Goal: Information Seeking & Learning: Check status

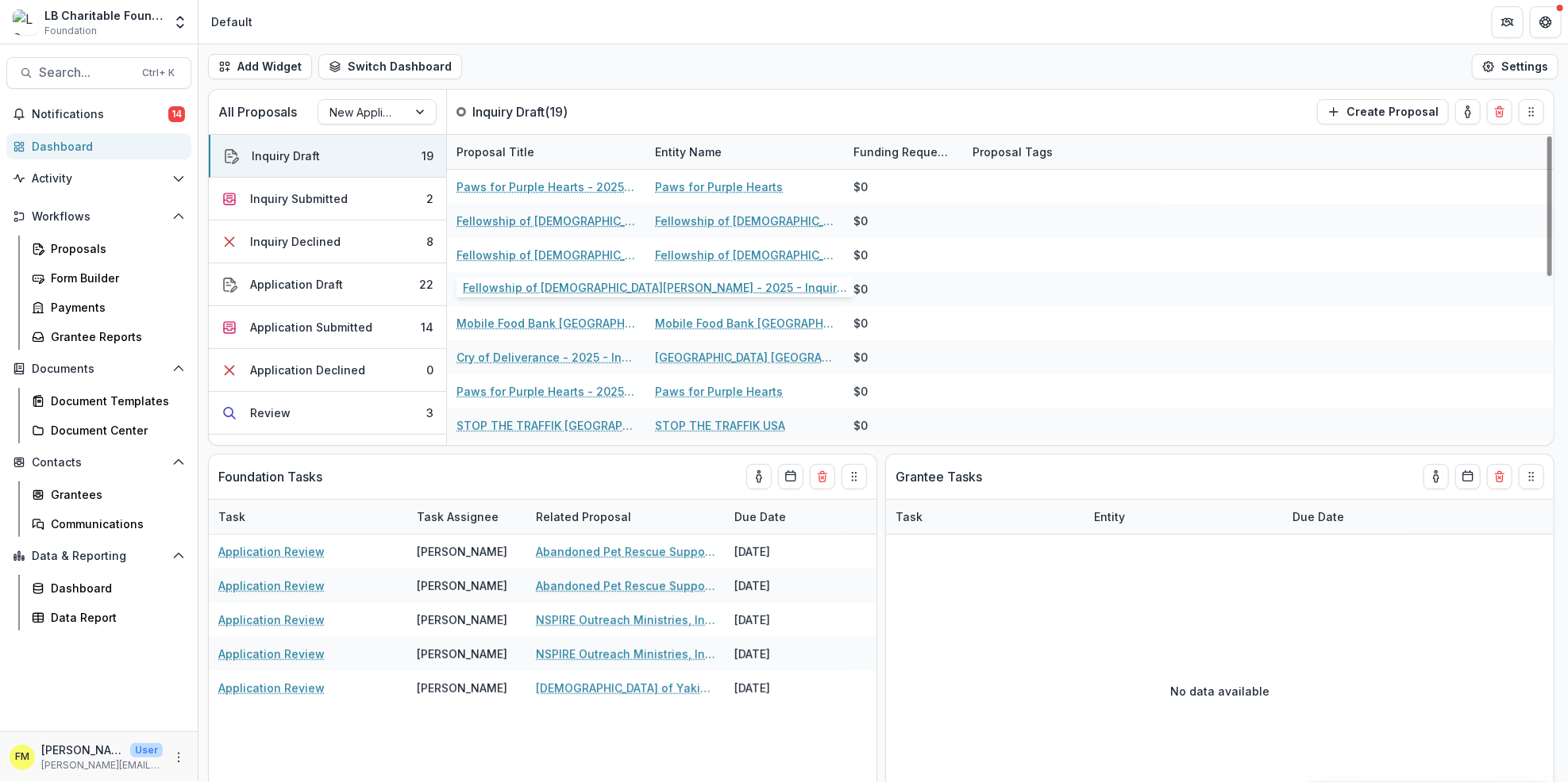
scroll to position [1, 0]
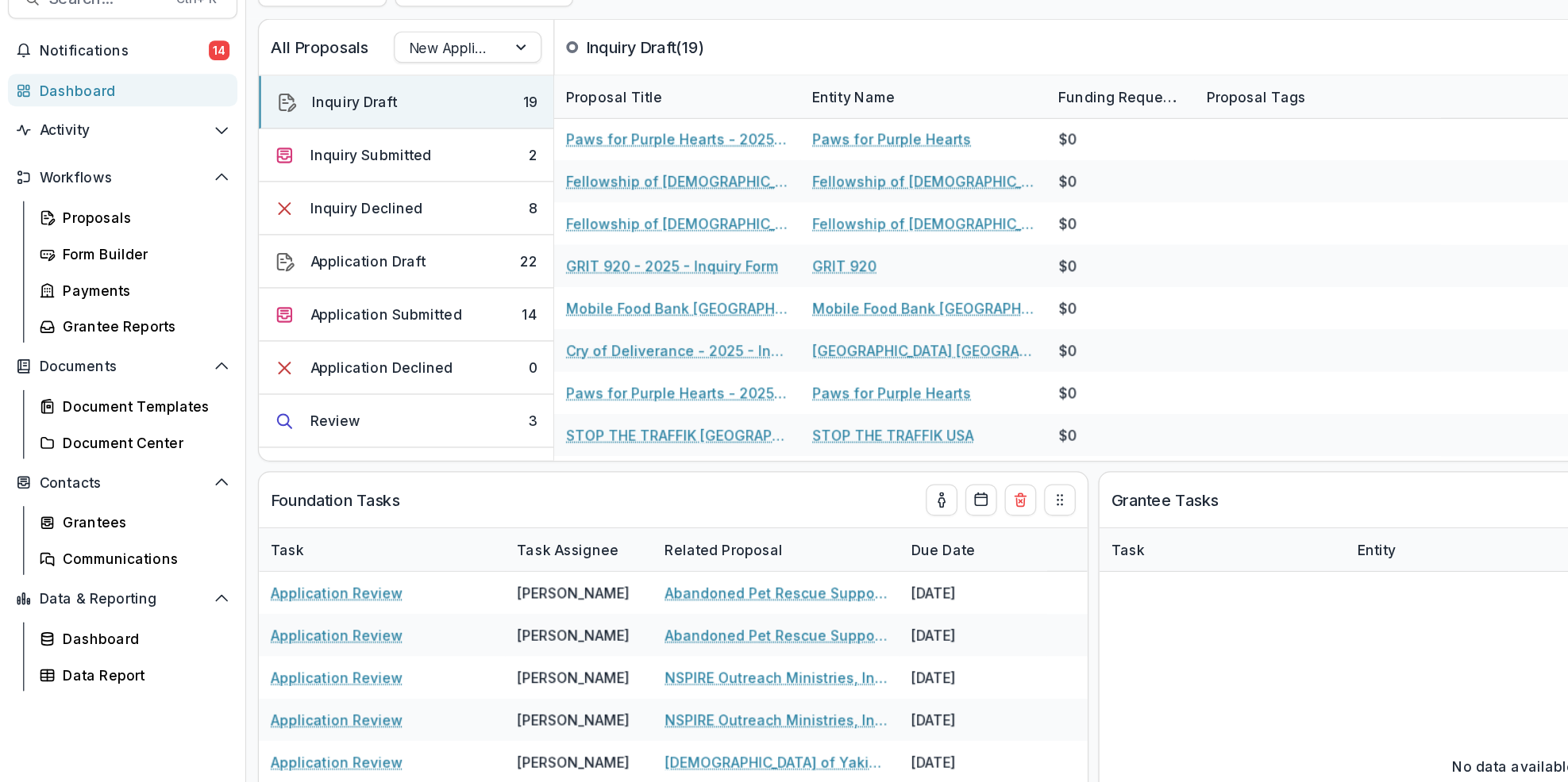
click at [84, 149] on div "Dashboard" at bounding box center [105, 146] width 147 height 17
click at [344, 164] on button "Inquiry Draft 19" at bounding box center [326, 156] width 237 height 43
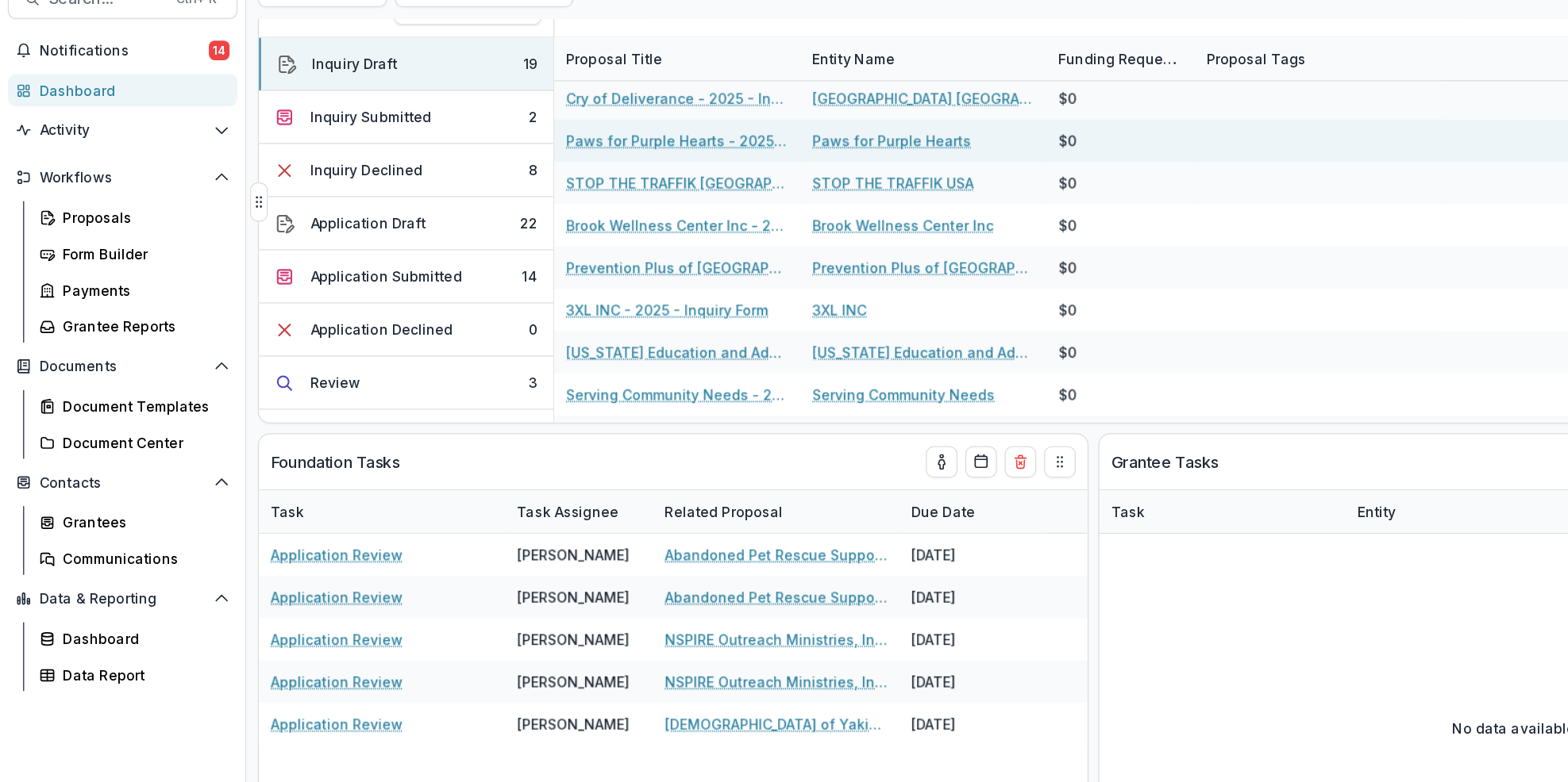
scroll to position [30, 0]
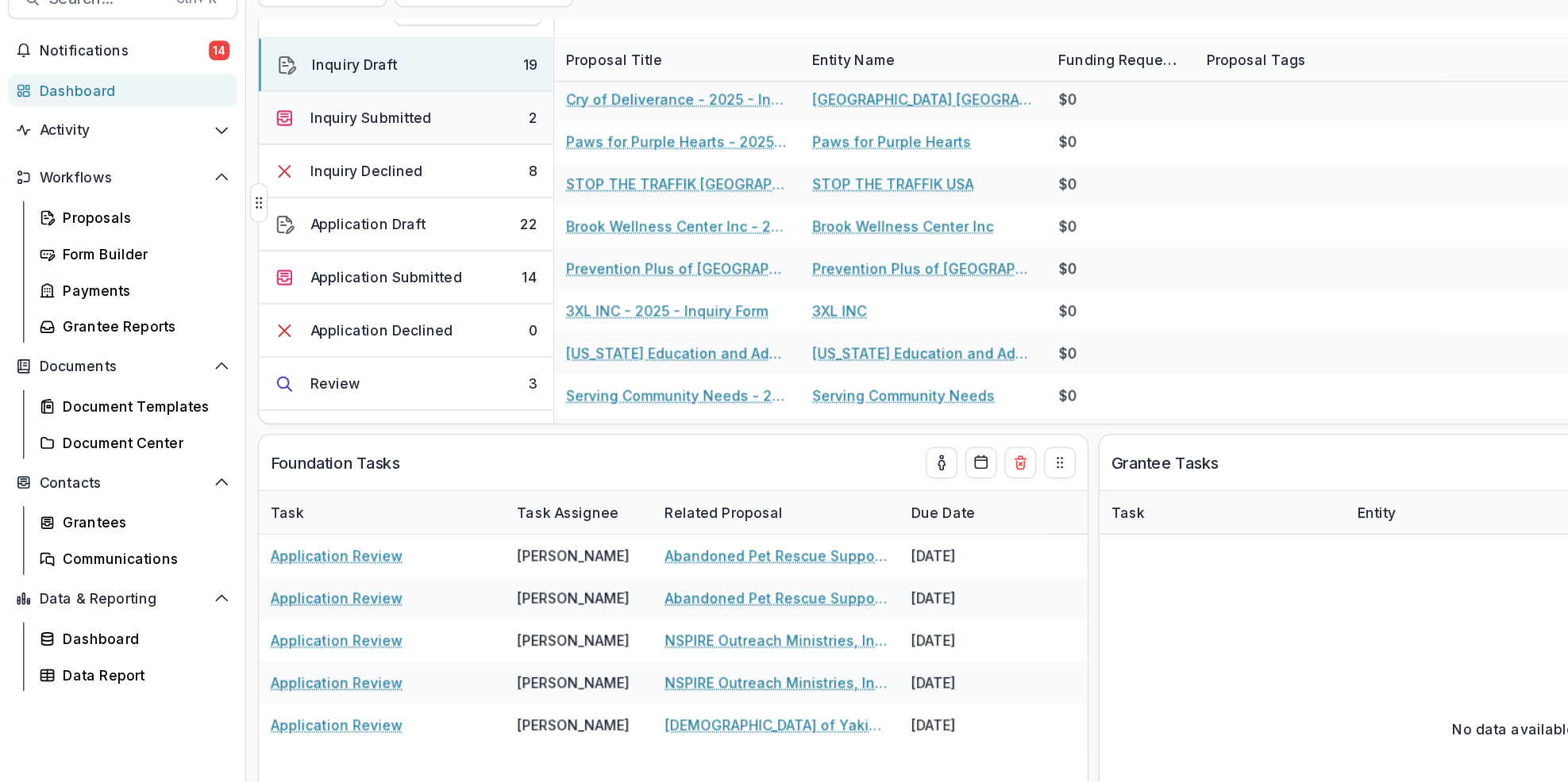
click at [407, 174] on button "Inquiry Submitted 2" at bounding box center [326, 169] width 237 height 43
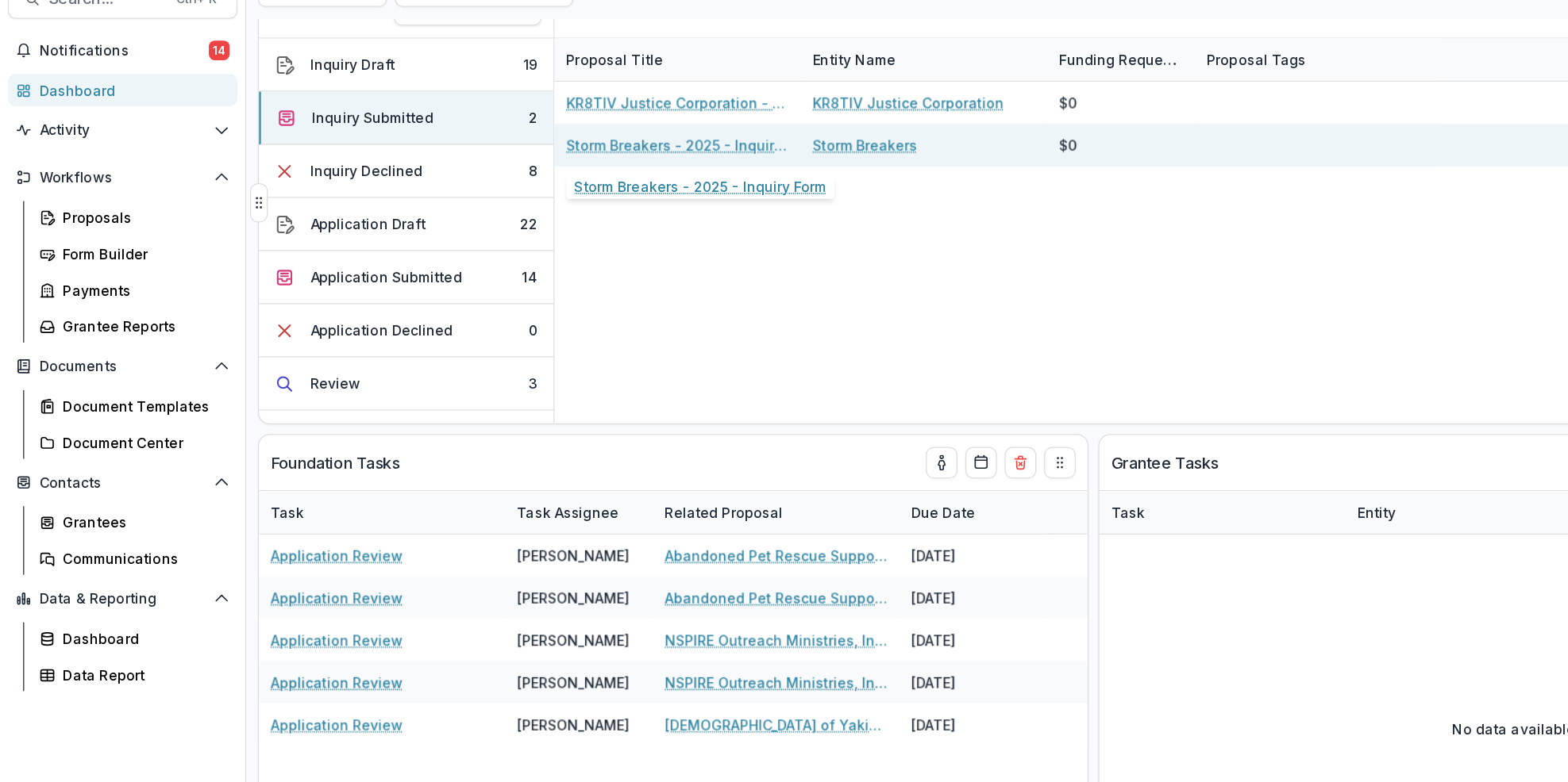
click at [512, 192] on link "Storm Breakers - 2025 - Inquiry Form" at bounding box center [546, 191] width 179 height 17
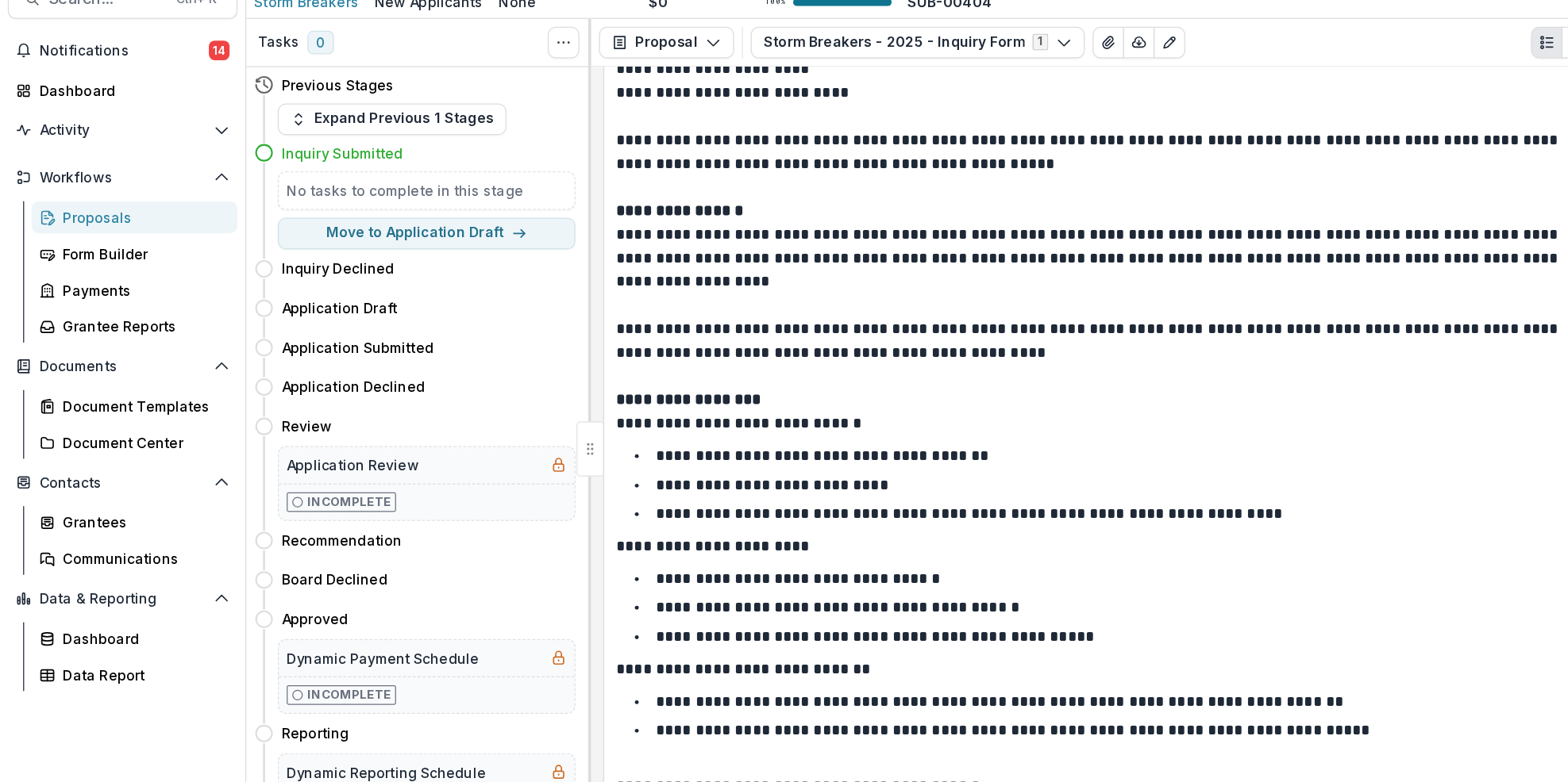
scroll to position [1449, 0]
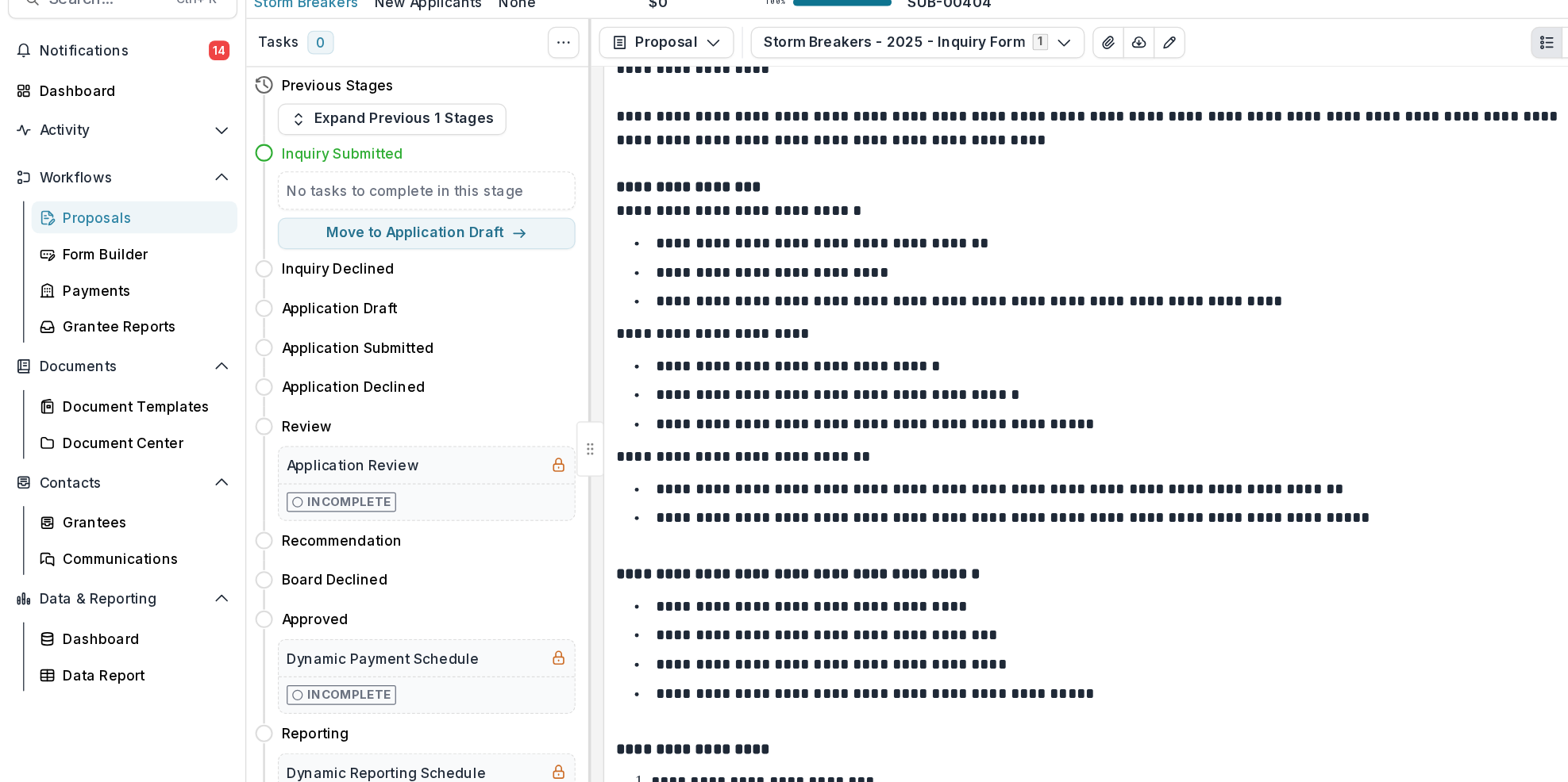
click at [387, 108] on div "Tasks 0 Show Cancelled Tasks" at bounding box center [337, 109] width 278 height 39
click at [119, 145] on div "Dashboard" at bounding box center [105, 146] width 147 height 17
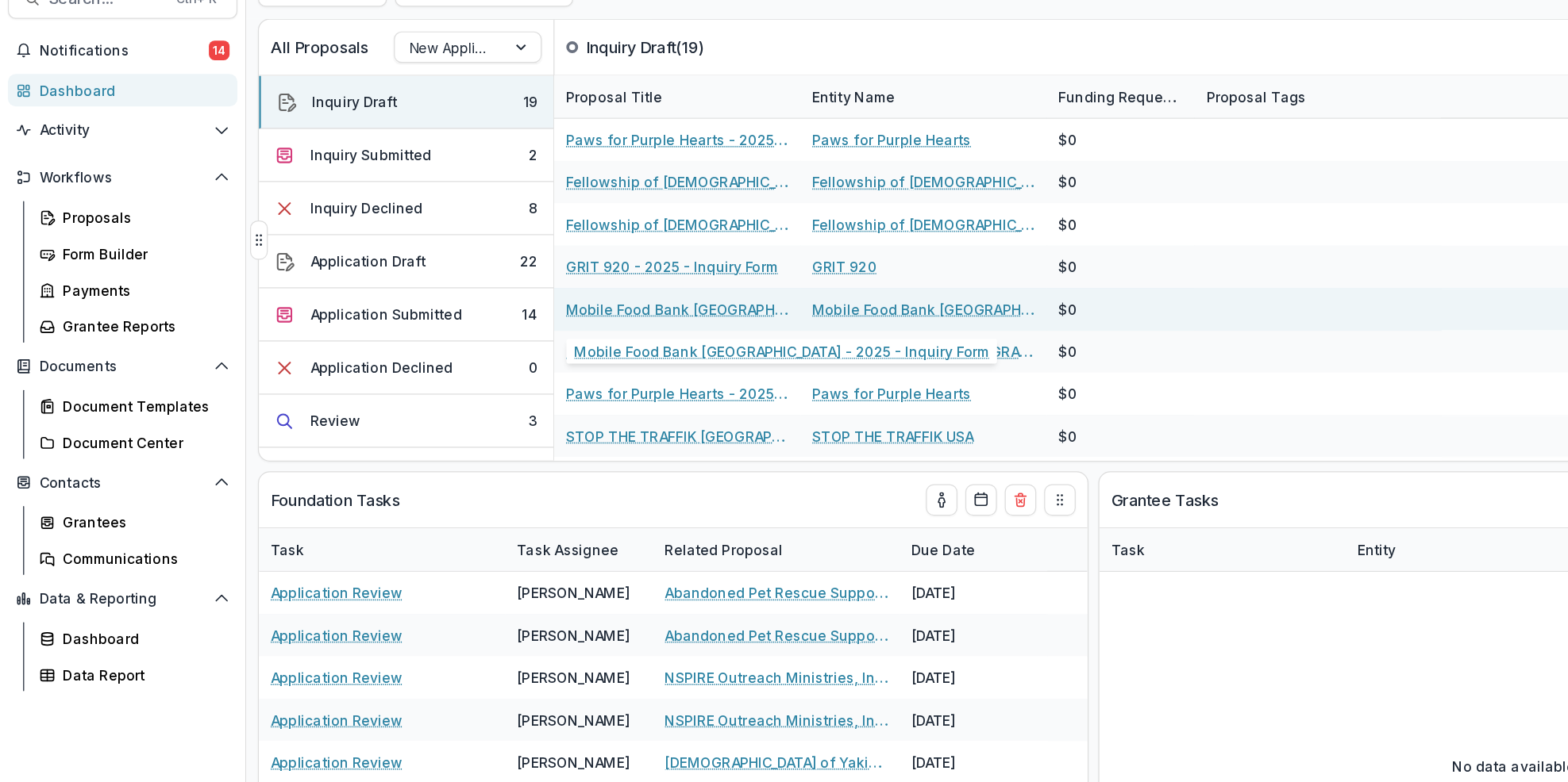
click at [563, 320] on link "Mobile Food Bank [GEOGRAPHIC_DATA] - 2025 - Inquiry Form" at bounding box center [546, 324] width 179 height 17
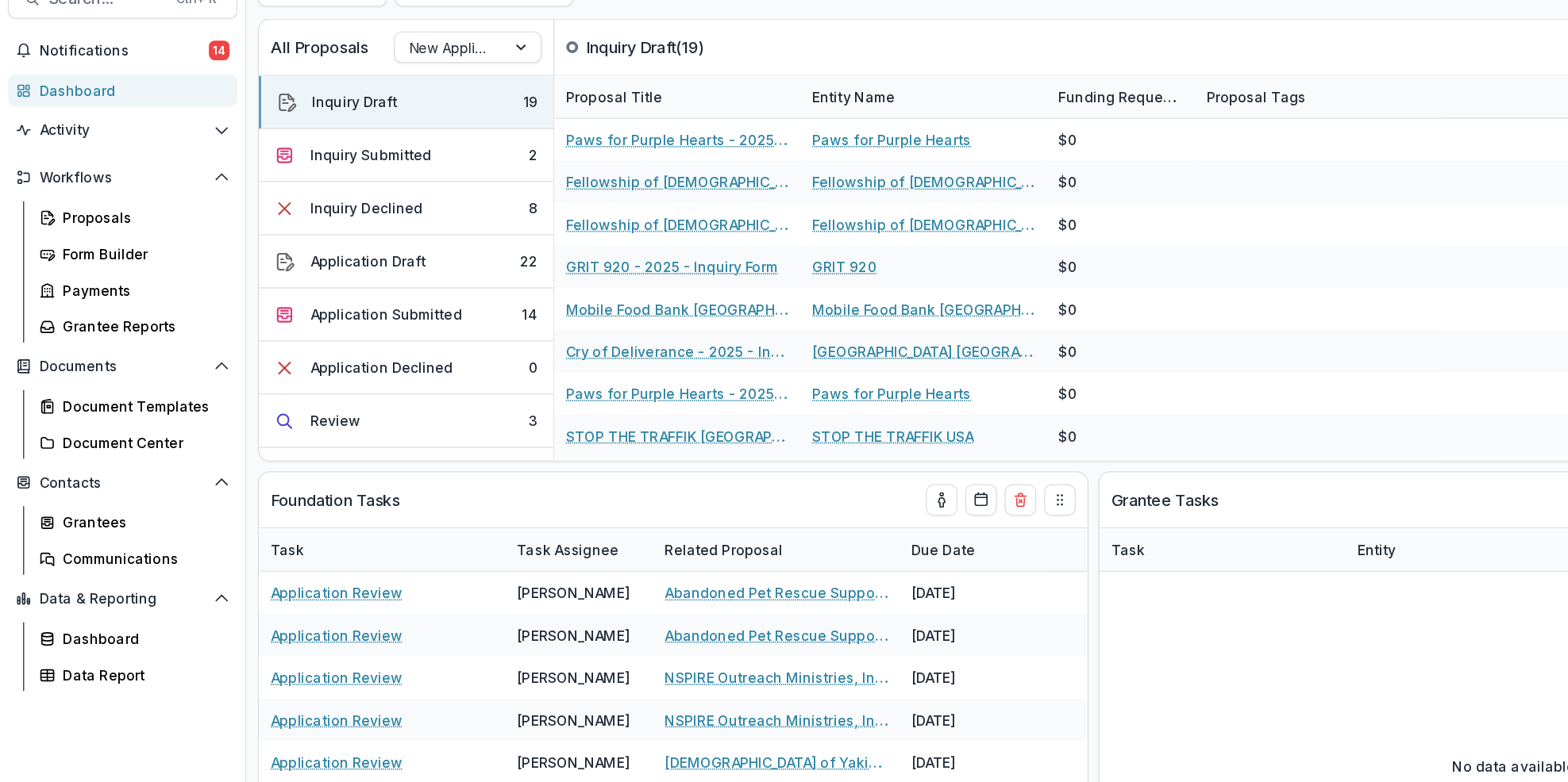
click at [122, 150] on div "Dashboard" at bounding box center [105, 146] width 147 height 17
click at [366, 327] on div "Application Submitted" at bounding box center [311, 327] width 122 height 17
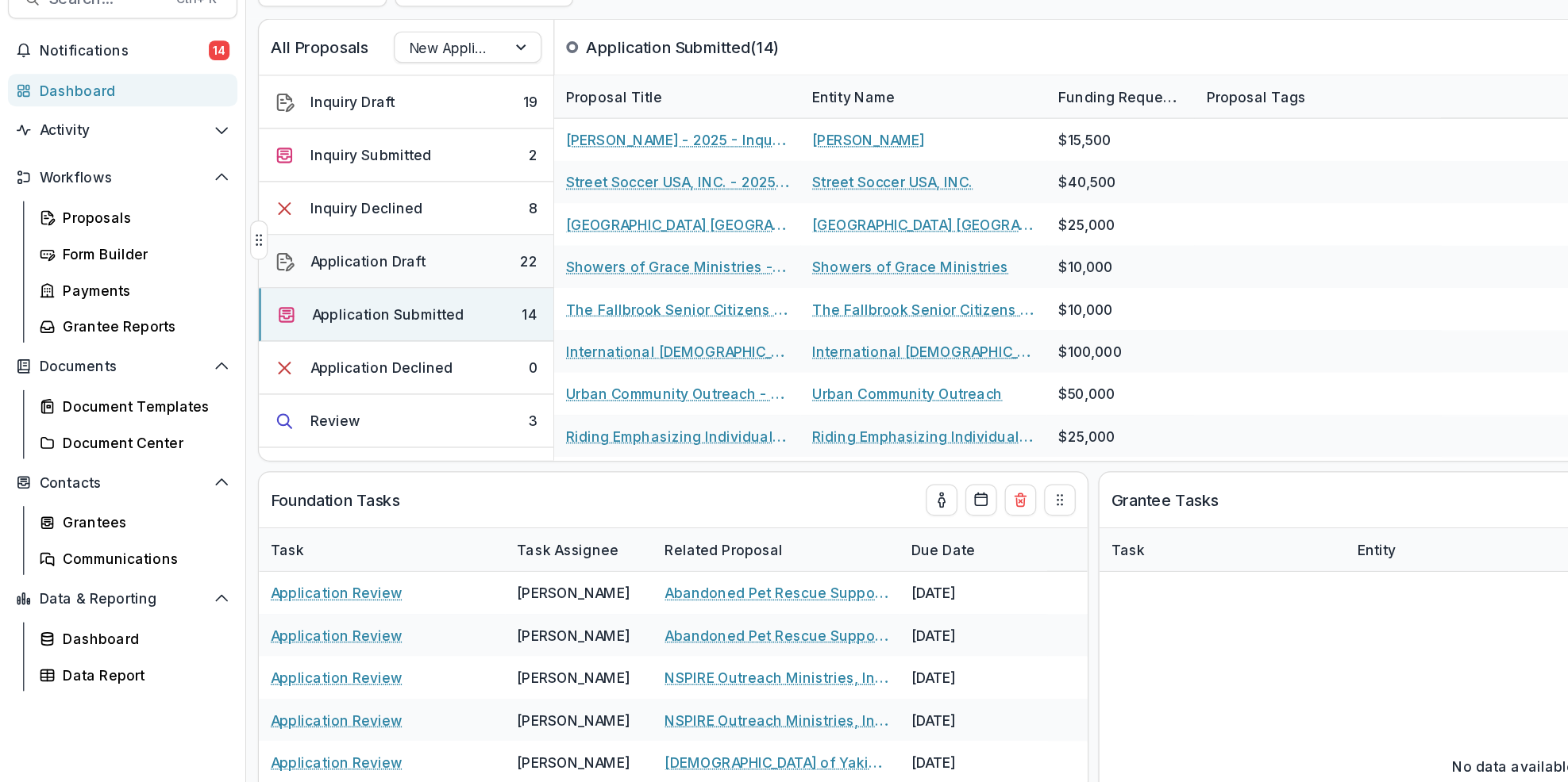
click at [345, 294] on button "Application Draft 22" at bounding box center [326, 285] width 237 height 43
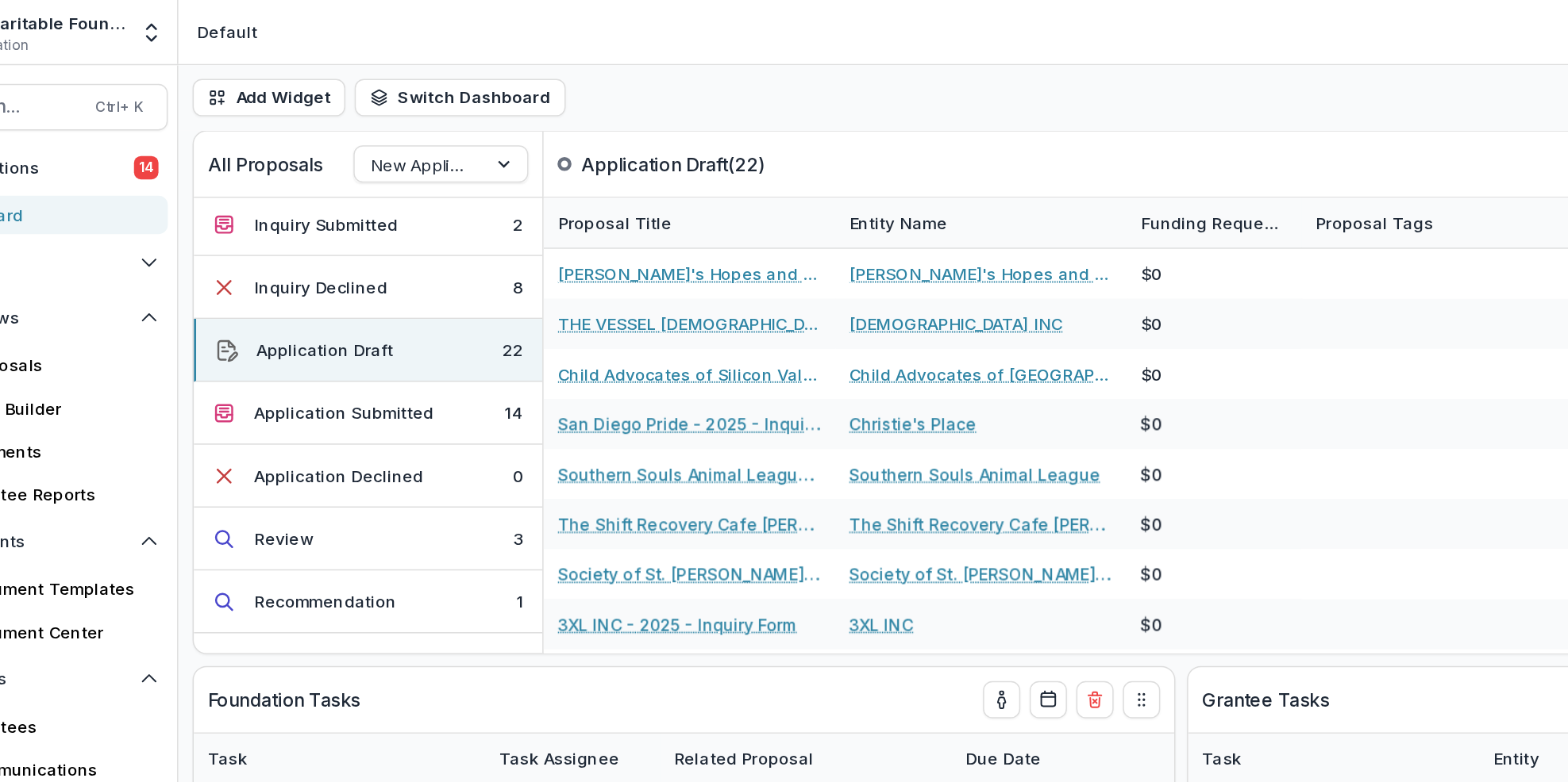
click at [137, 145] on div "Dashboard" at bounding box center [105, 146] width 147 height 17
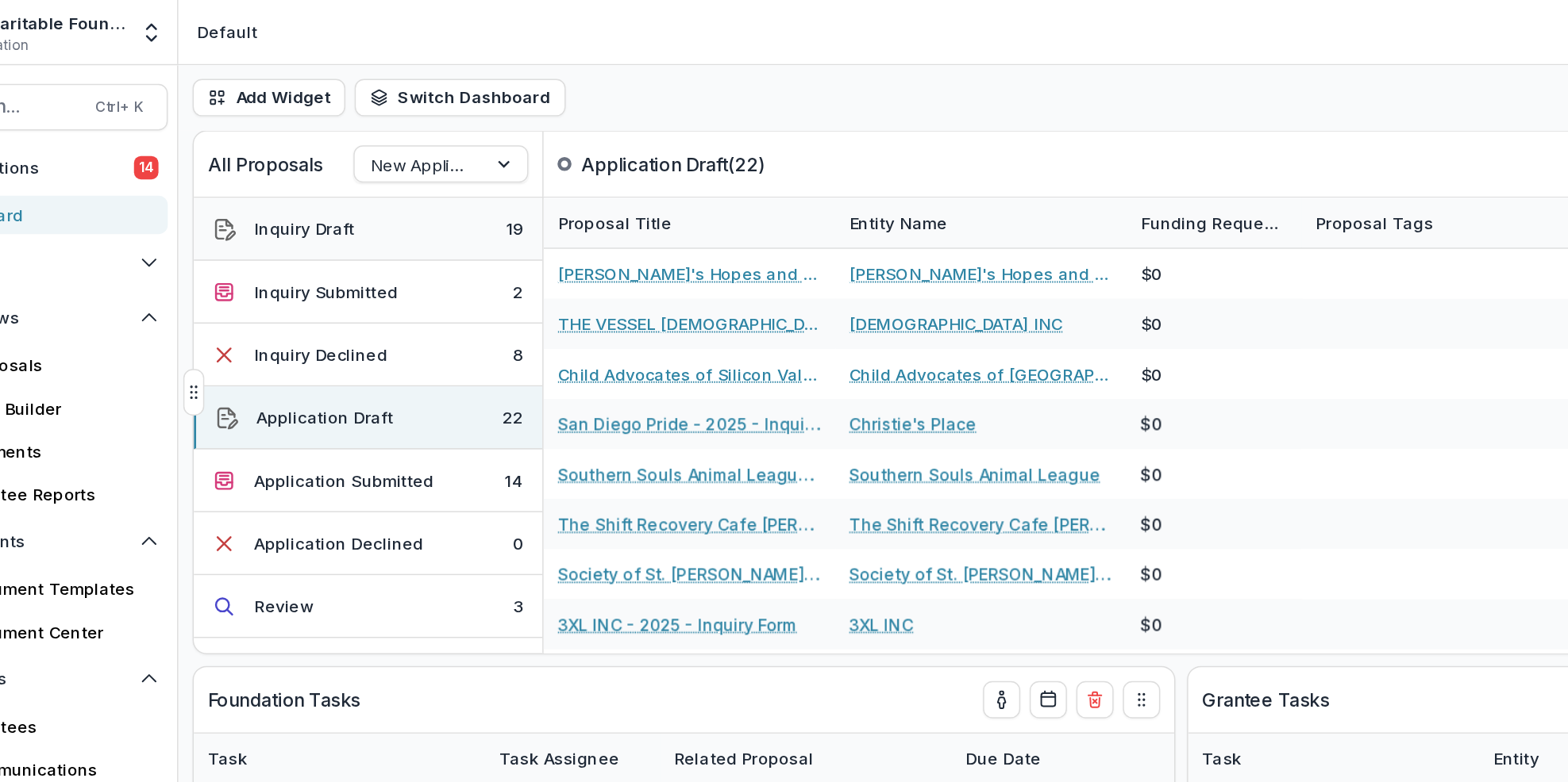
click at [348, 149] on button "Inquiry Draft 19" at bounding box center [326, 156] width 237 height 43
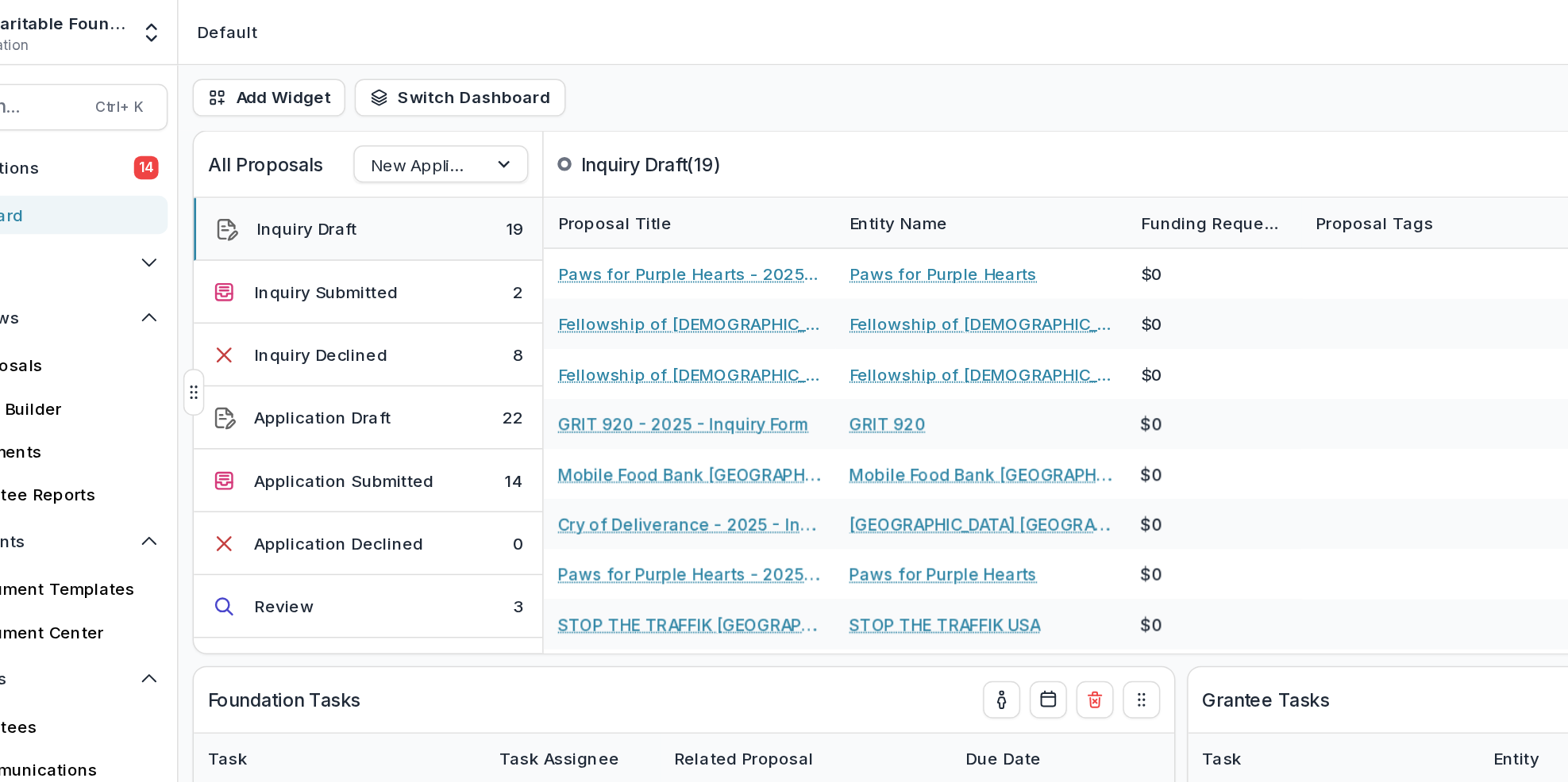
click at [345, 159] on button "Inquiry Draft 19" at bounding box center [326, 156] width 237 height 43
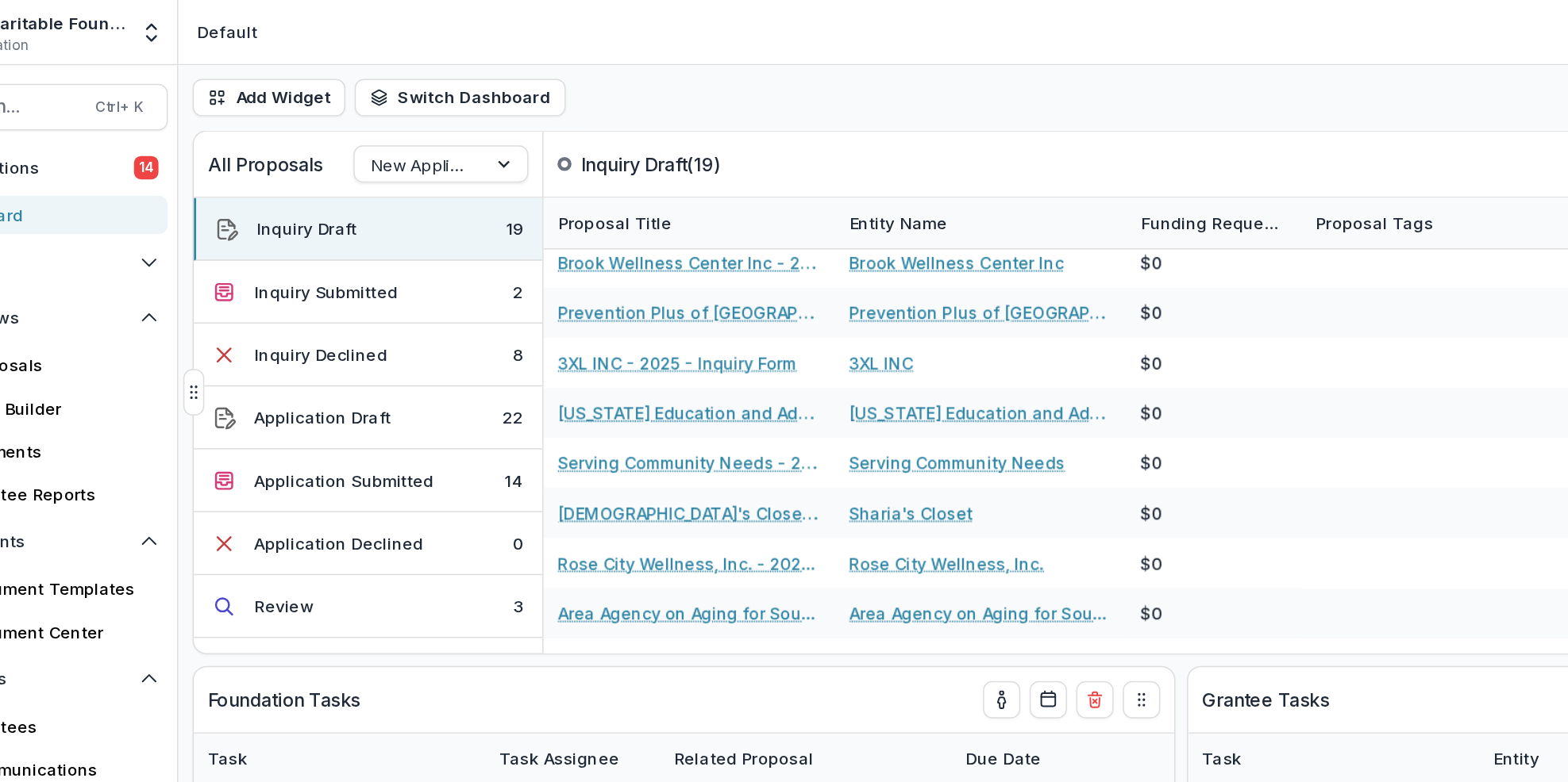
scroll to position [284, 0]
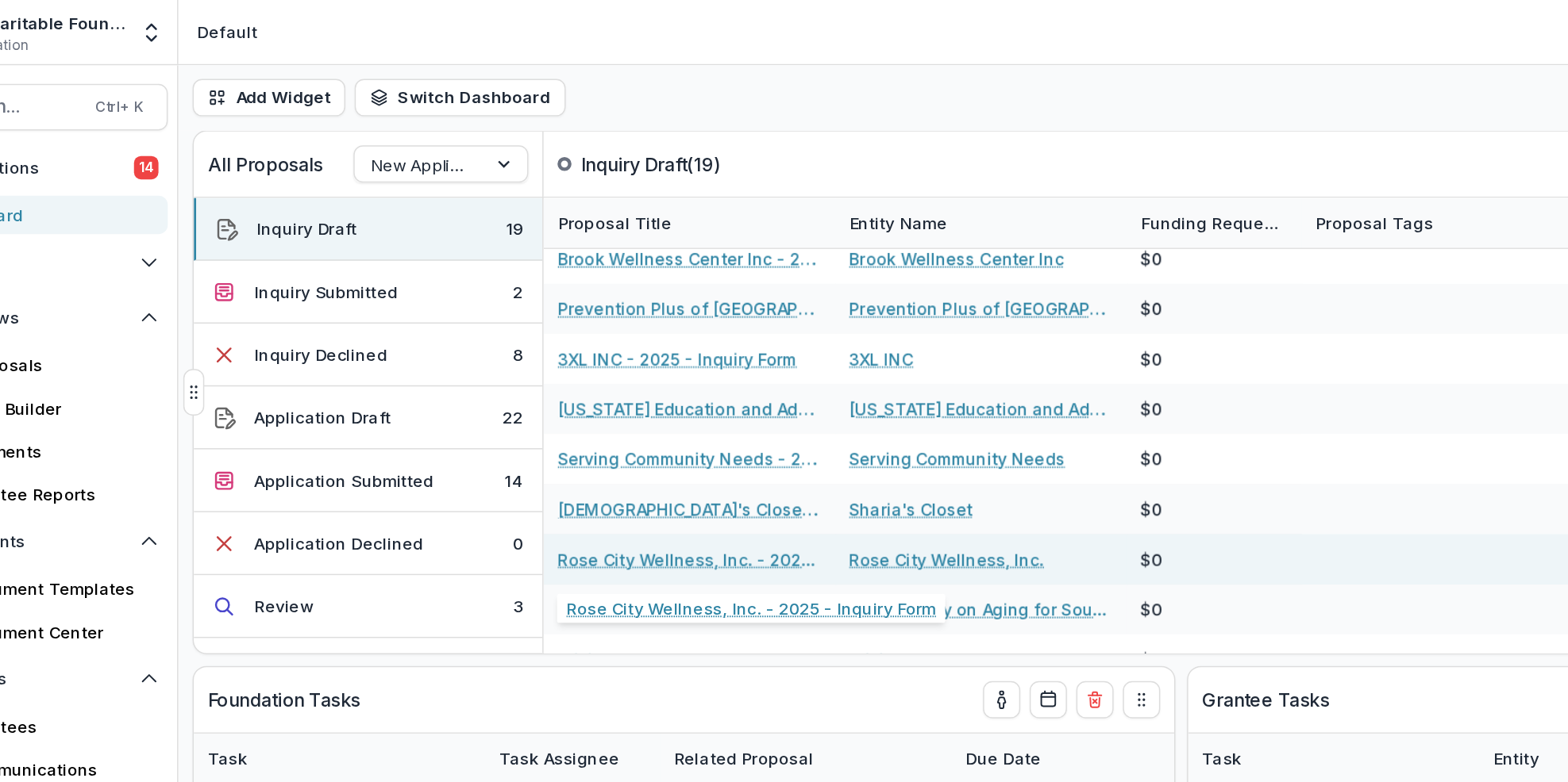
click at [513, 377] on link "Rose City Wellness, Inc. - 2025 - Inquiry Form" at bounding box center [546, 381] width 179 height 17
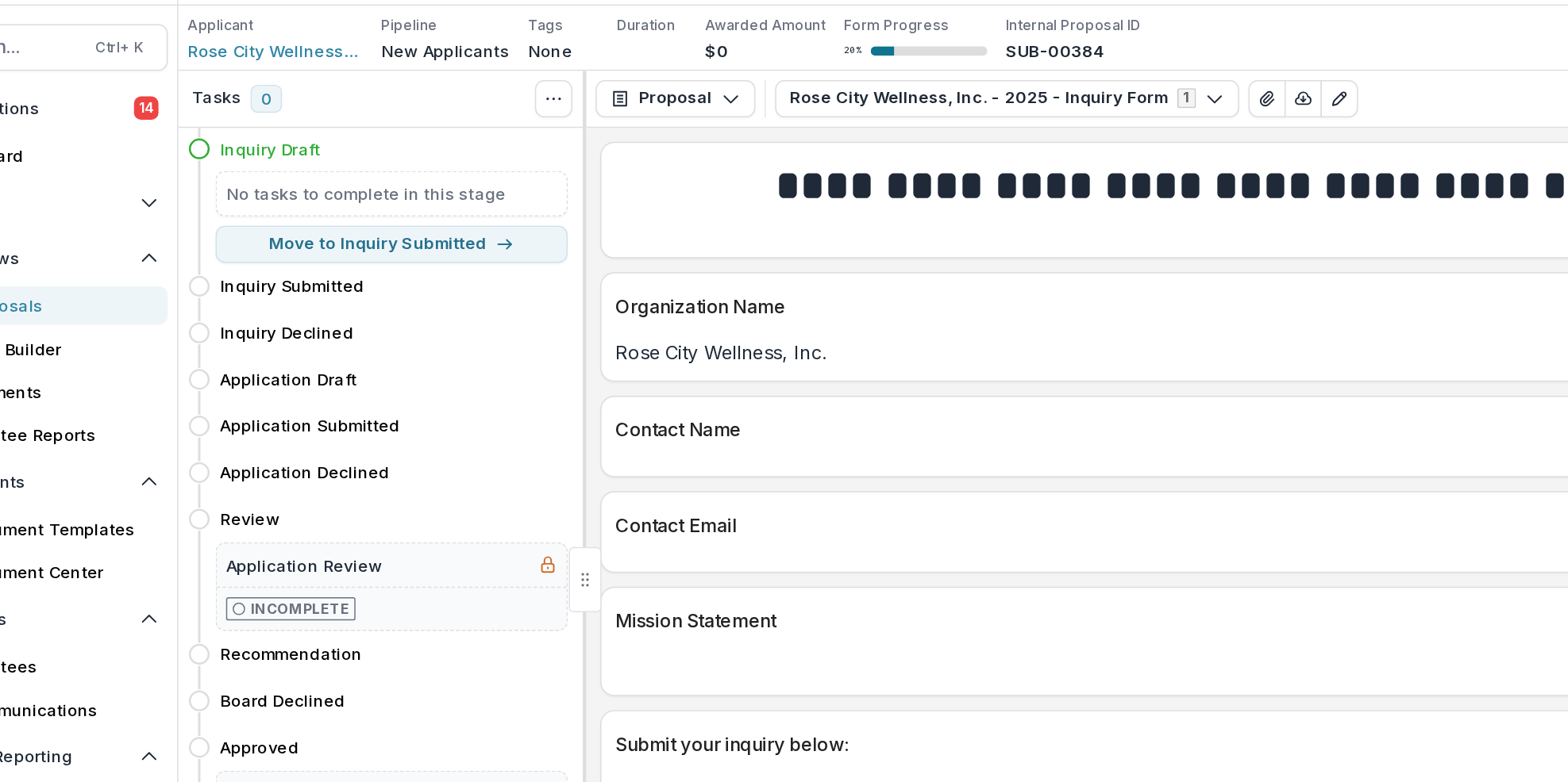
click at [332, 143] on div "Inquiry Draft" at bounding box center [345, 142] width 236 height 17
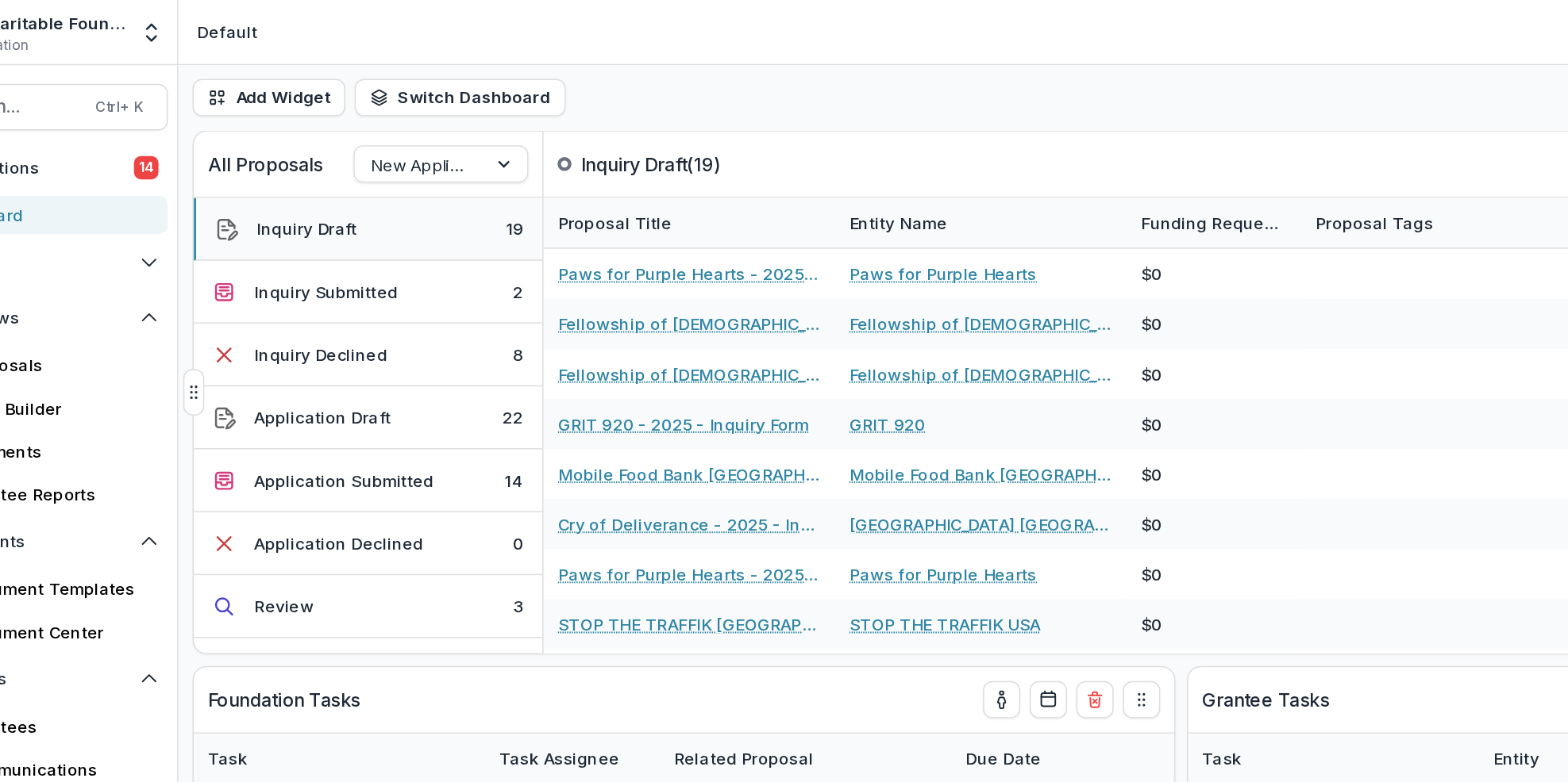
click at [372, 152] on button "Inquiry Draft 19" at bounding box center [326, 156] width 237 height 43
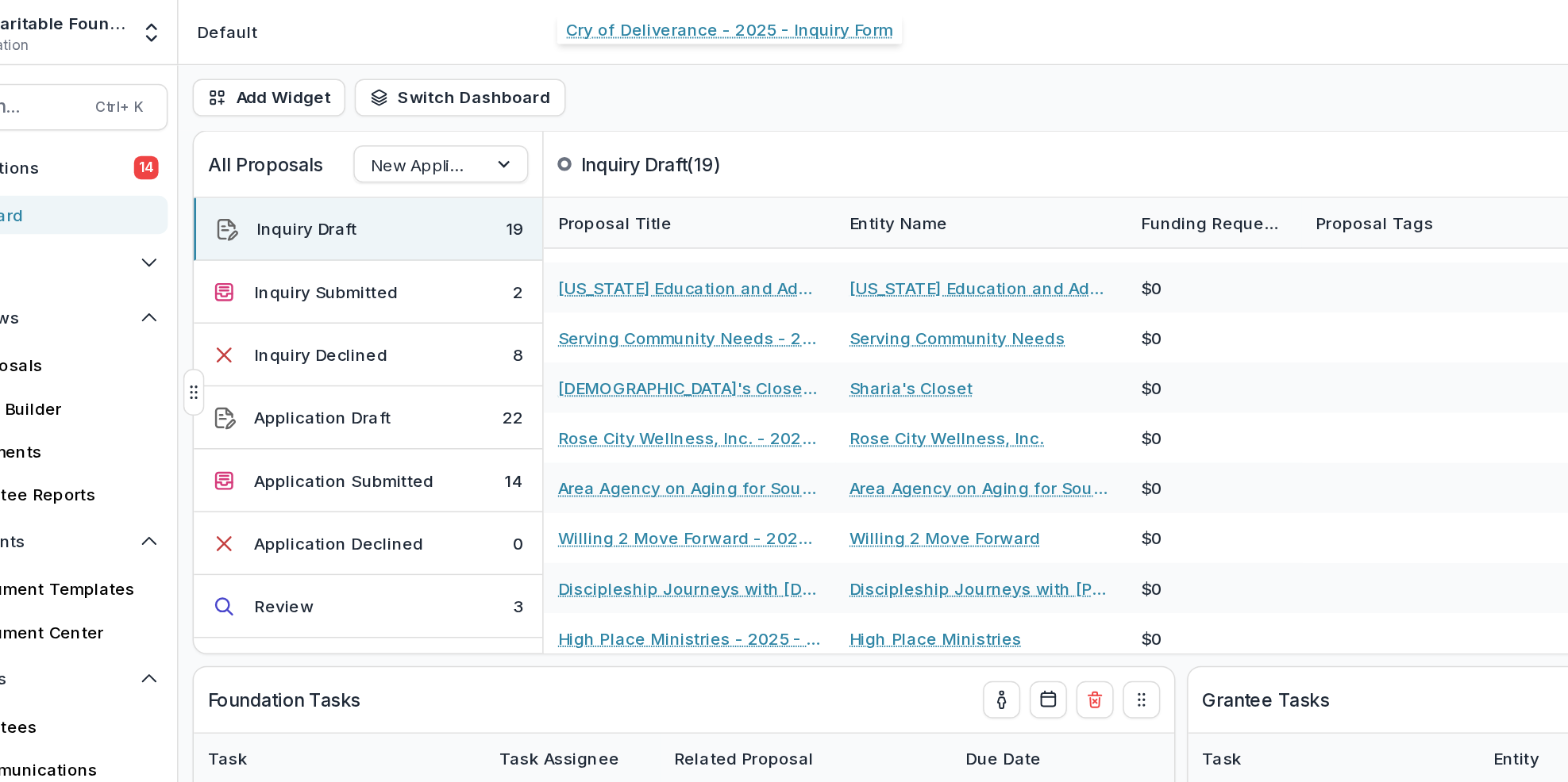
scroll to position [371, 0]
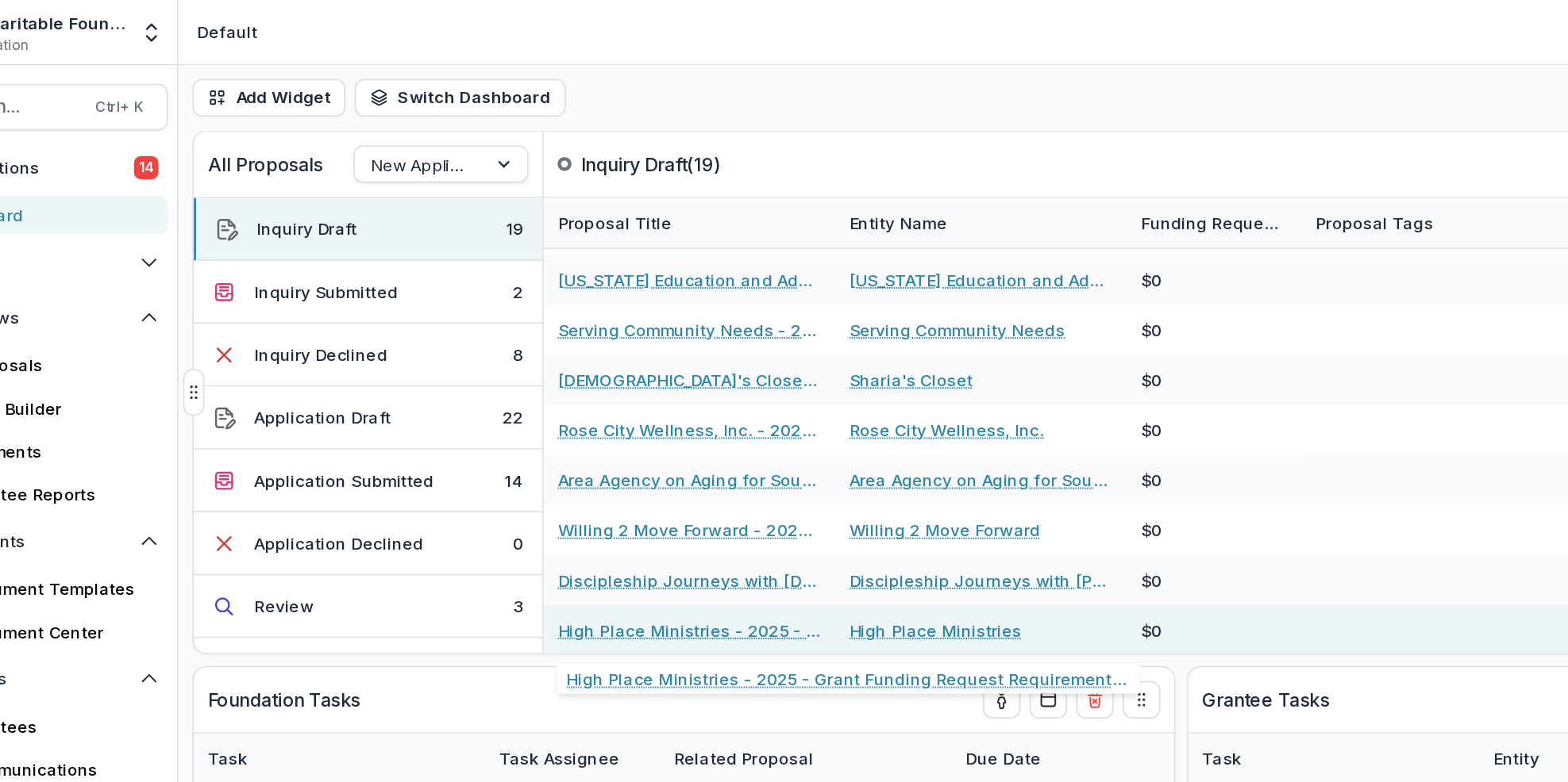
click at [515, 429] on link "High Place Ministries - 2025 - Grant Funding Request Requirements and Questionn…" at bounding box center [546, 430] width 179 height 17
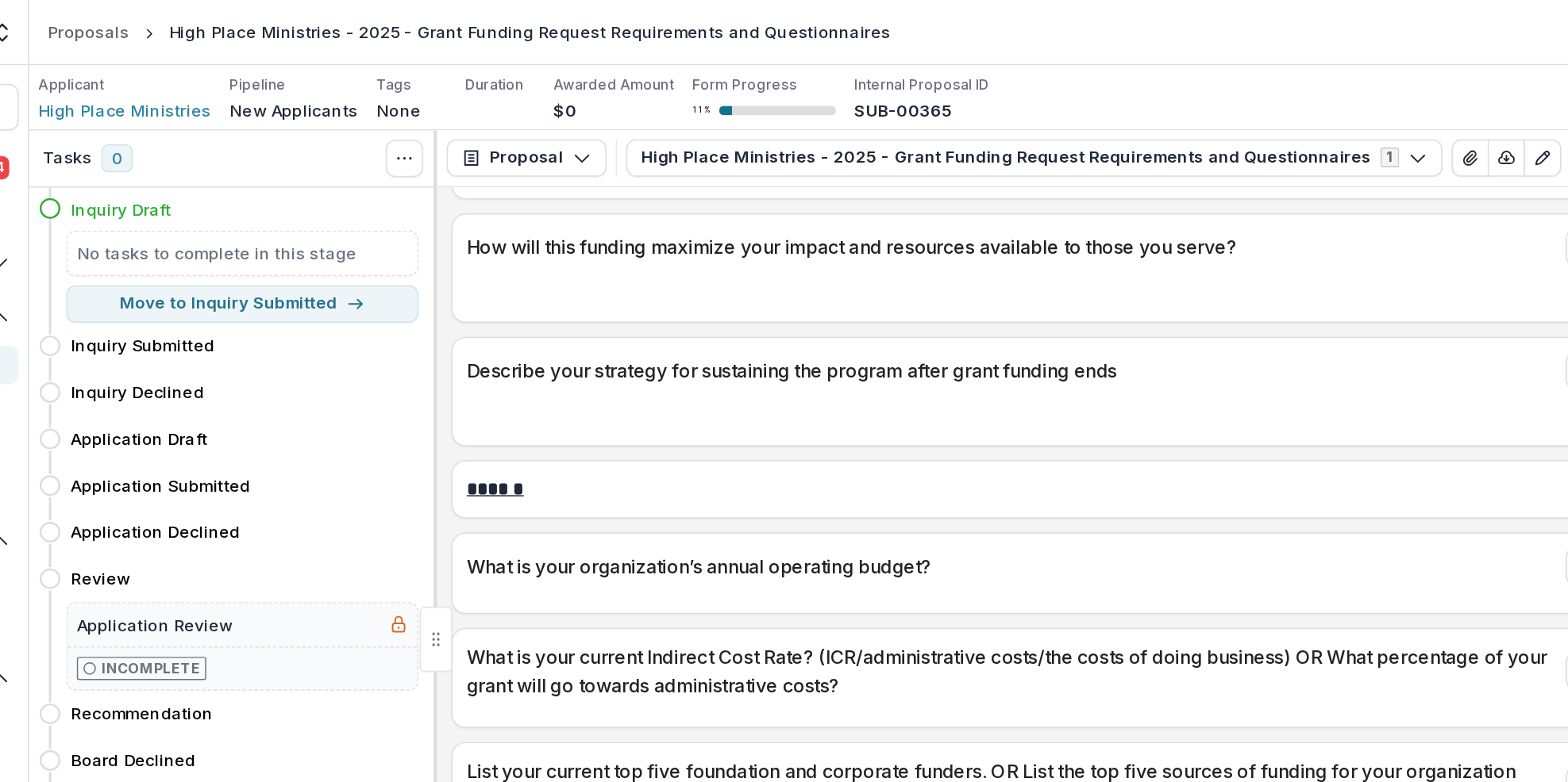
scroll to position [1691, 0]
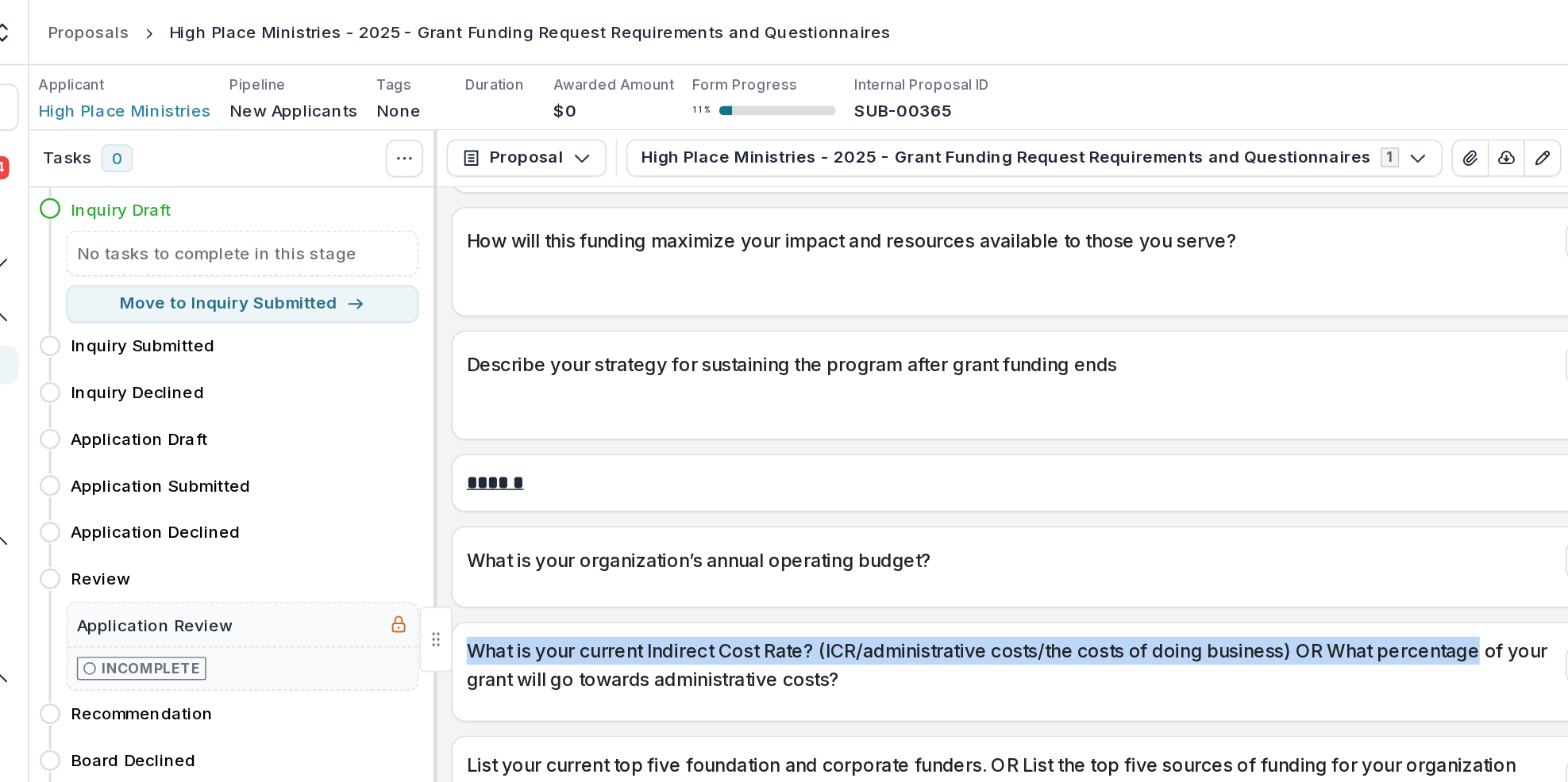
click at [1085, 382] on p "What is your organization’s annual operating budget?" at bounding box center [867, 381] width 742 height 19
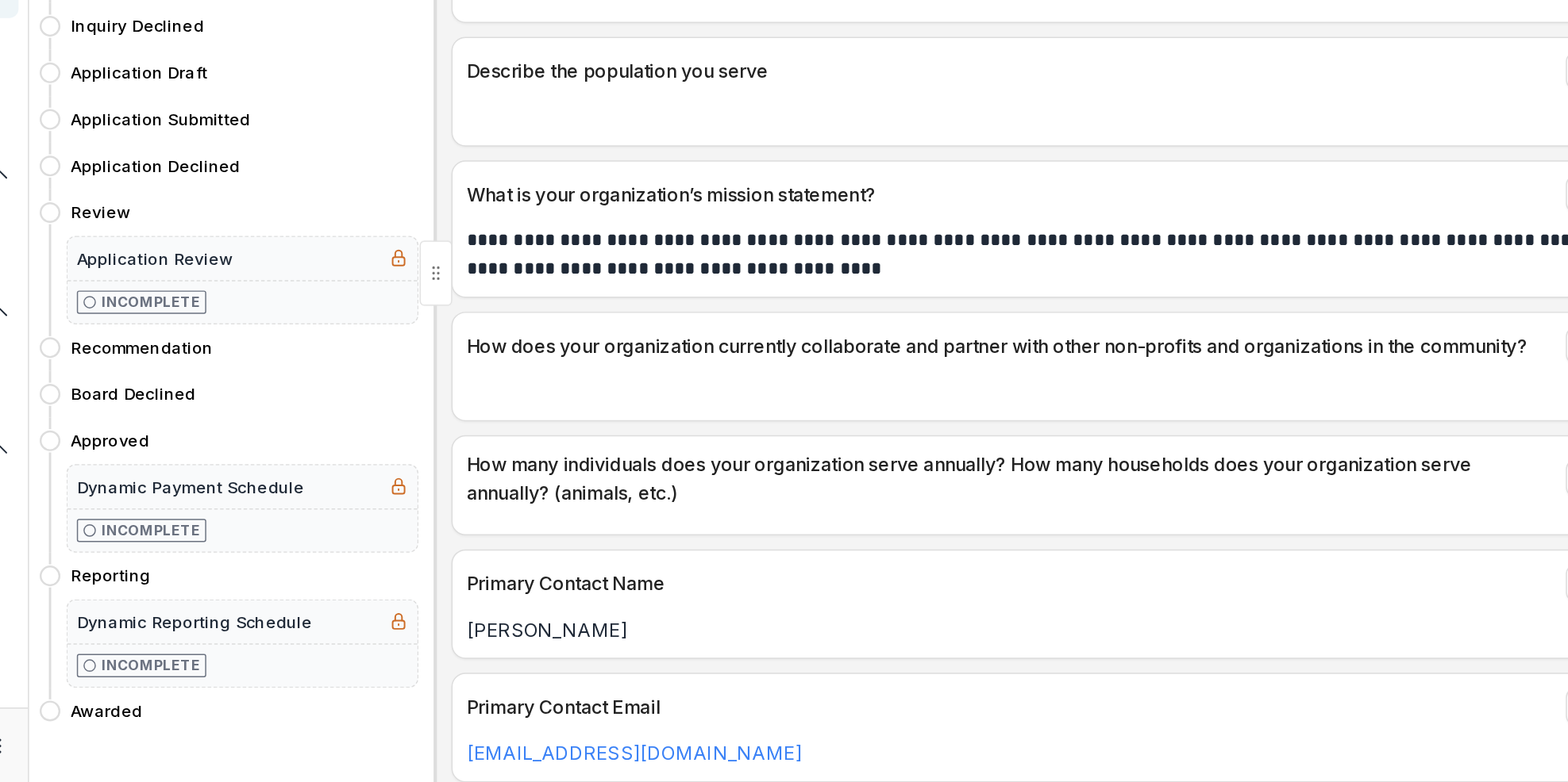
scroll to position [261, 0]
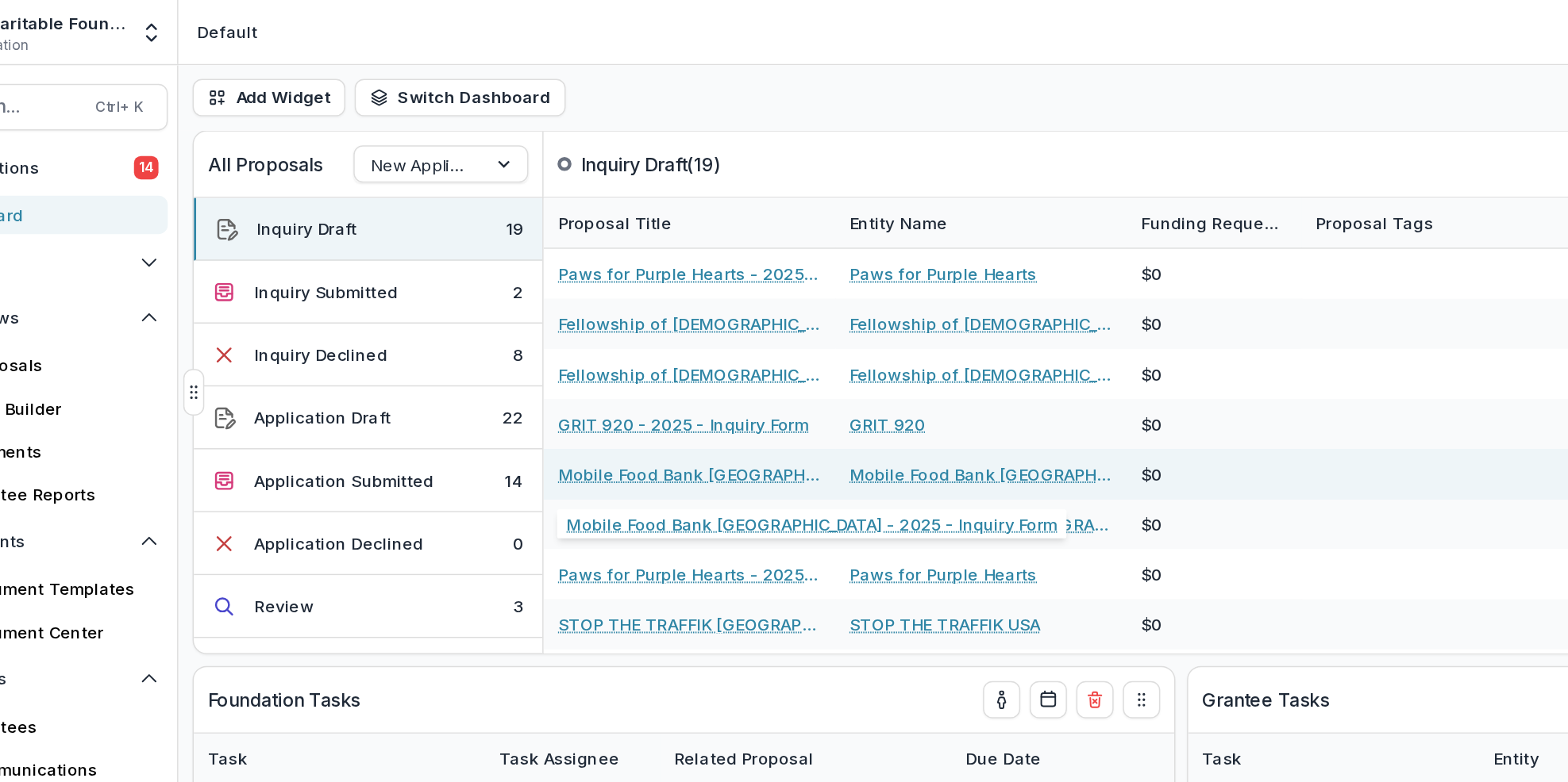
click at [532, 321] on link "Mobile Food Bank [GEOGRAPHIC_DATA] - 2025 - Inquiry Form" at bounding box center [546, 324] width 179 height 17
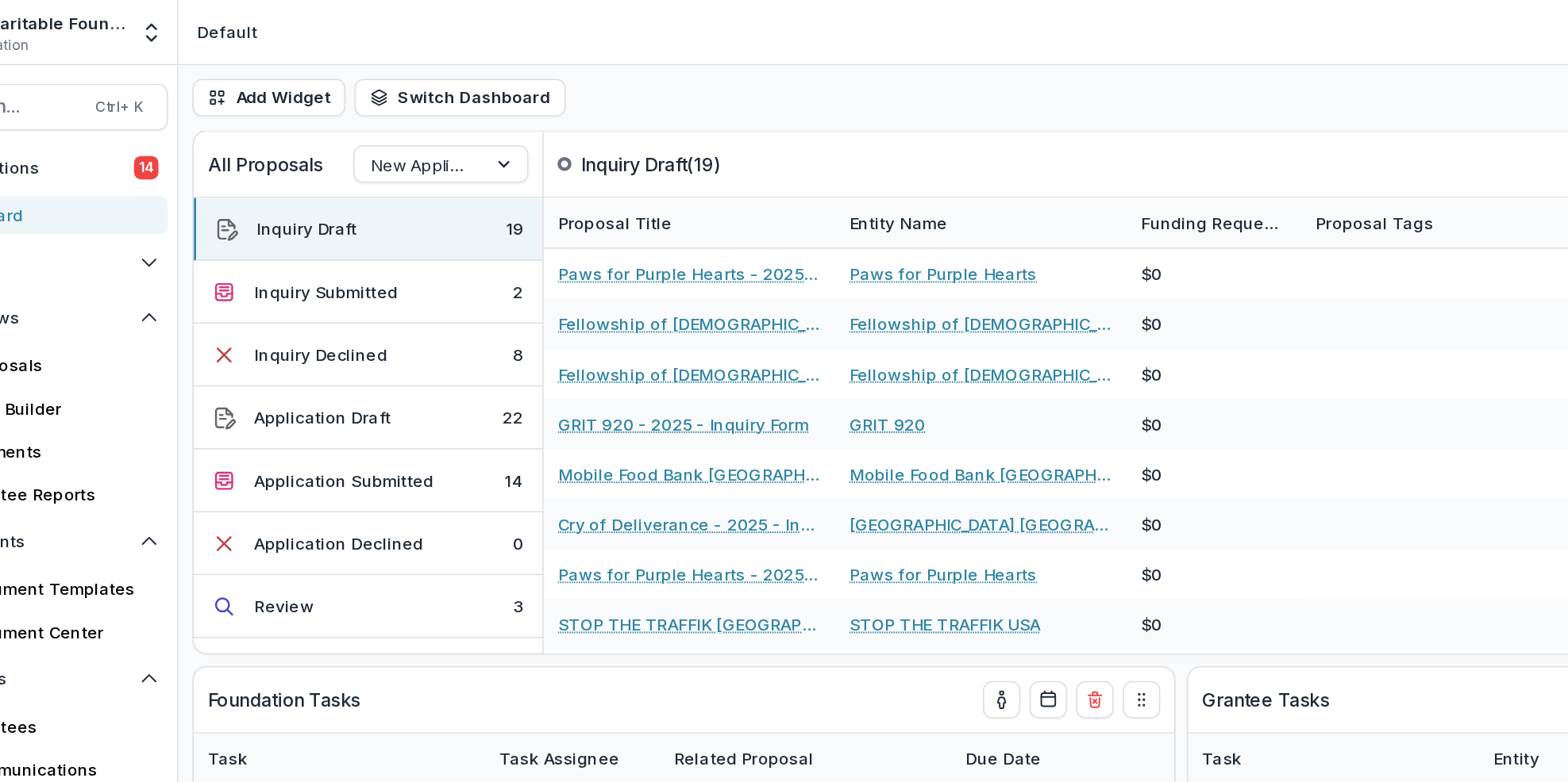
click at [260, 28] on header "Default" at bounding box center [883, 21] width 1369 height 44
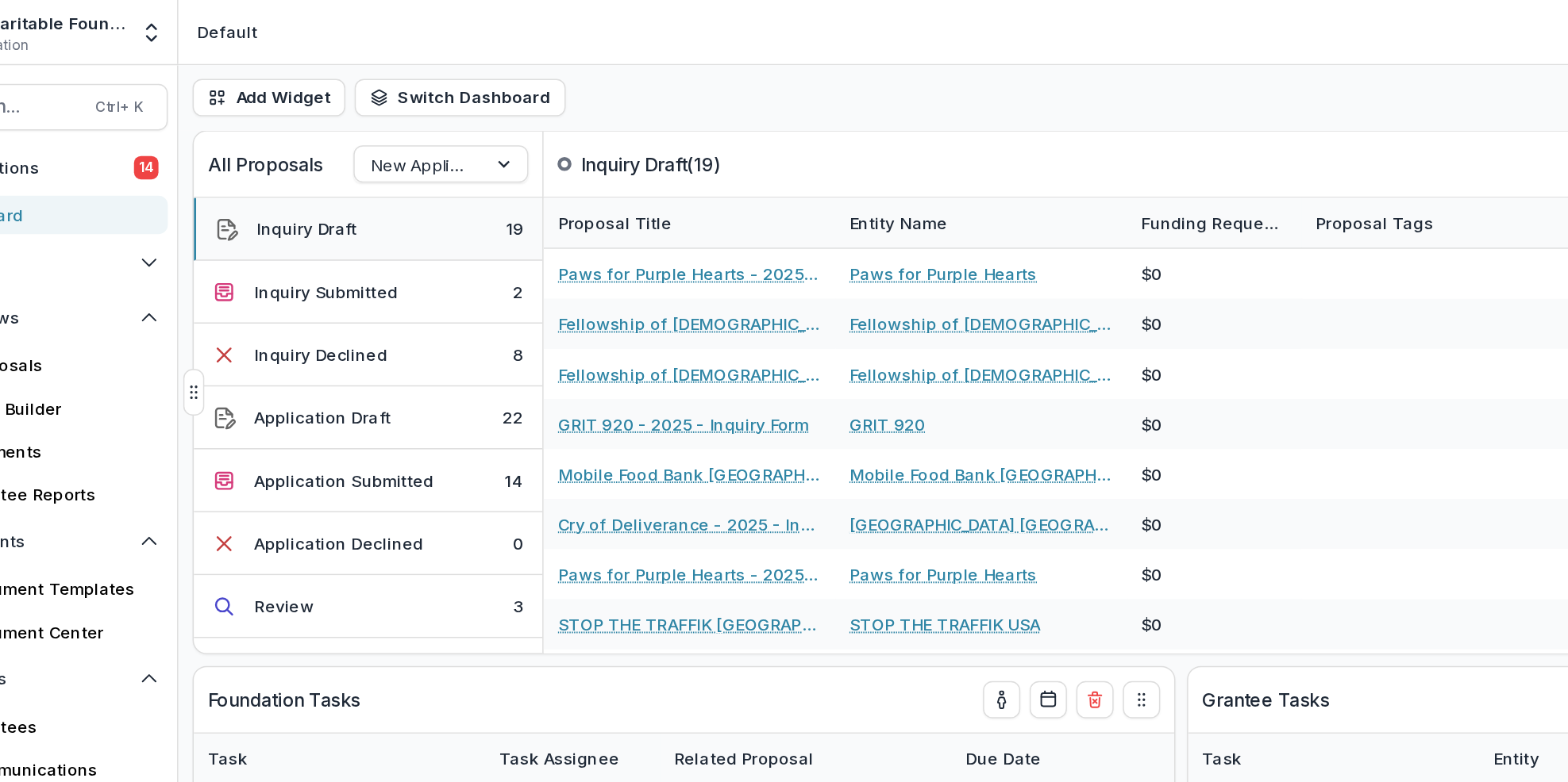
click at [306, 166] on button "Inquiry Draft 19" at bounding box center [326, 156] width 237 height 43
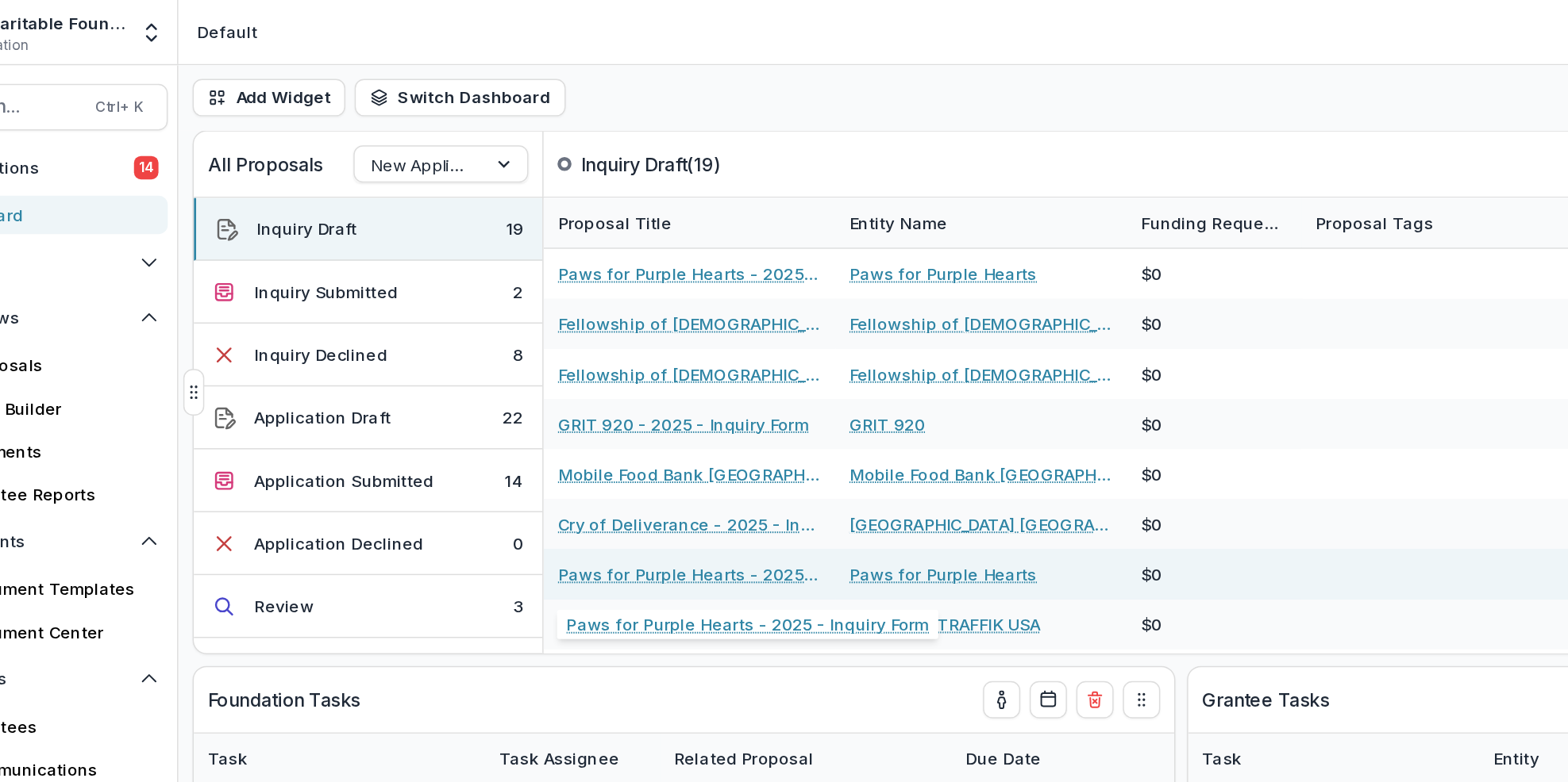
click at [532, 395] on link "Paws for Purple Hearts - 2025 - Inquiry Form" at bounding box center [546, 391] width 179 height 17
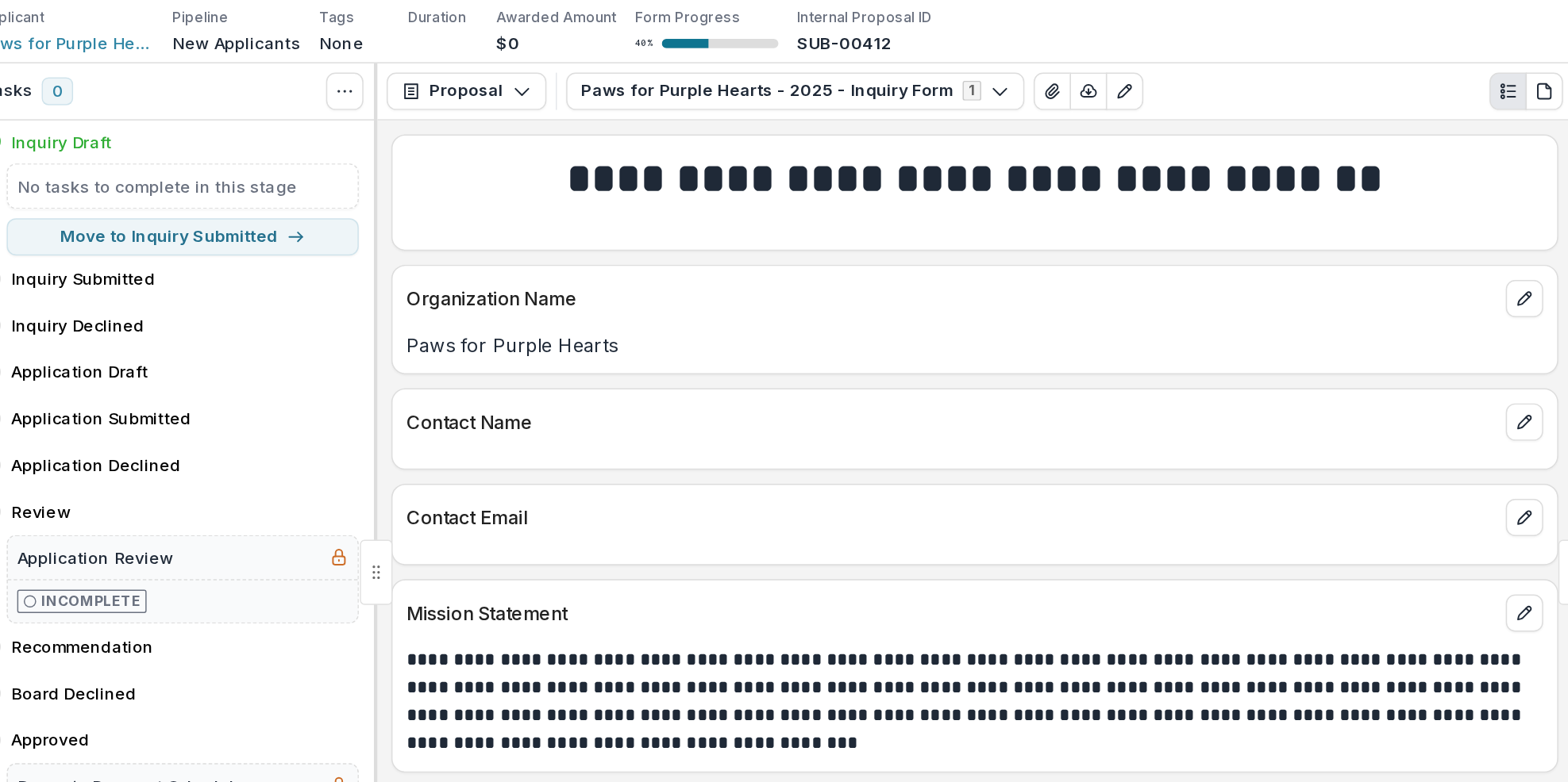
click at [342, 145] on div "Inquiry Draft" at bounding box center [345, 142] width 236 height 17
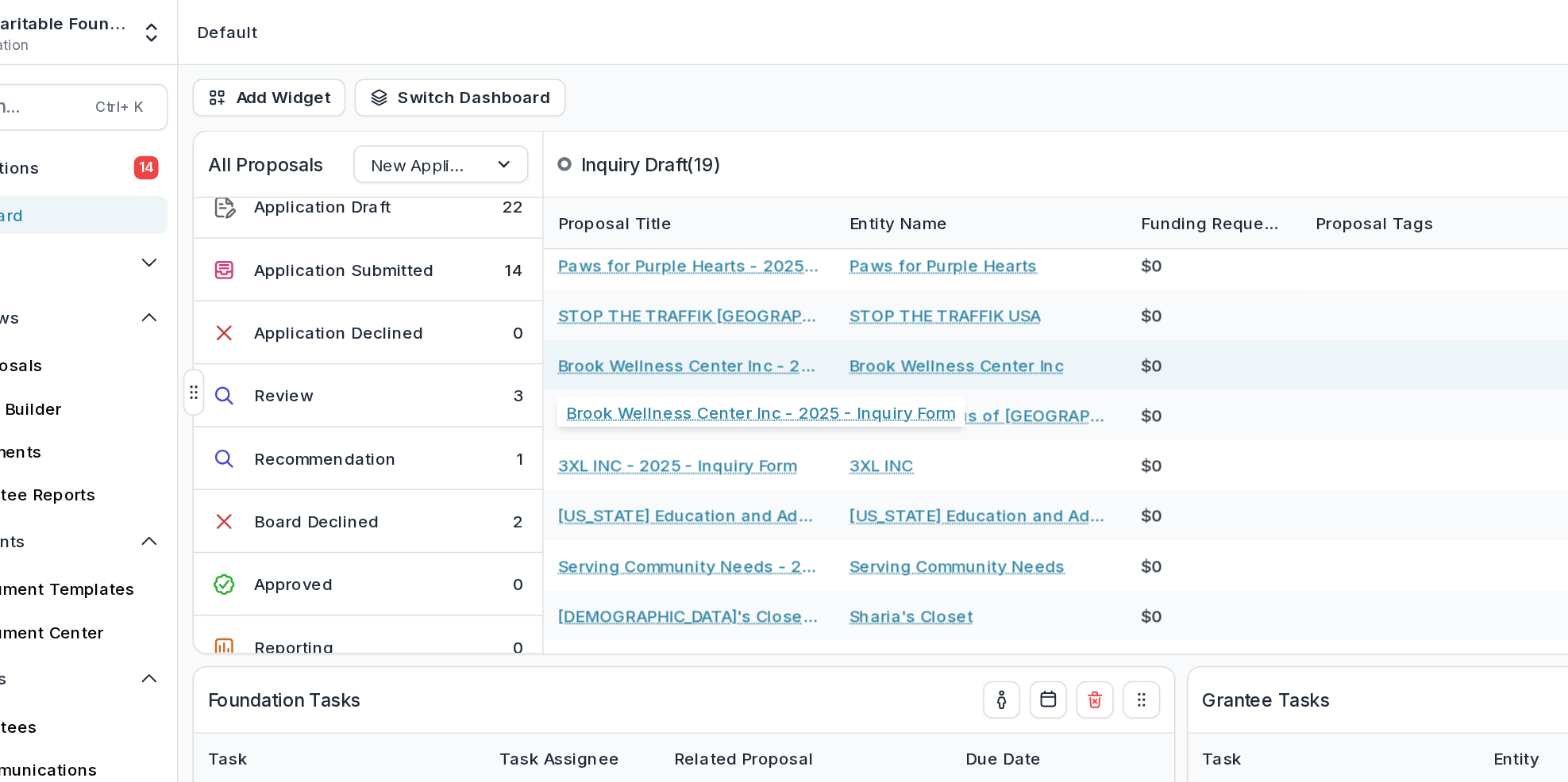
scroll to position [212, 0]
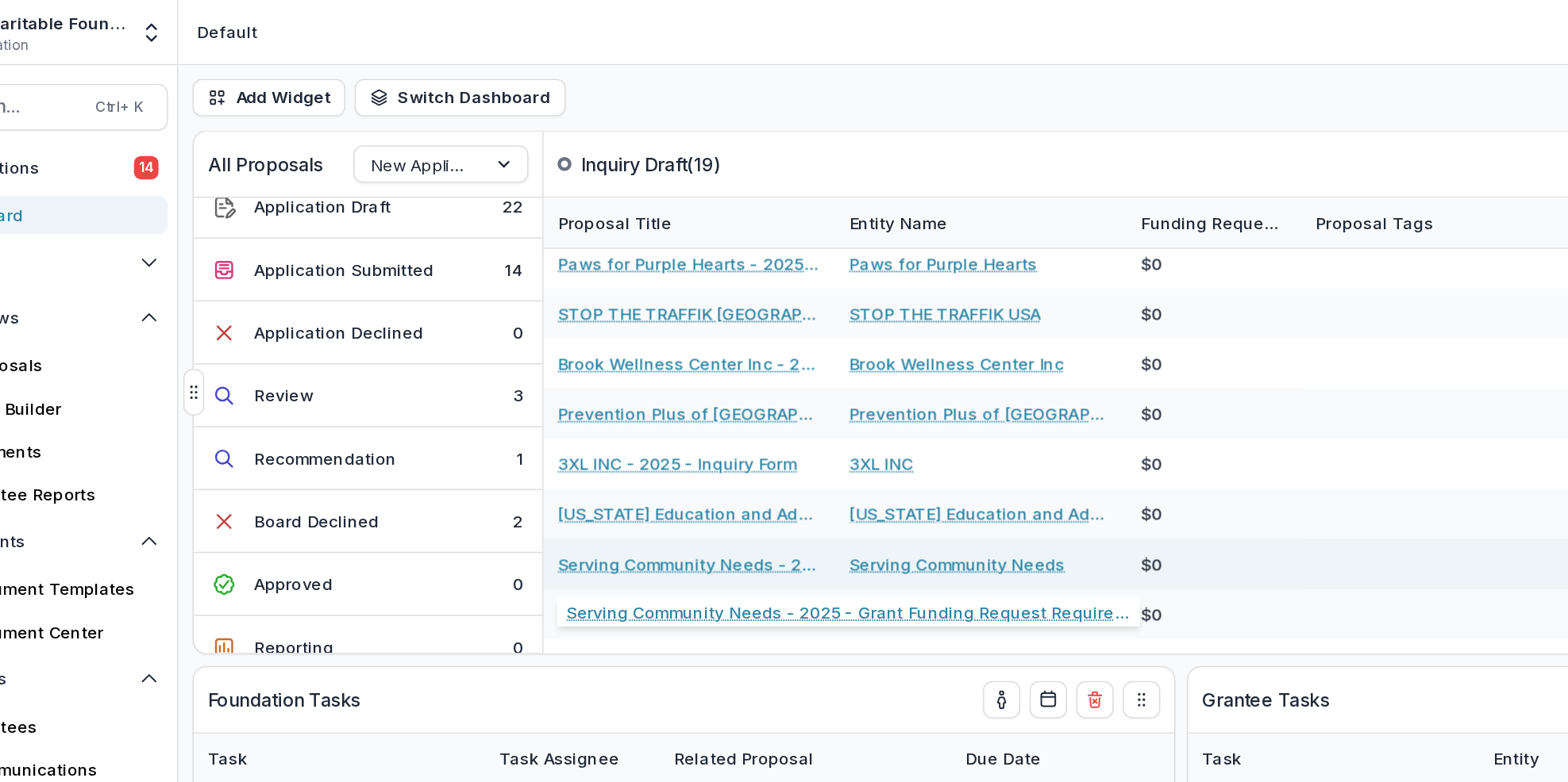
click at [560, 378] on link "Serving Community Needs - 2025 - Grant Funding Request Requirements and Questio…" at bounding box center [546, 385] width 179 height 17
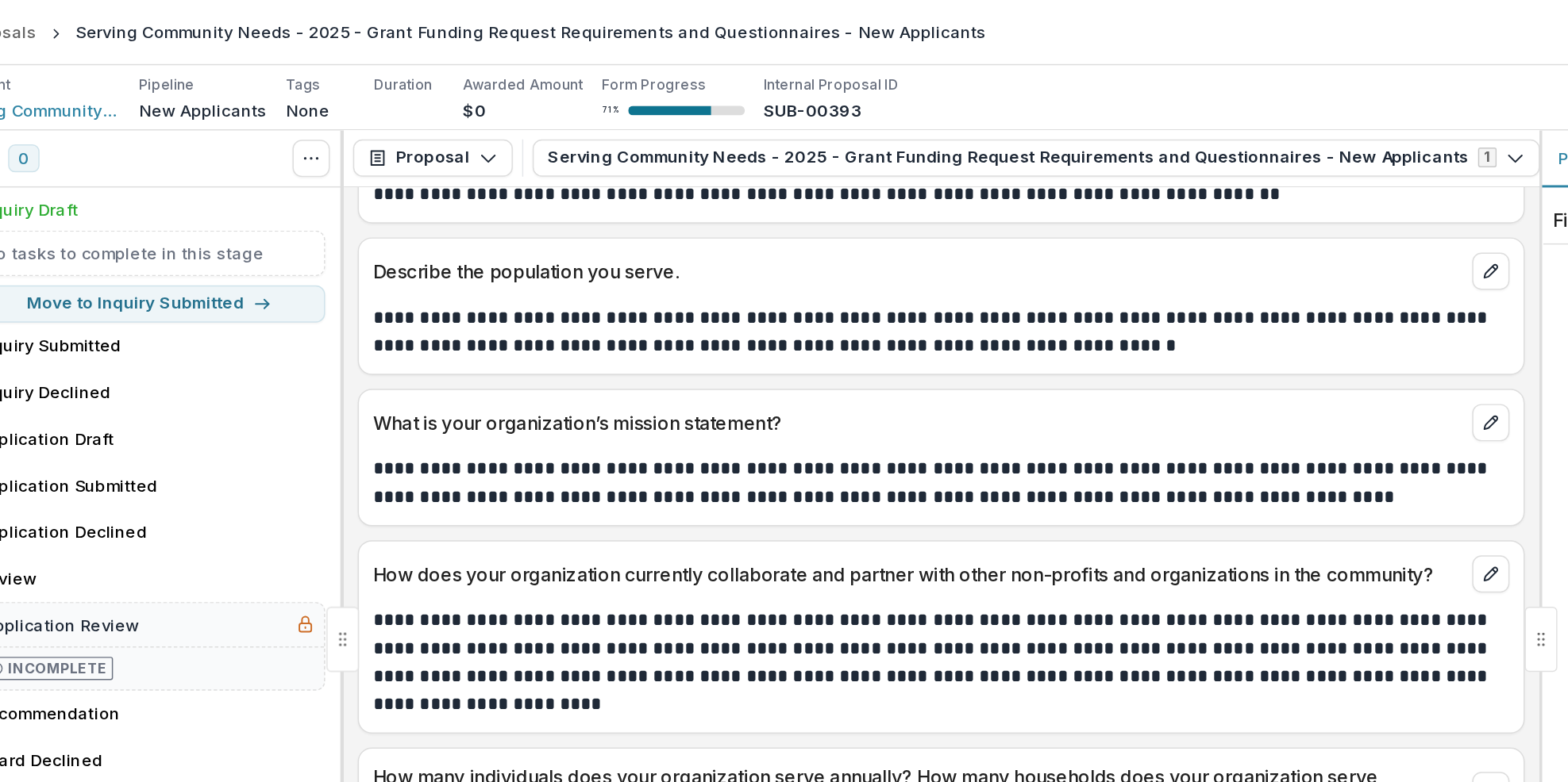
scroll to position [408, 0]
click at [1043, 473] on p "**********" at bounding box center [881, 451] width 770 height 76
click at [1030, 400] on p "How does your organization currently collaborate and partner with other non-pro…" at bounding box center [867, 391] width 742 height 19
click at [1093, 434] on p "**********" at bounding box center [881, 451] width 770 height 76
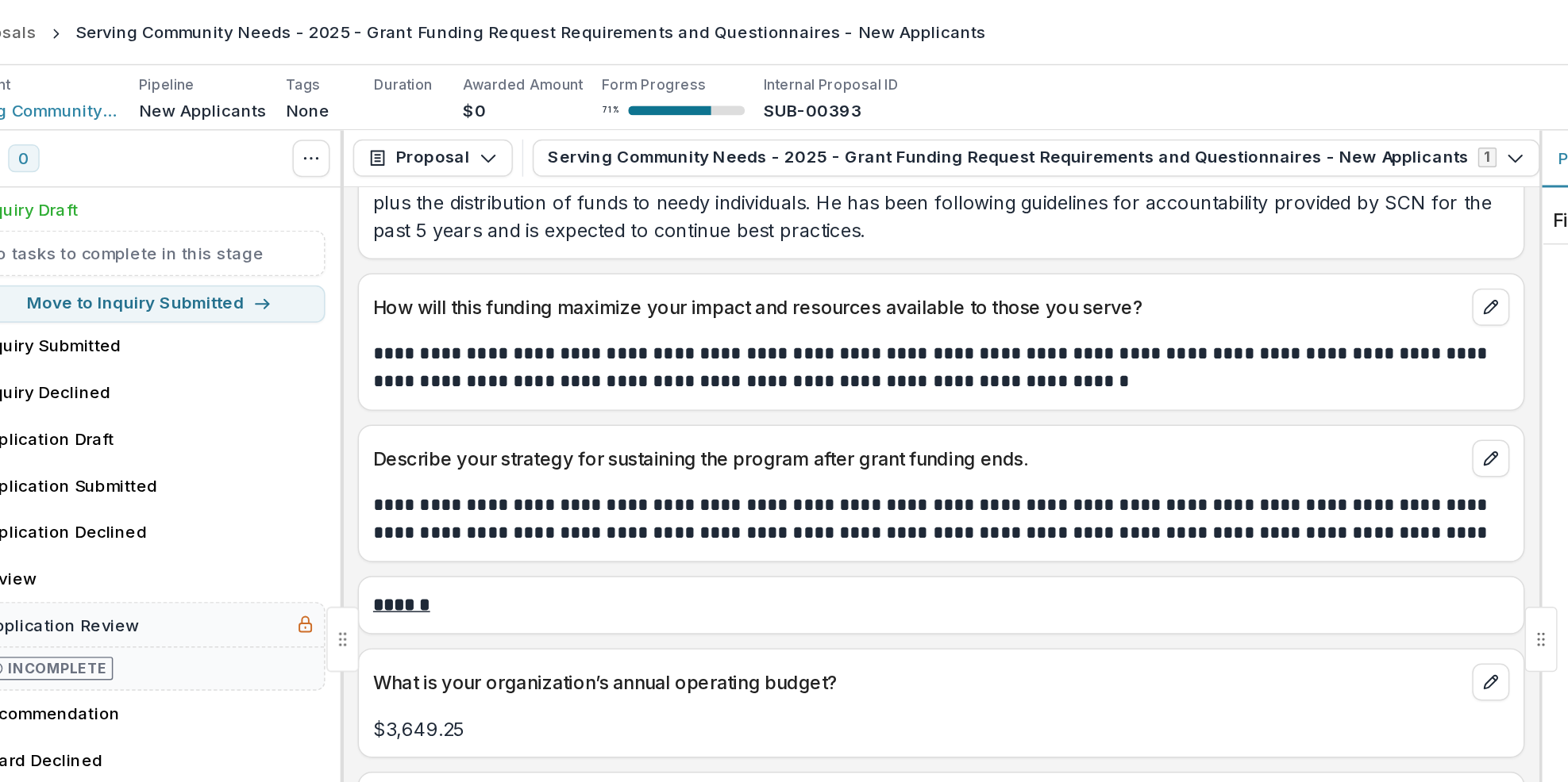
scroll to position [2122, 0]
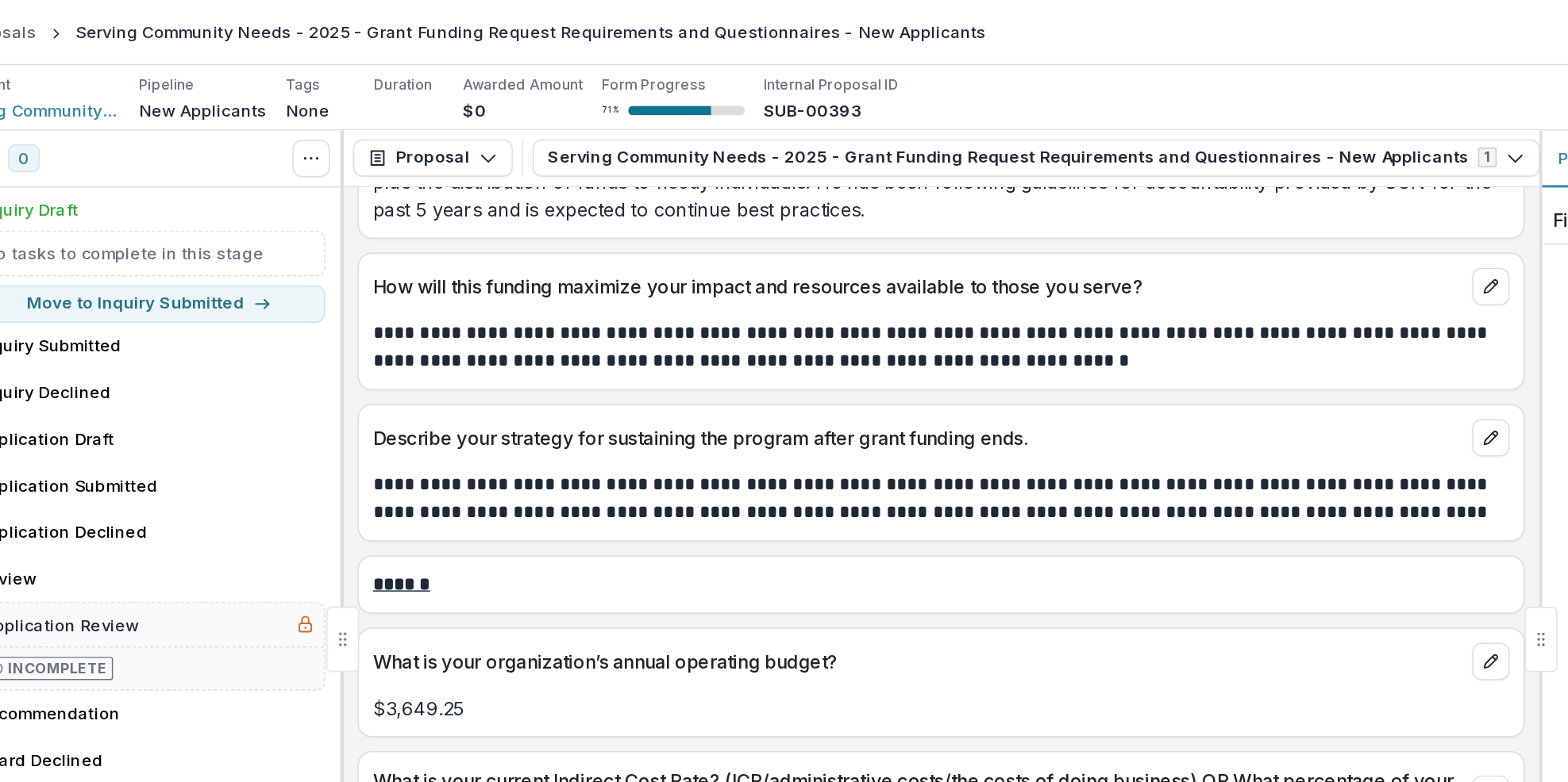
drag, startPoint x: 1308, startPoint y: 265, endPoint x: 1308, endPoint y: 242, distance: 23.0
click at [1311, 244] on div "No comments yet" at bounding box center [1428, 389] width 272 height 431
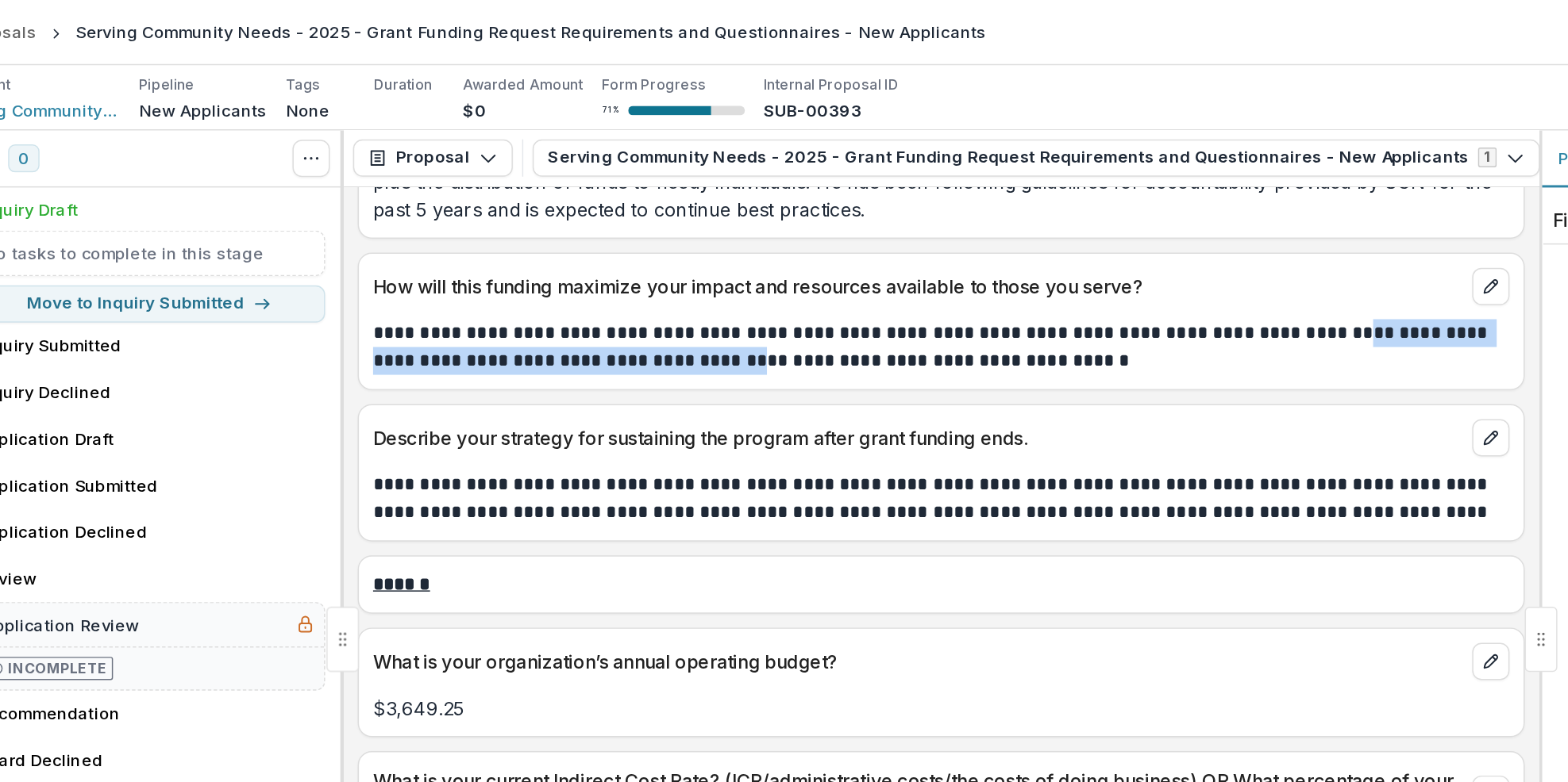
drag, startPoint x: 1165, startPoint y: 231, endPoint x: 712, endPoint y: 244, distance: 453.2
click at [712, 244] on div "**********" at bounding box center [883, 232] width 793 height 47
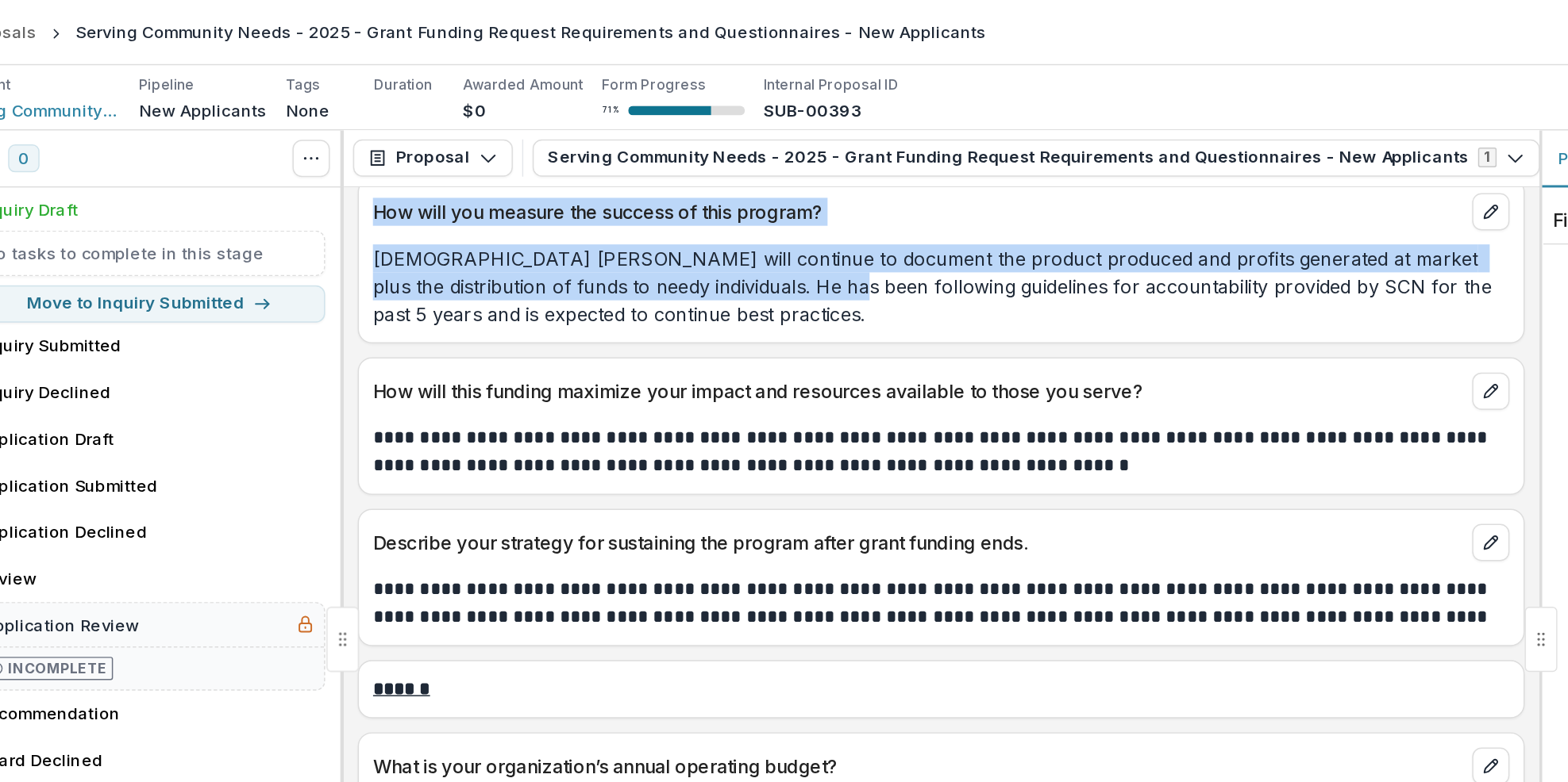
click at [763, 136] on div "**********" at bounding box center [883, 455] width 814 height 655
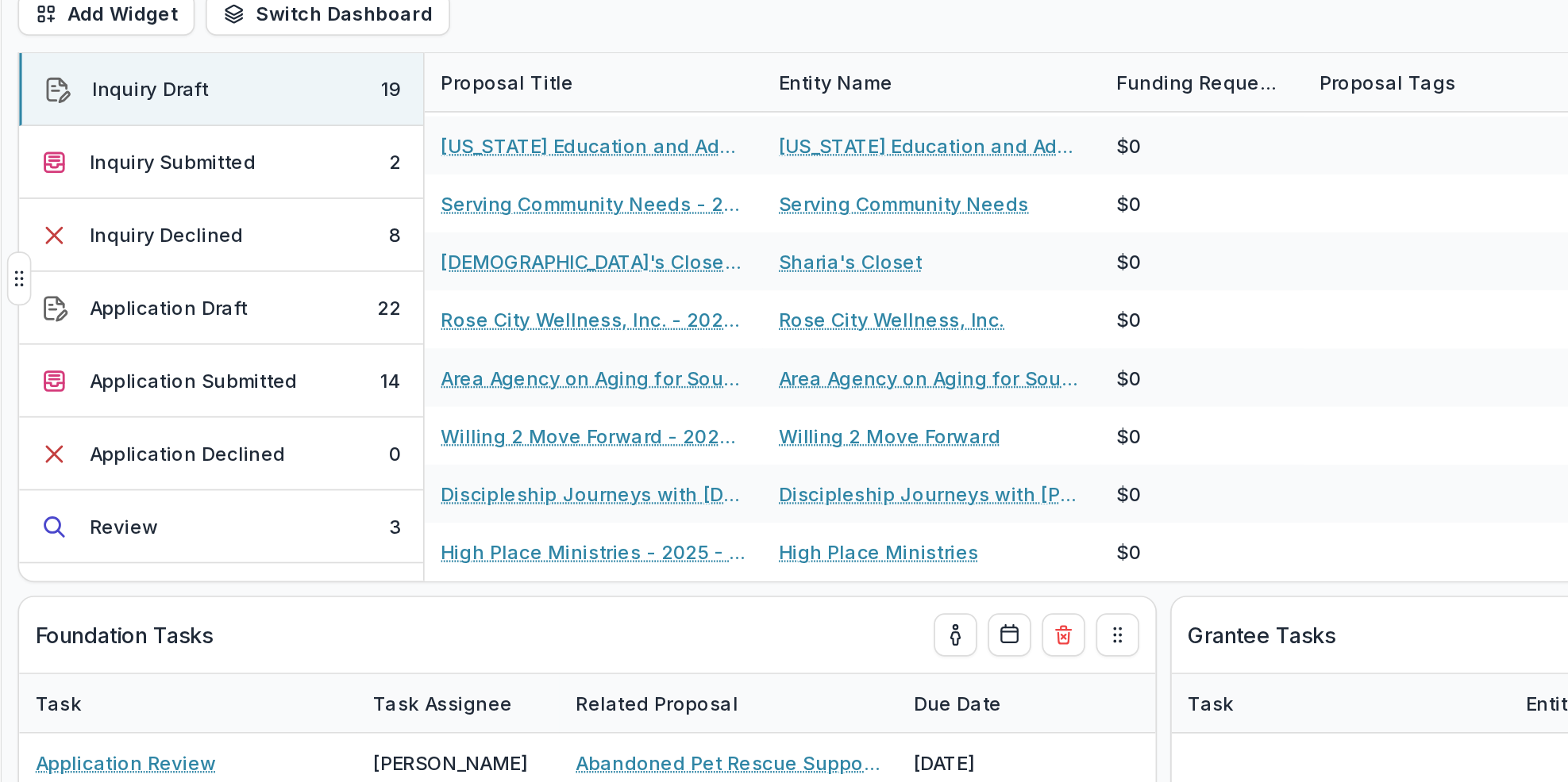
scroll to position [46, 0]
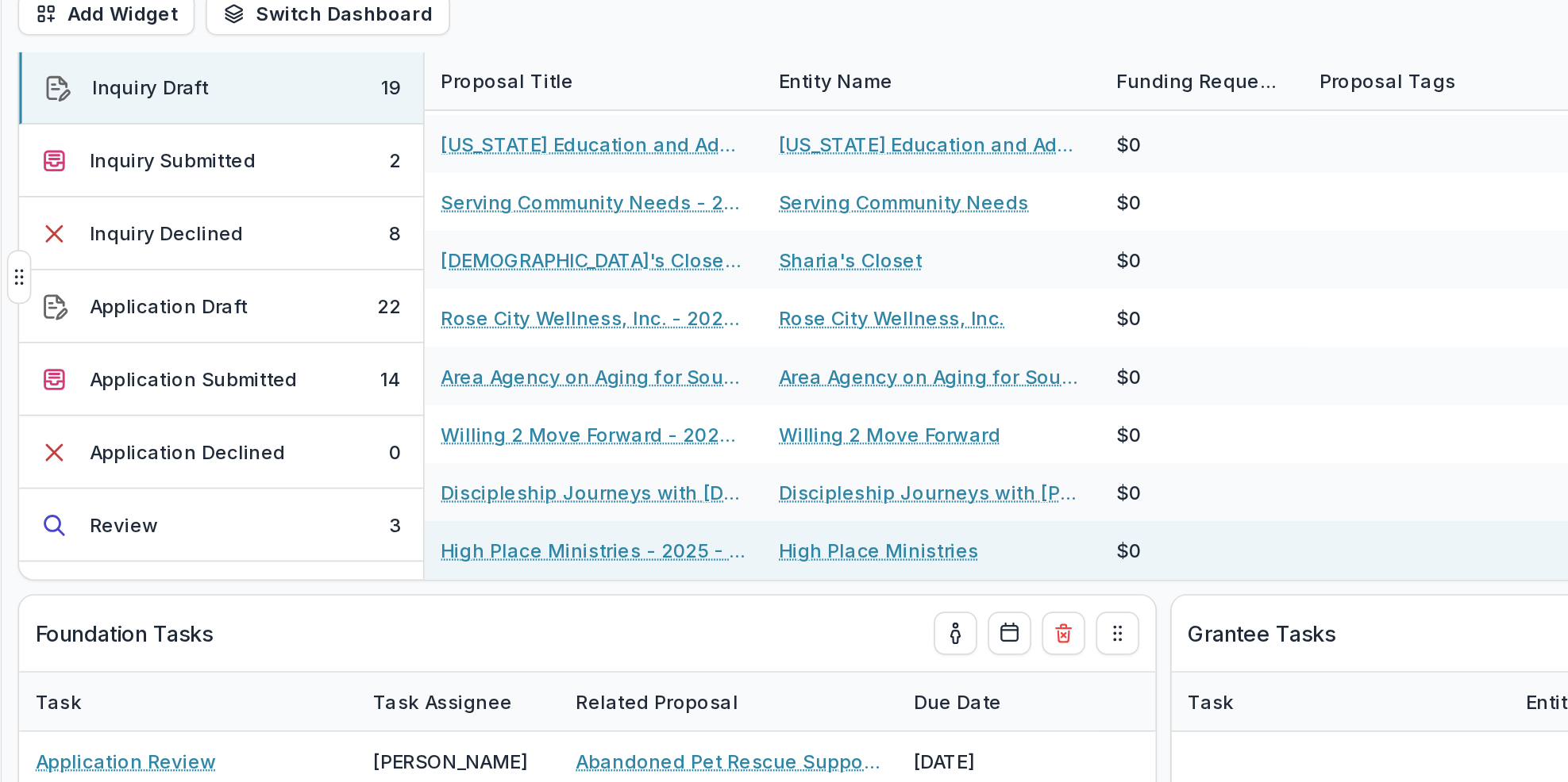
click at [613, 378] on link "High Place Ministries - 2025 - Grant Funding Request Requirements and Questionn…" at bounding box center [546, 382] width 179 height 17
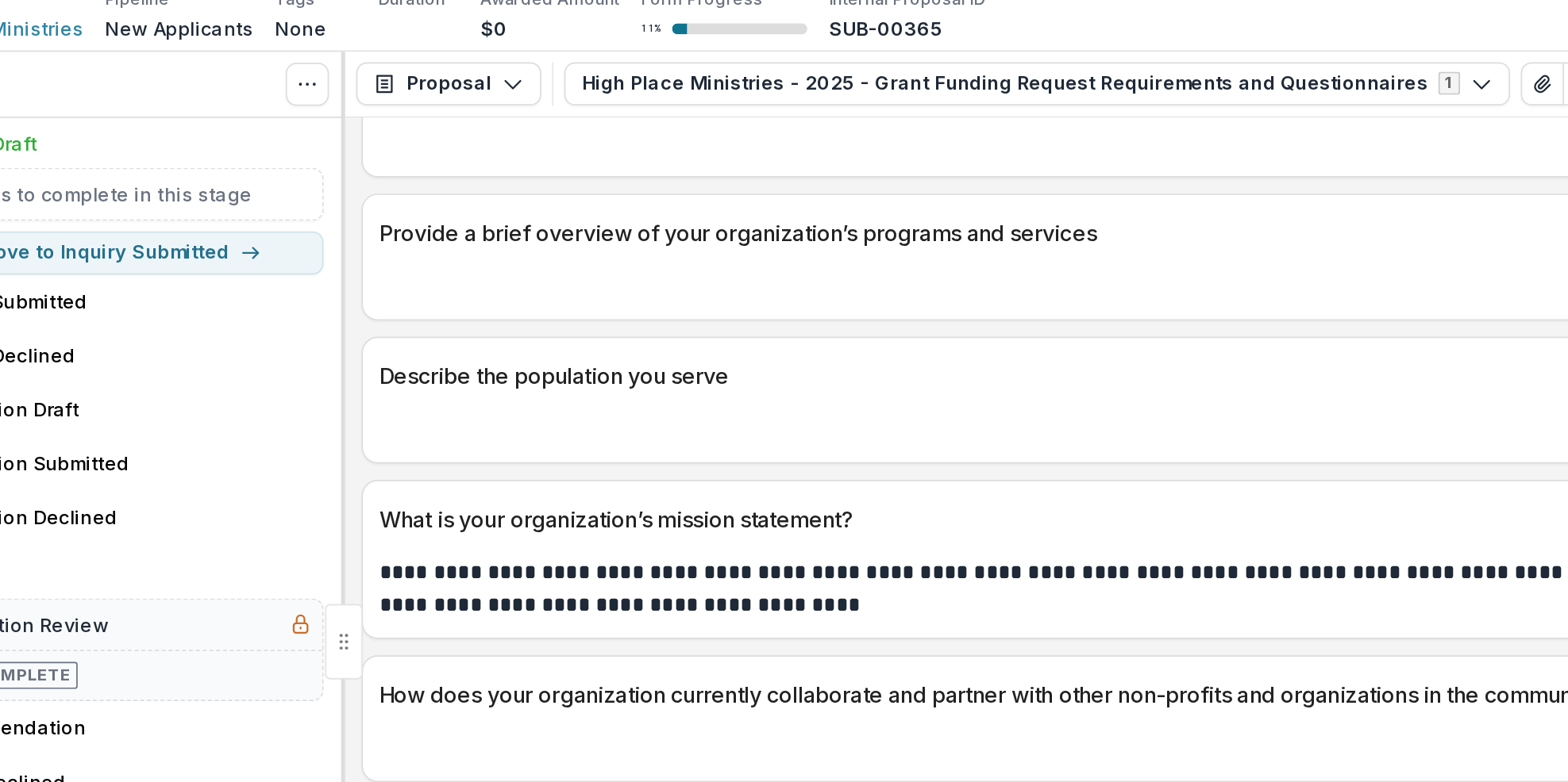
scroll to position [281, 0]
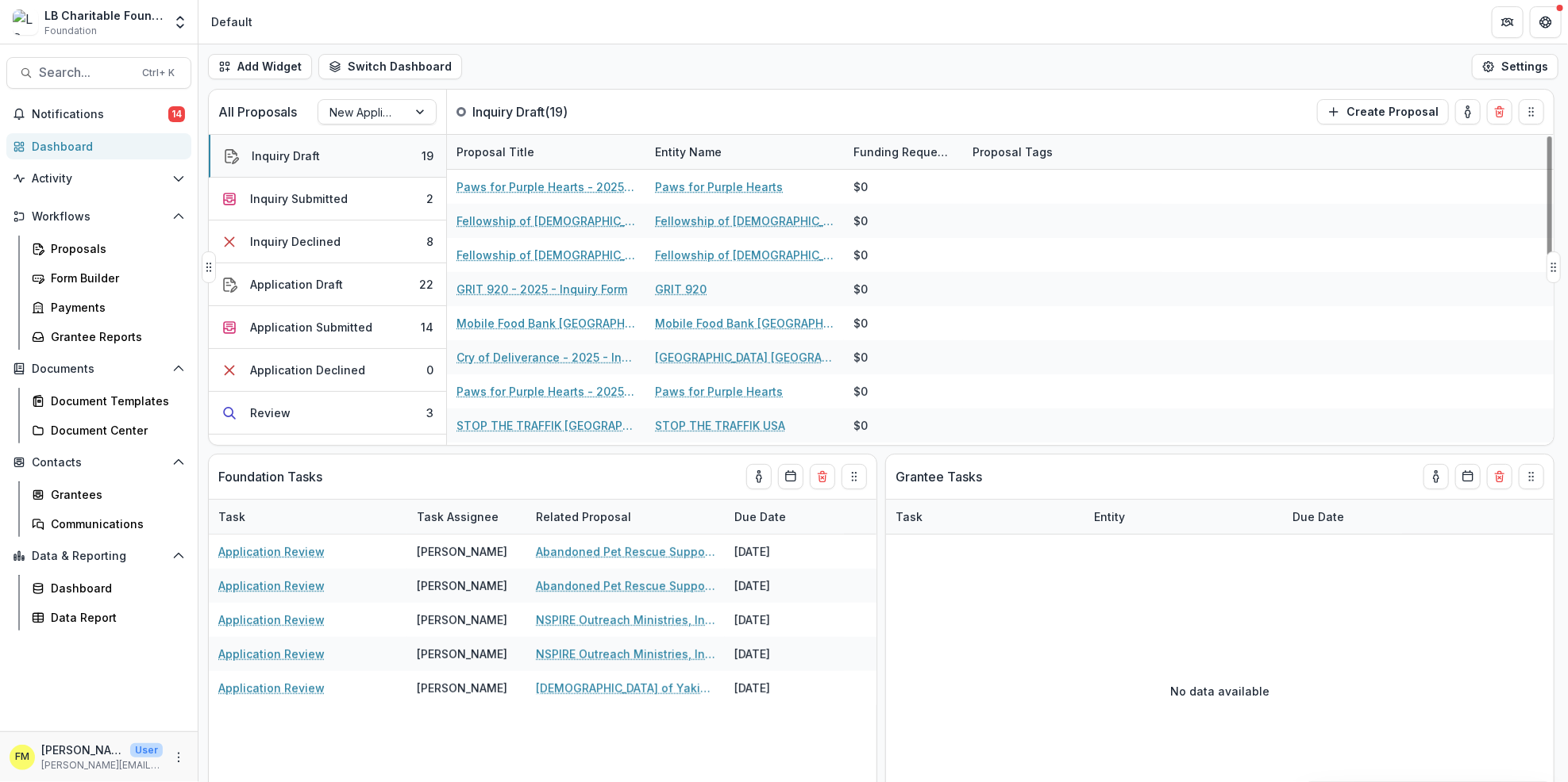
click at [360, 154] on button "Inquiry Draft 19" at bounding box center [326, 156] width 237 height 43
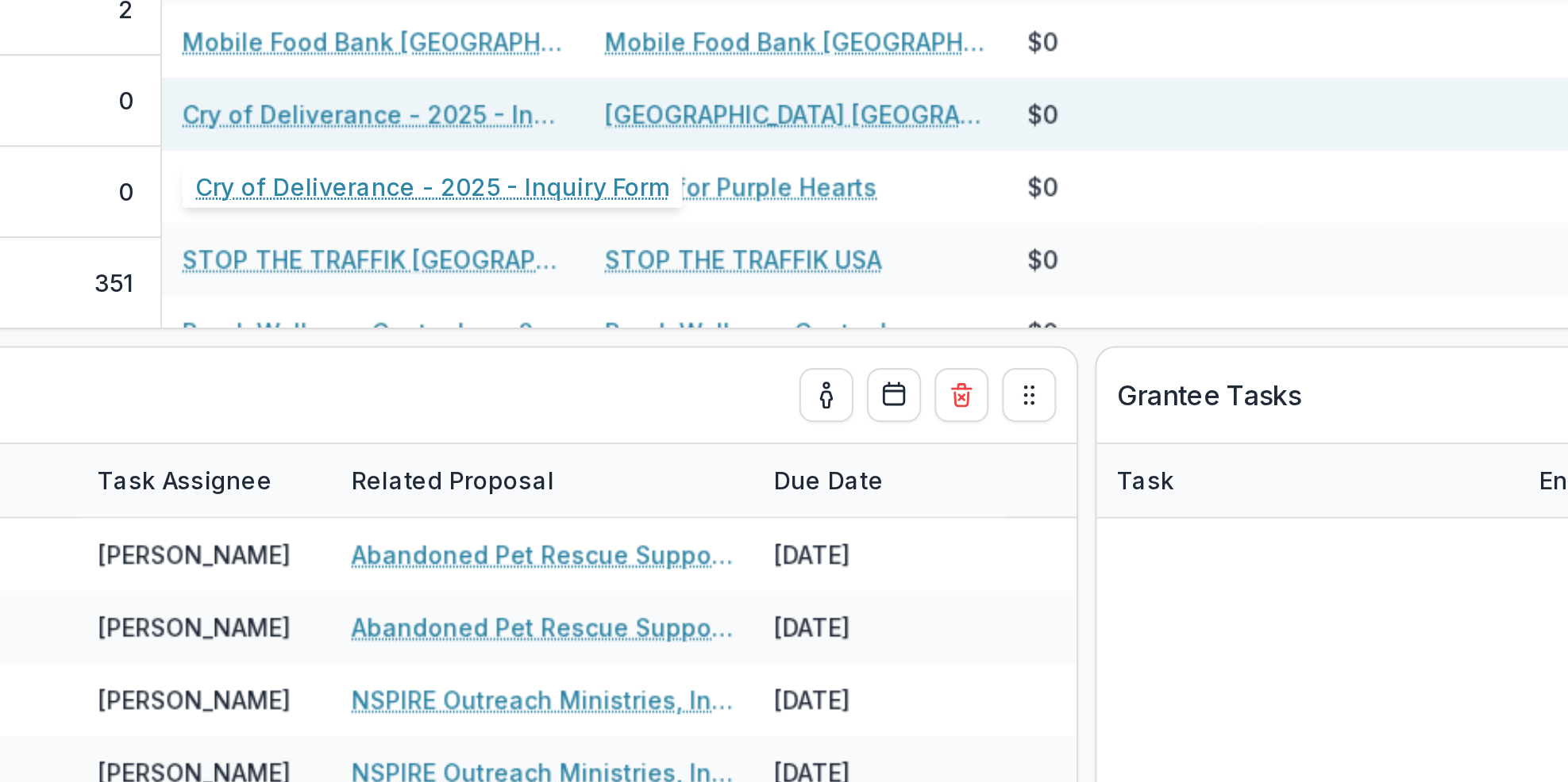
scroll to position [133, 0]
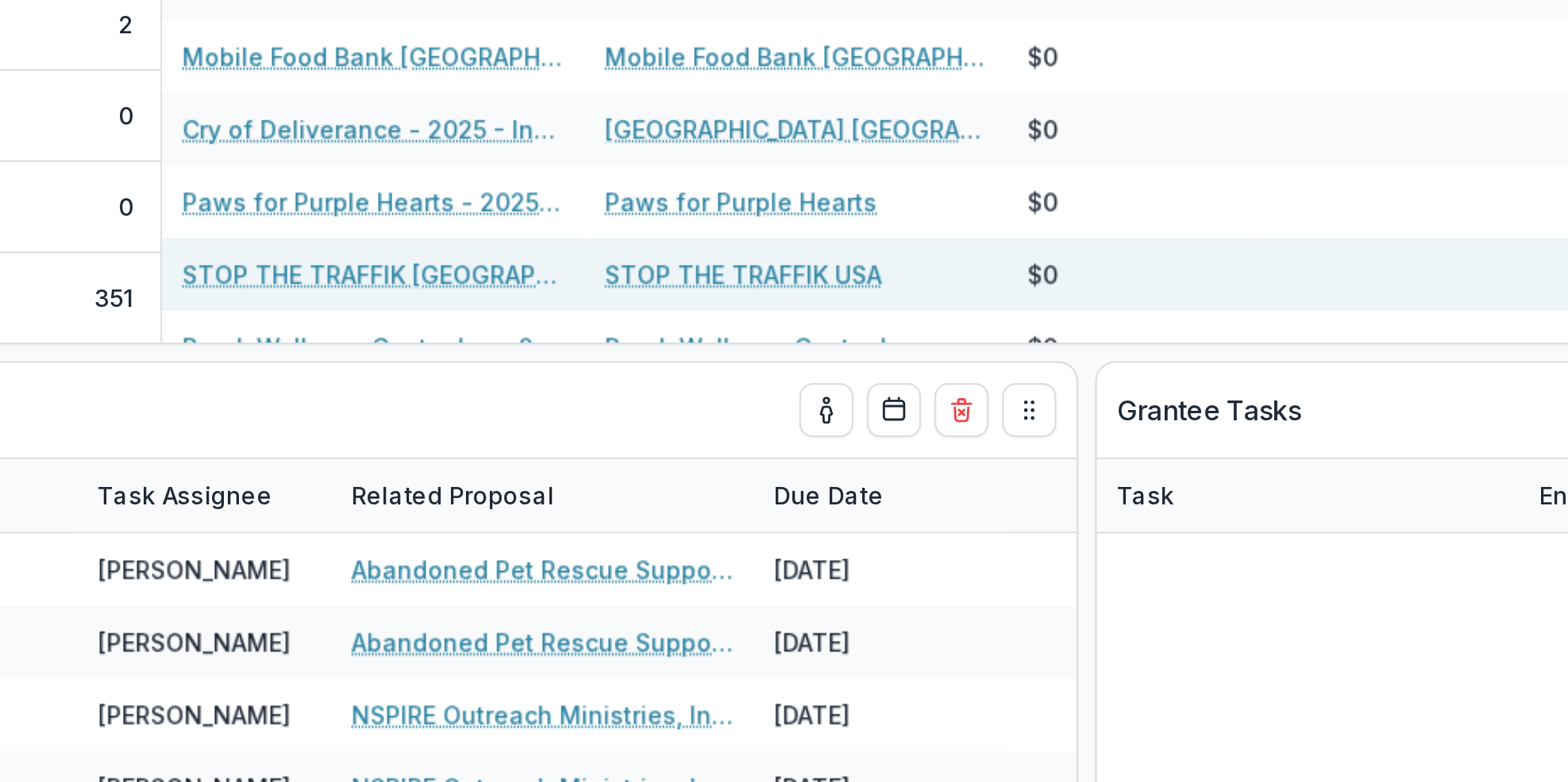
click at [534, 282] on link "STOP THE TRAFFIK [GEOGRAPHIC_DATA] - 2025 - Inquiry Form" at bounding box center [546, 280] width 179 height 17
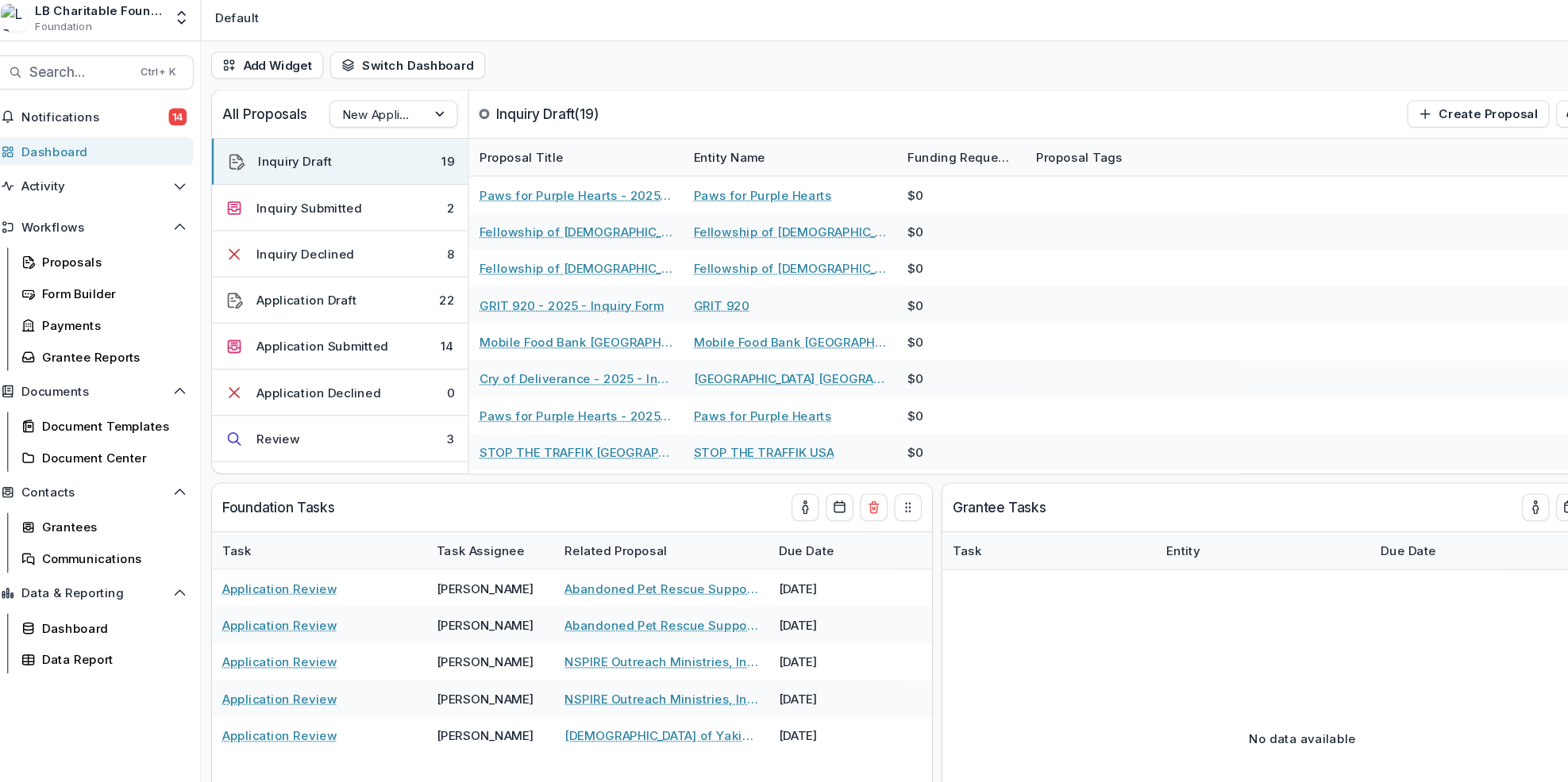
click at [102, 145] on div "Dashboard" at bounding box center [105, 146] width 147 height 17
click at [390, 291] on button "Application Draft 22" at bounding box center [326, 285] width 237 height 43
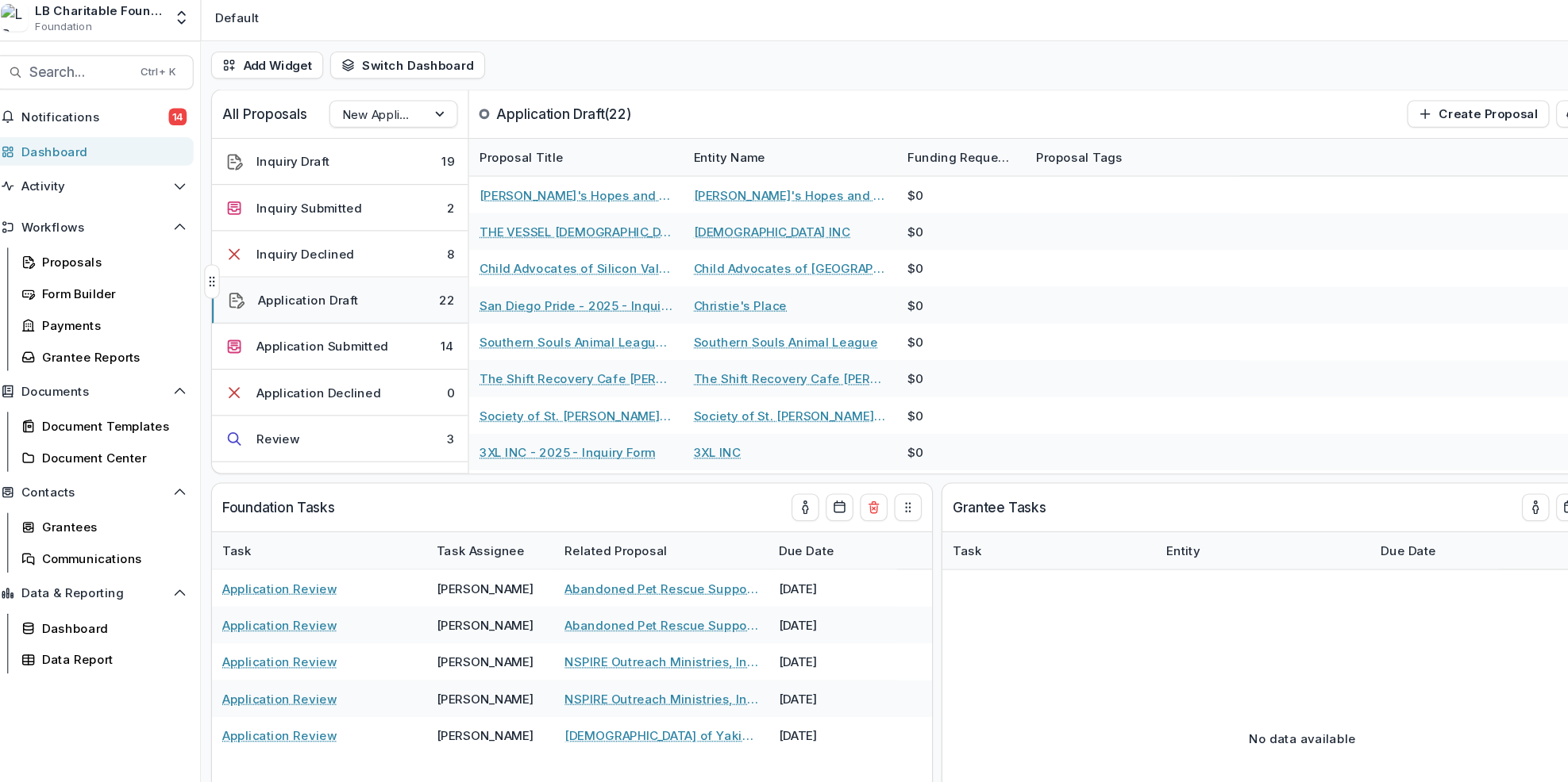
click at [390, 291] on button "Application Draft 22" at bounding box center [326, 285] width 237 height 43
click at [394, 283] on button "Application Draft 22" at bounding box center [326, 285] width 237 height 43
click at [354, 155] on button "Inquiry Draft 19" at bounding box center [326, 156] width 237 height 43
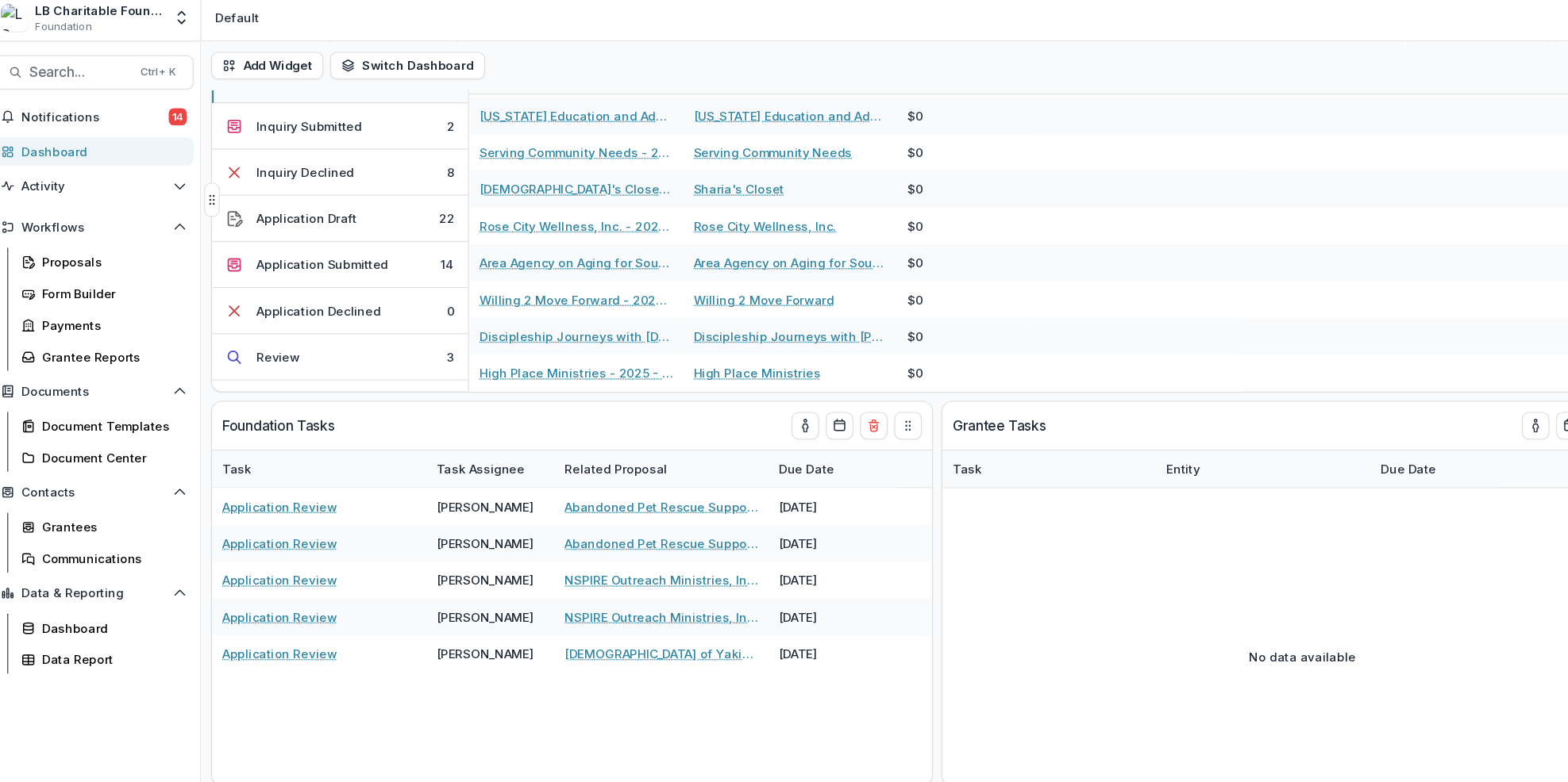
scroll to position [76, 0]
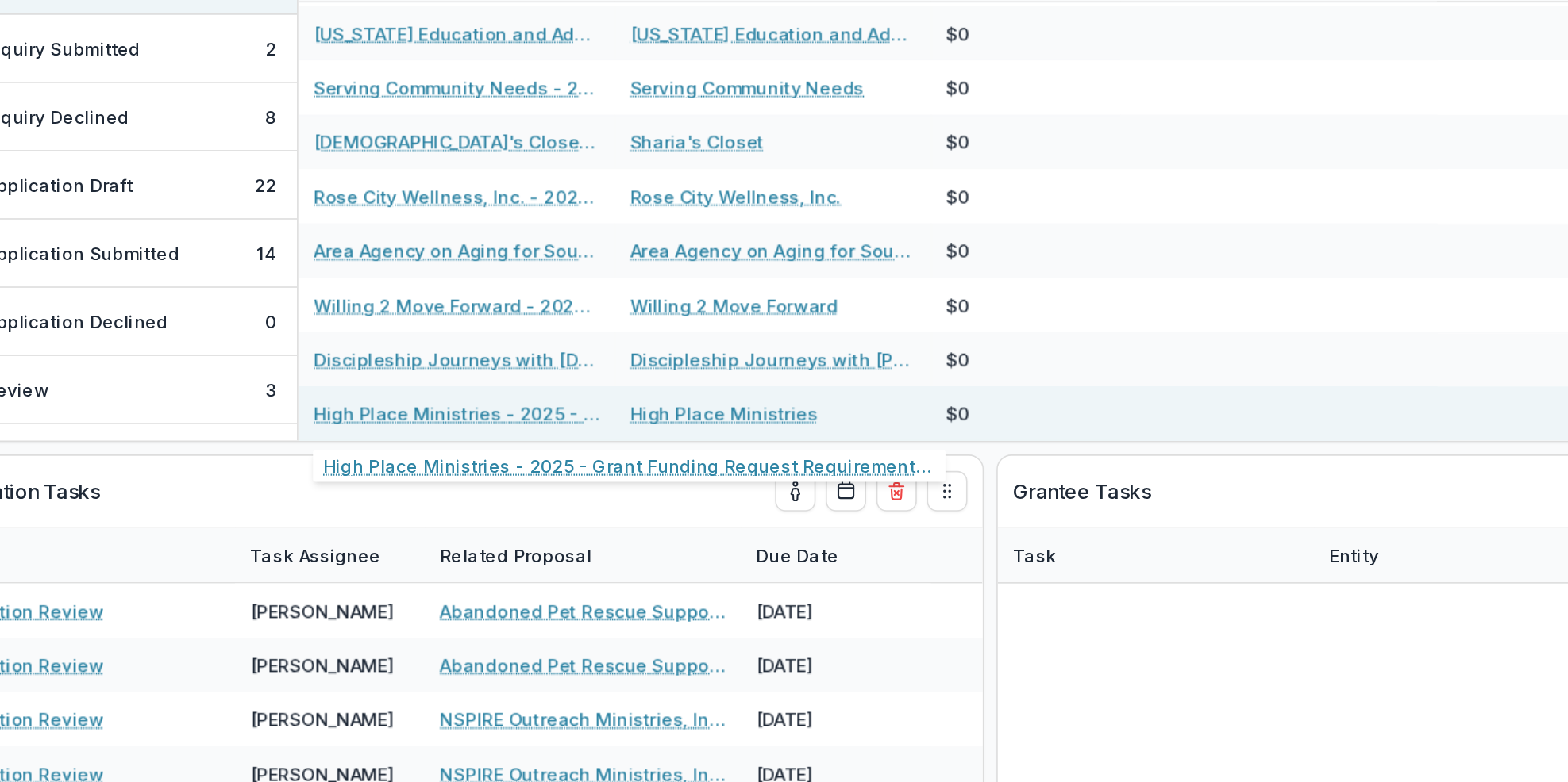
click at [558, 351] on link "High Place Ministries - 2025 - Grant Funding Request Requirements and Questionn…" at bounding box center [546, 352] width 179 height 17
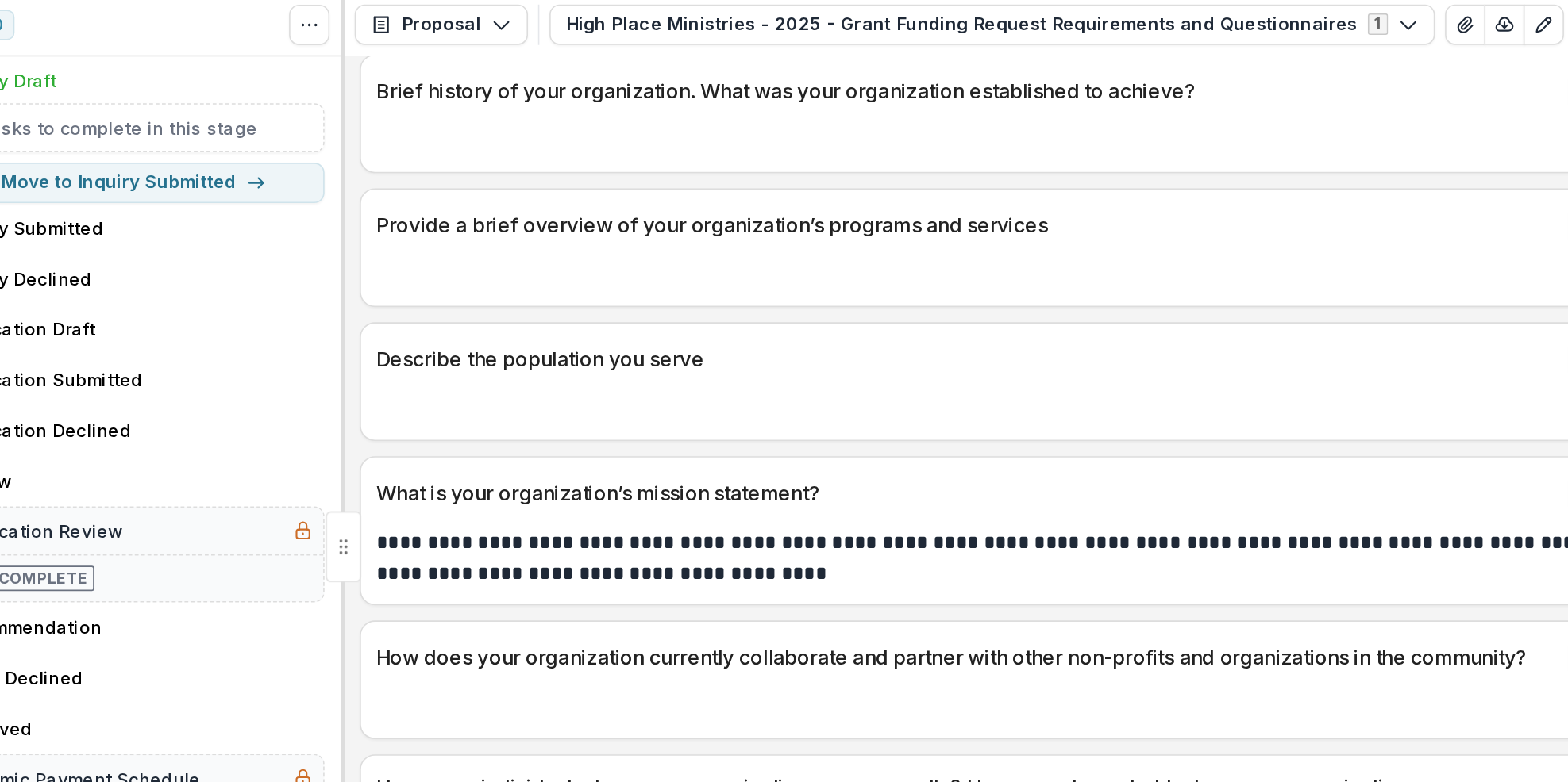
scroll to position [249, 0]
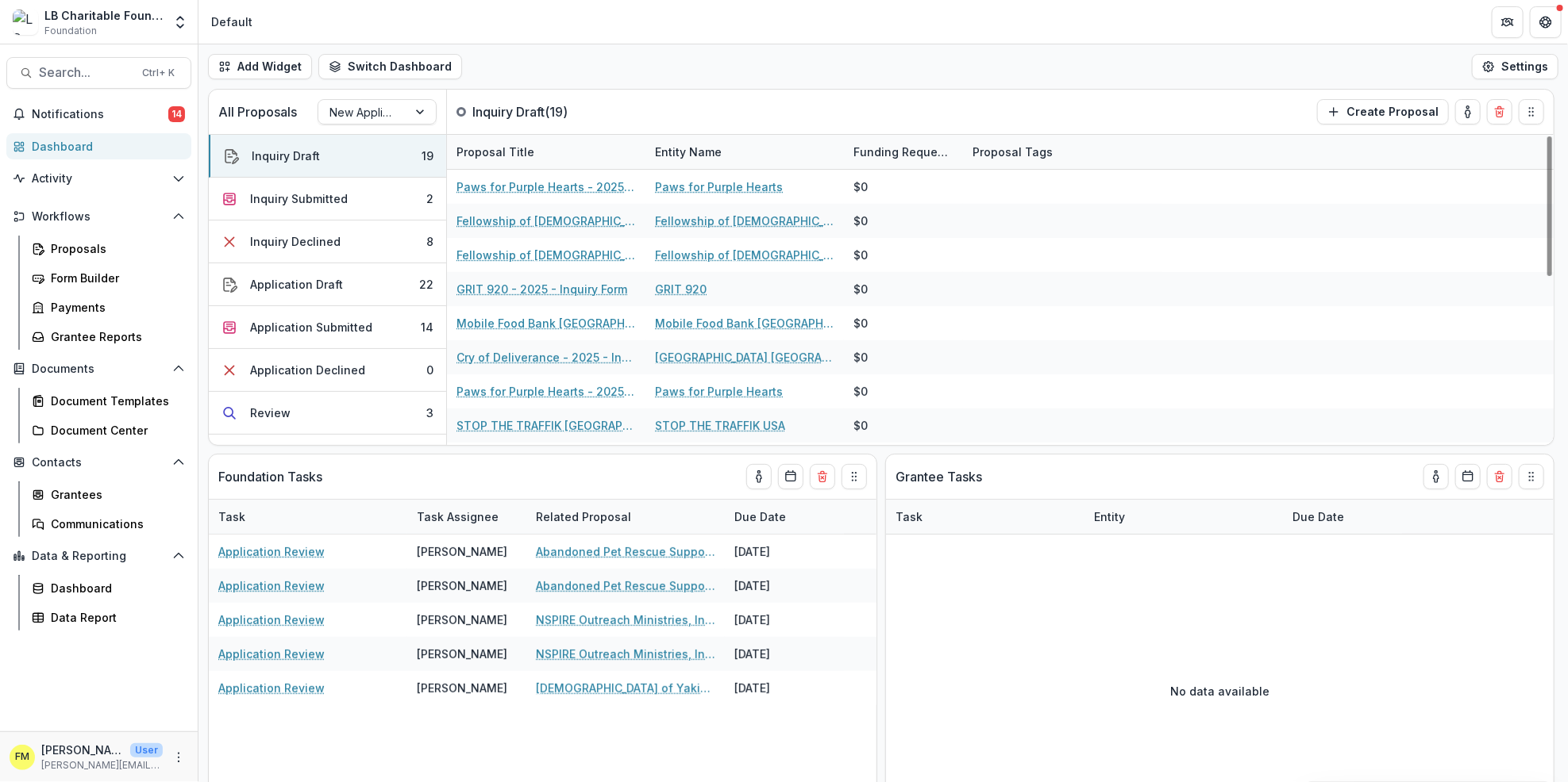
click at [133, 149] on div "Dashboard" at bounding box center [105, 146] width 147 height 17
click at [332, 153] on button "Inquiry Draft 19" at bounding box center [326, 156] width 237 height 43
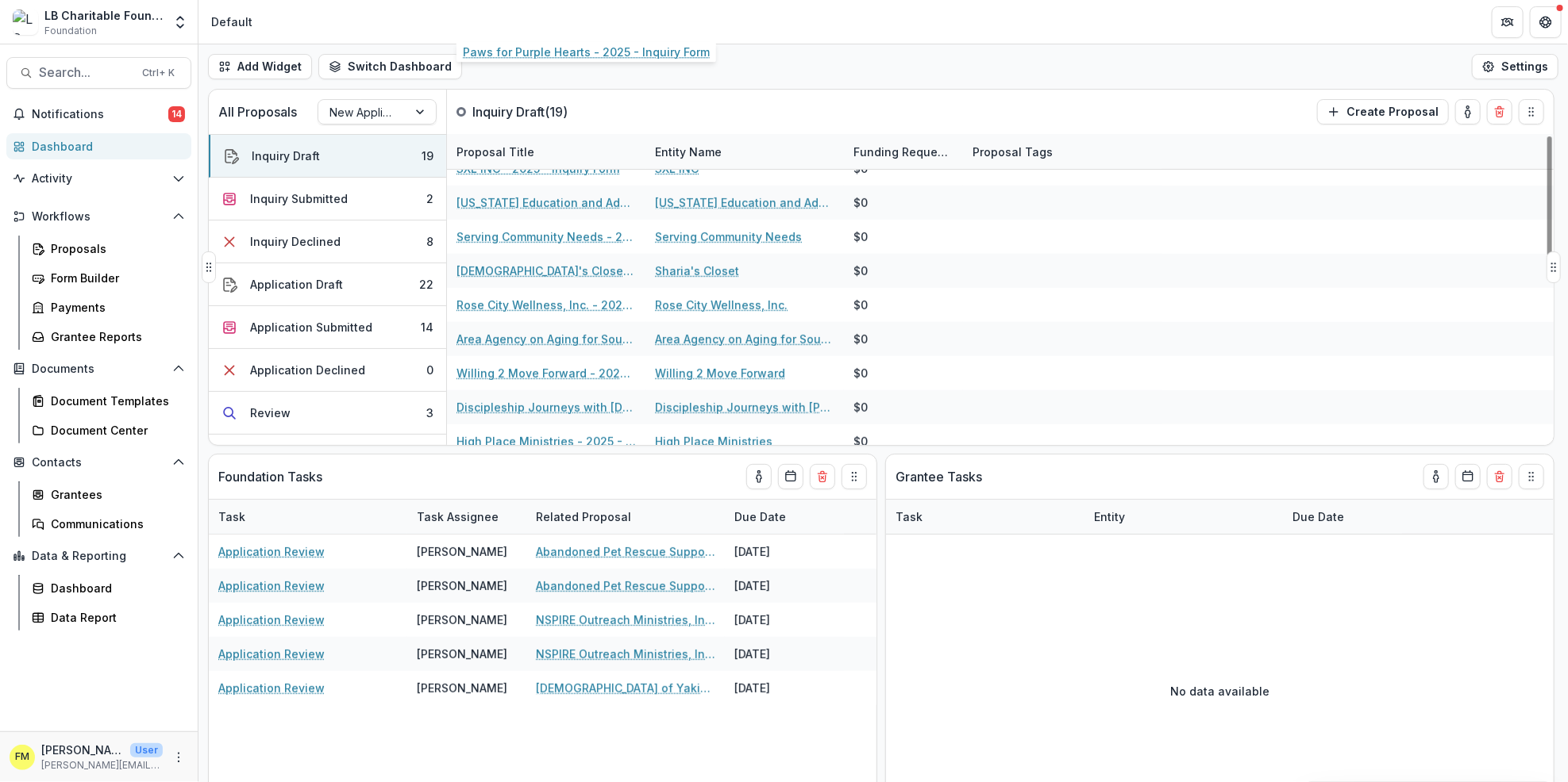
scroll to position [373, 0]
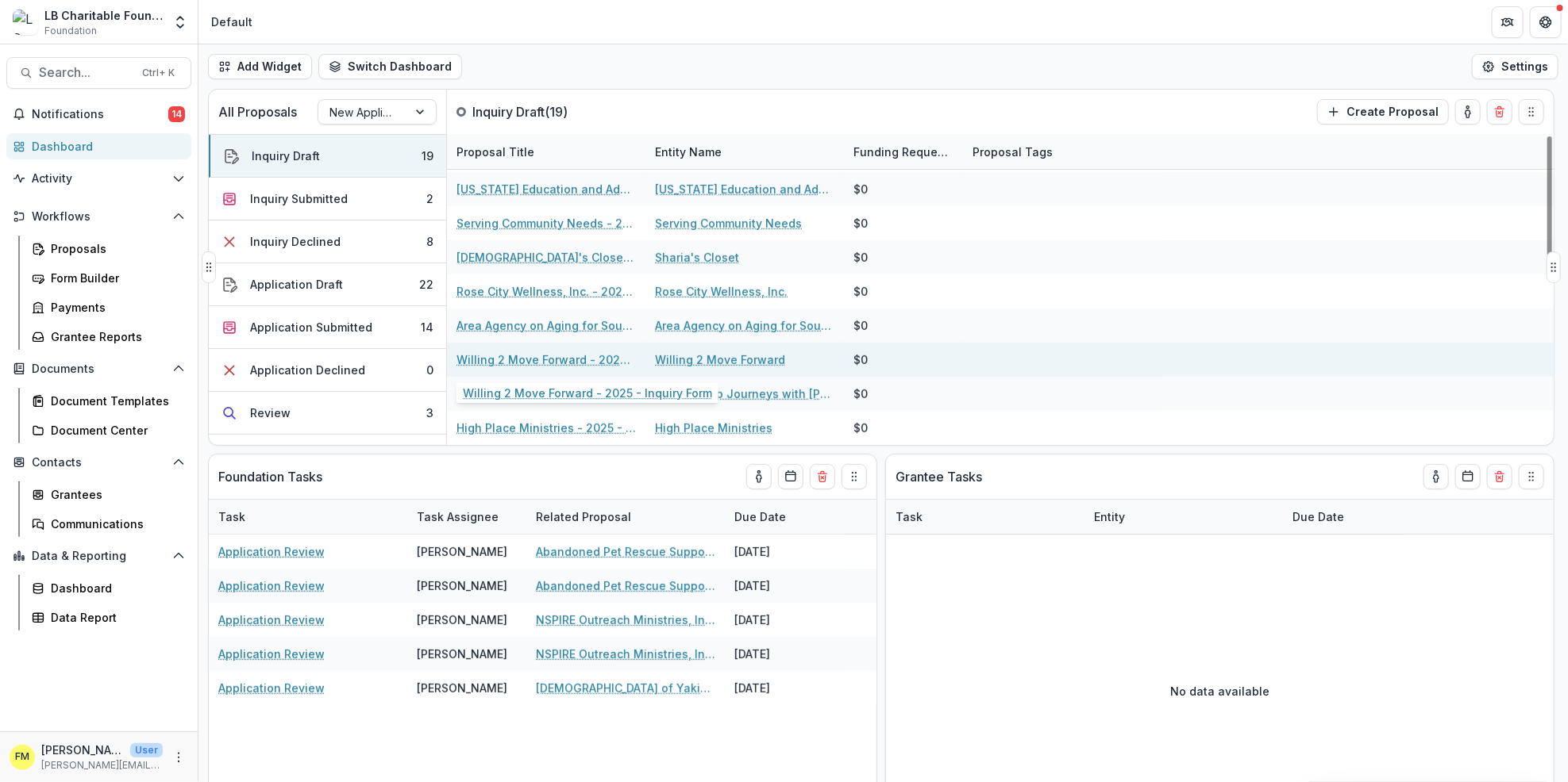
click at [553, 360] on link "Willing 2 Move Forward - 2025 - Inquiry Form" at bounding box center [546, 360] width 179 height 17
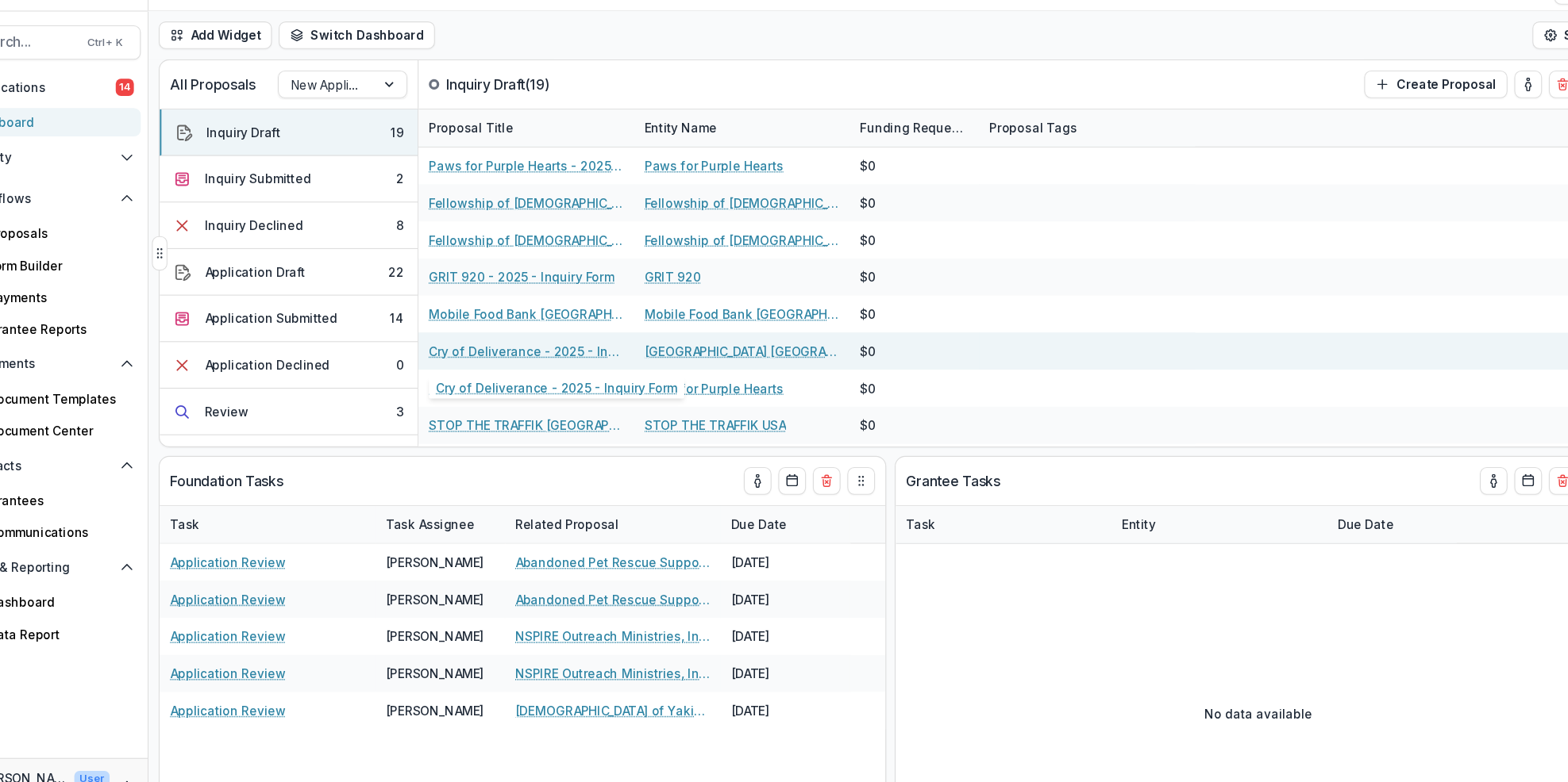
scroll to position [3, 0]
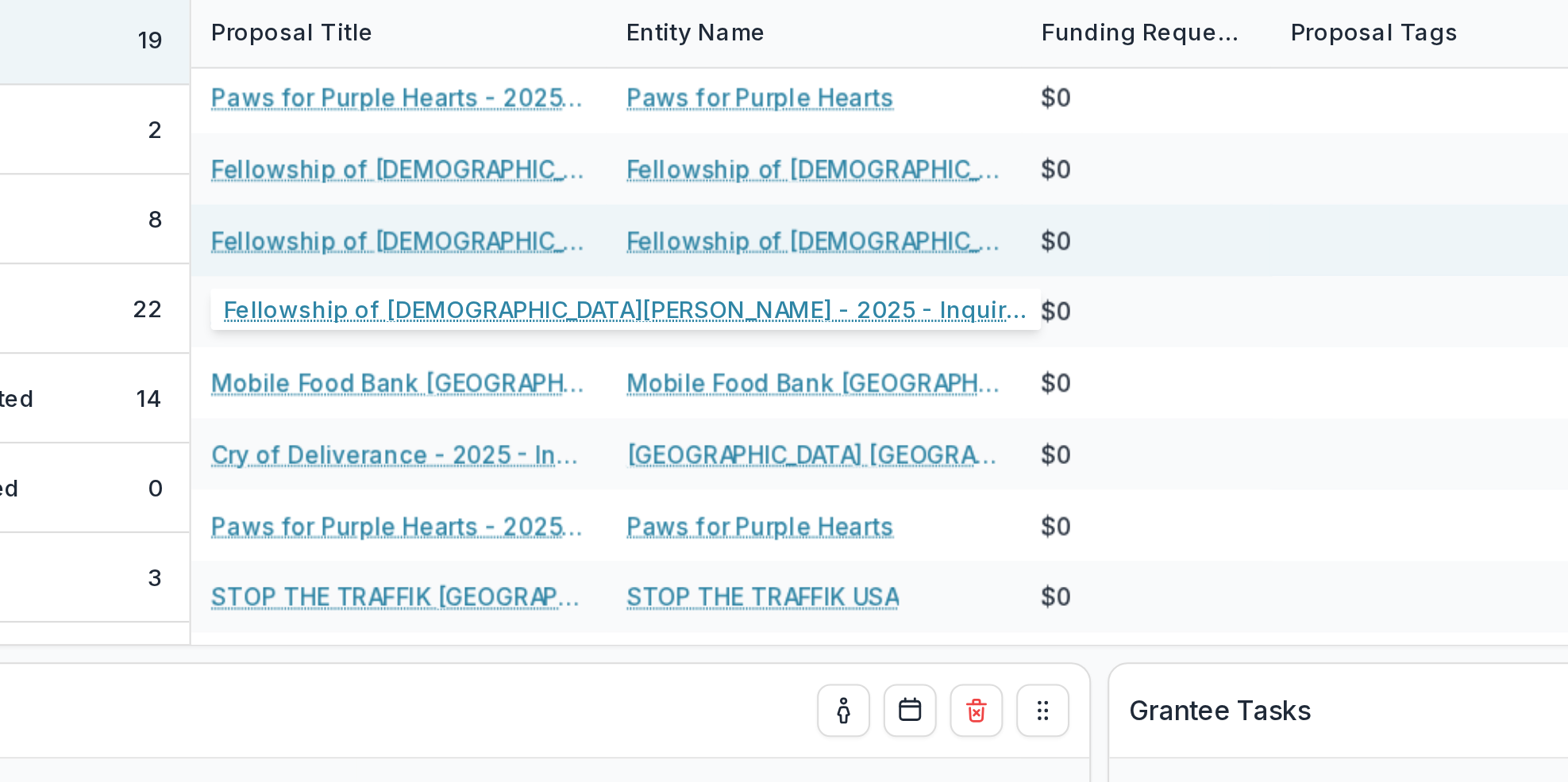
click at [537, 250] on link "Fellowship of [DEMOGRAPHIC_DATA][PERSON_NAME] - 2025 - Inquiry Form" at bounding box center [546, 252] width 179 height 17
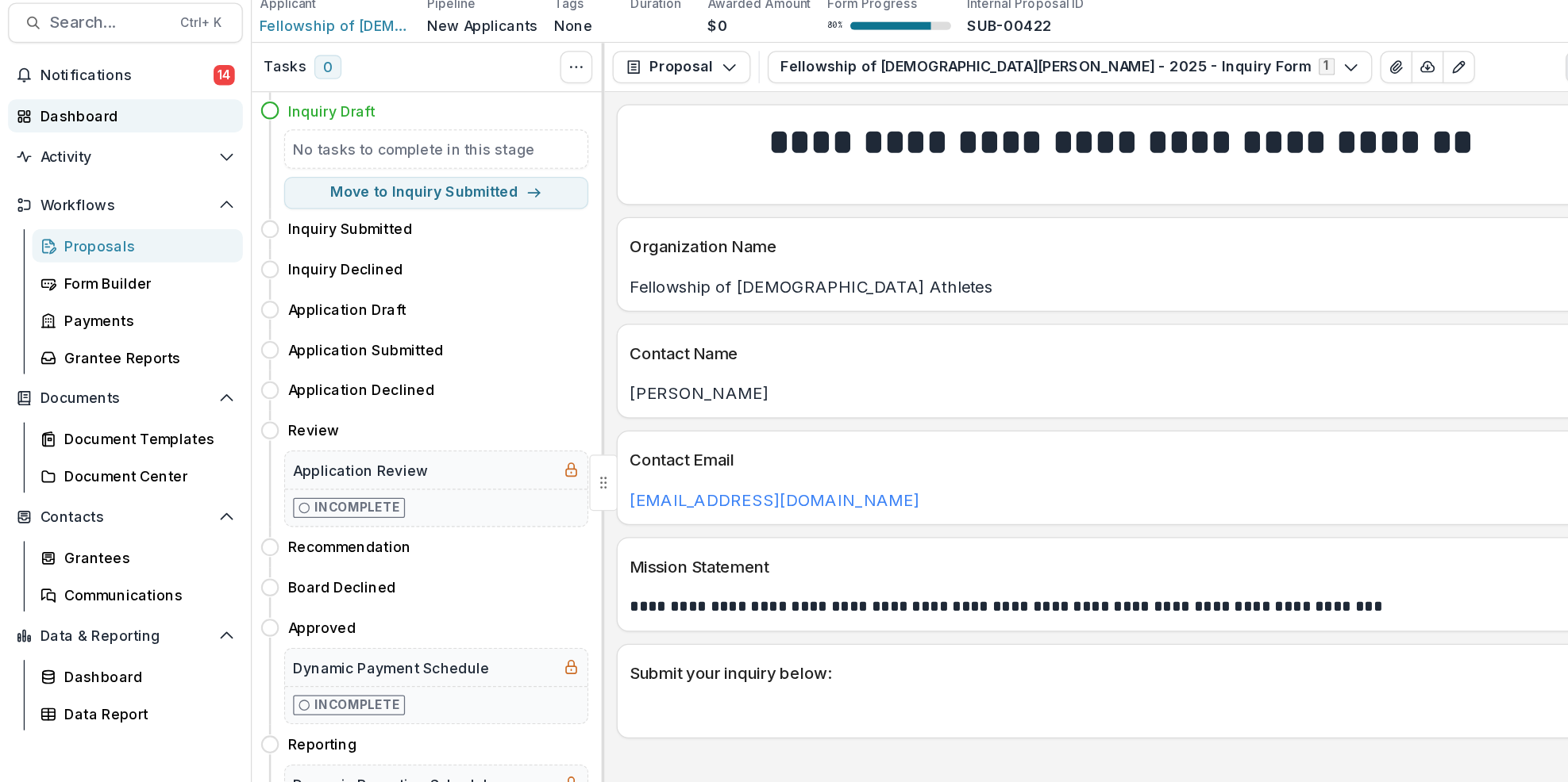
click at [90, 139] on div "Dashboard" at bounding box center [105, 146] width 147 height 17
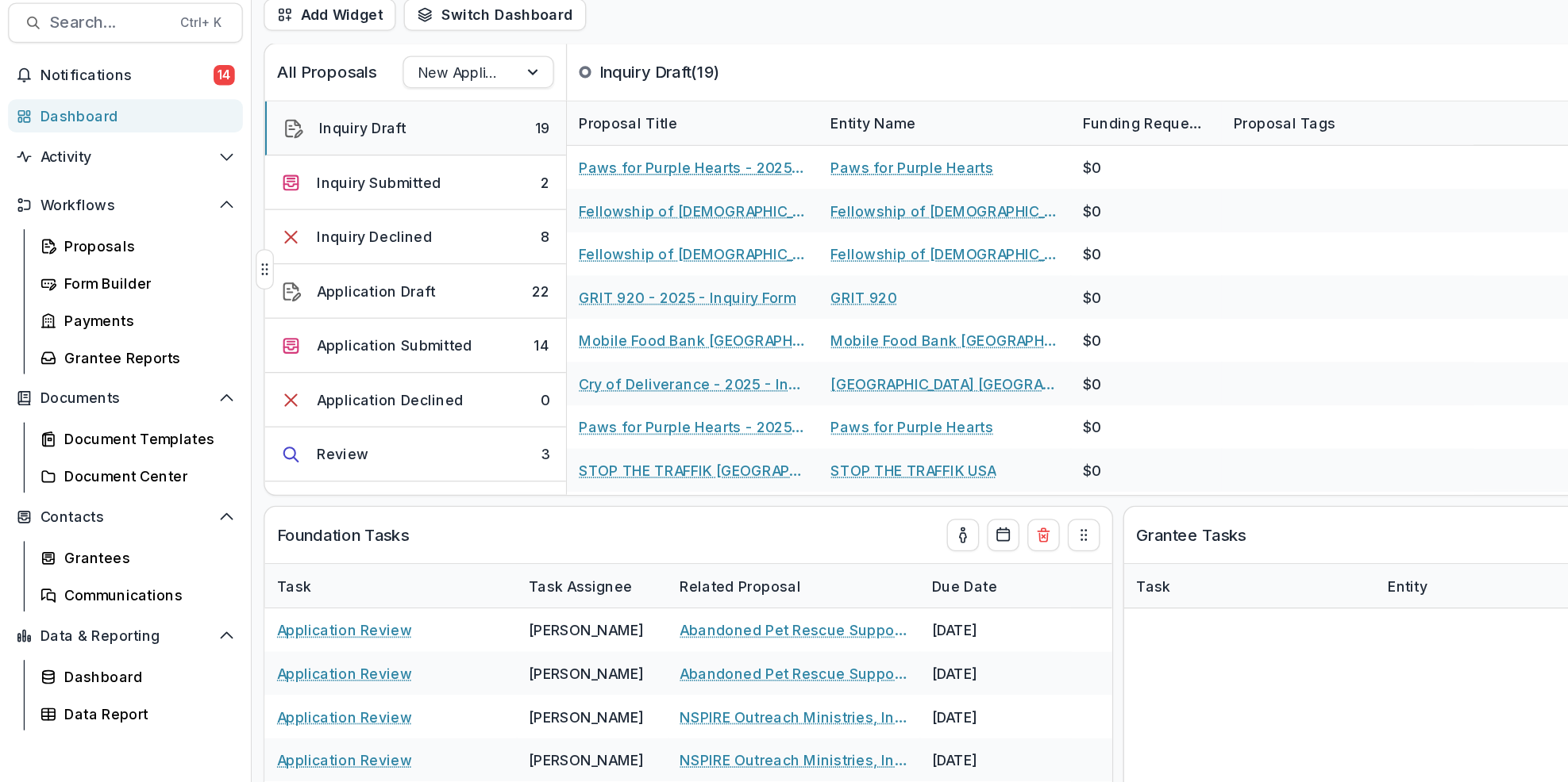
click at [327, 156] on button "Inquiry Draft 19" at bounding box center [326, 156] width 237 height 43
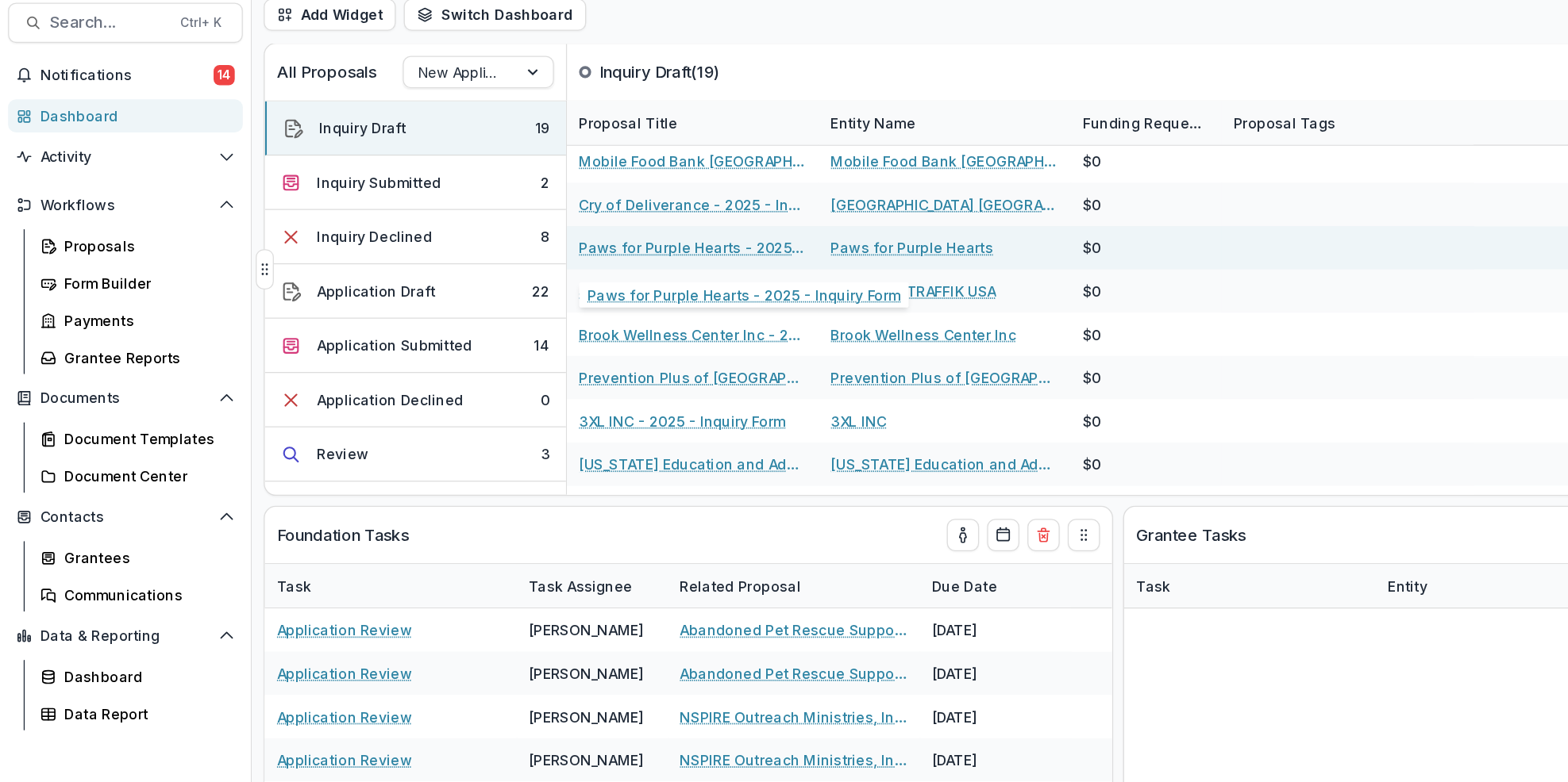
scroll to position [146, 0]
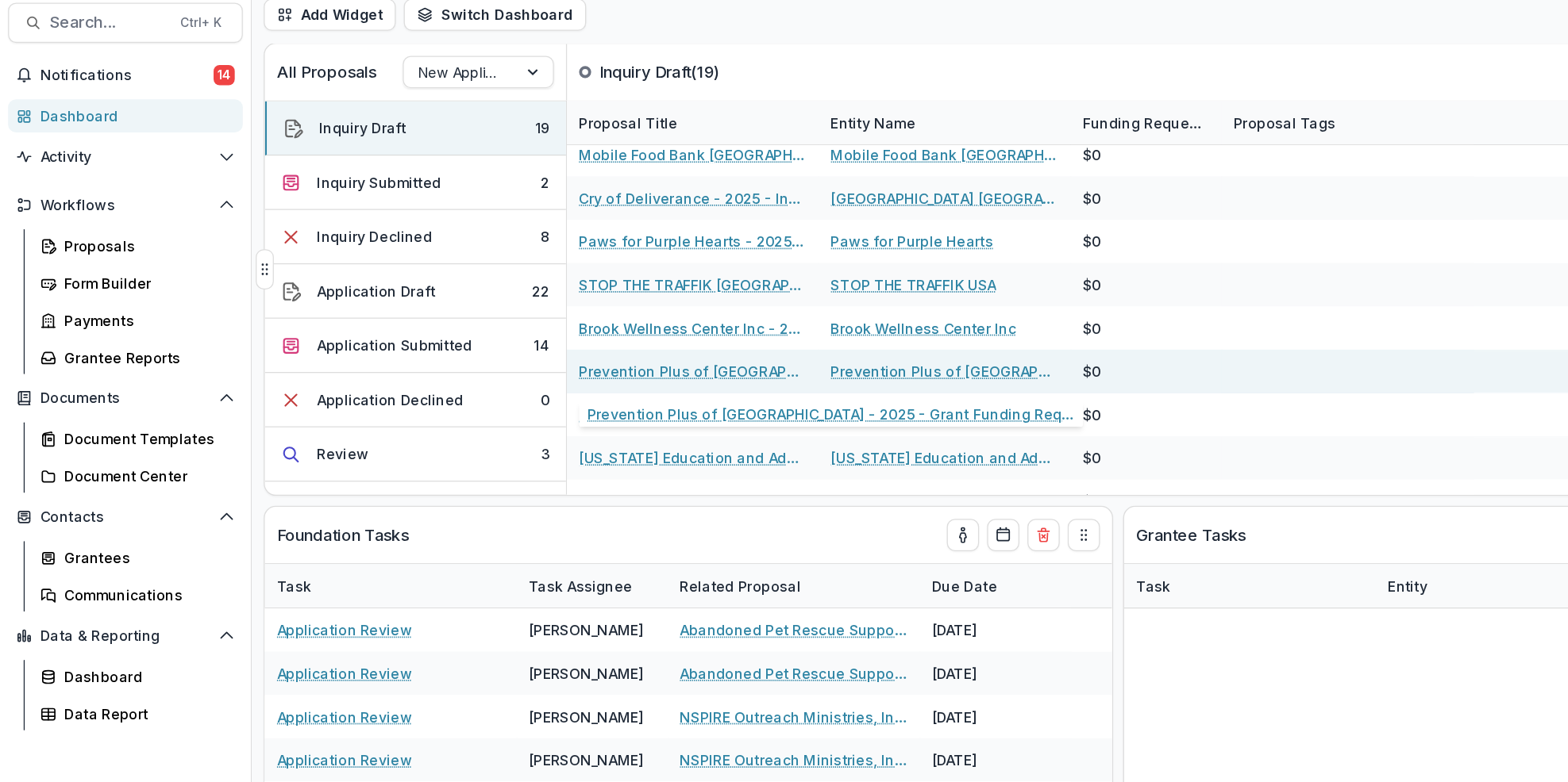
click at [554, 345] on link "Prevention Plus of [GEOGRAPHIC_DATA] - 2025 - Grant Funding Request Requirement…" at bounding box center [546, 348] width 179 height 17
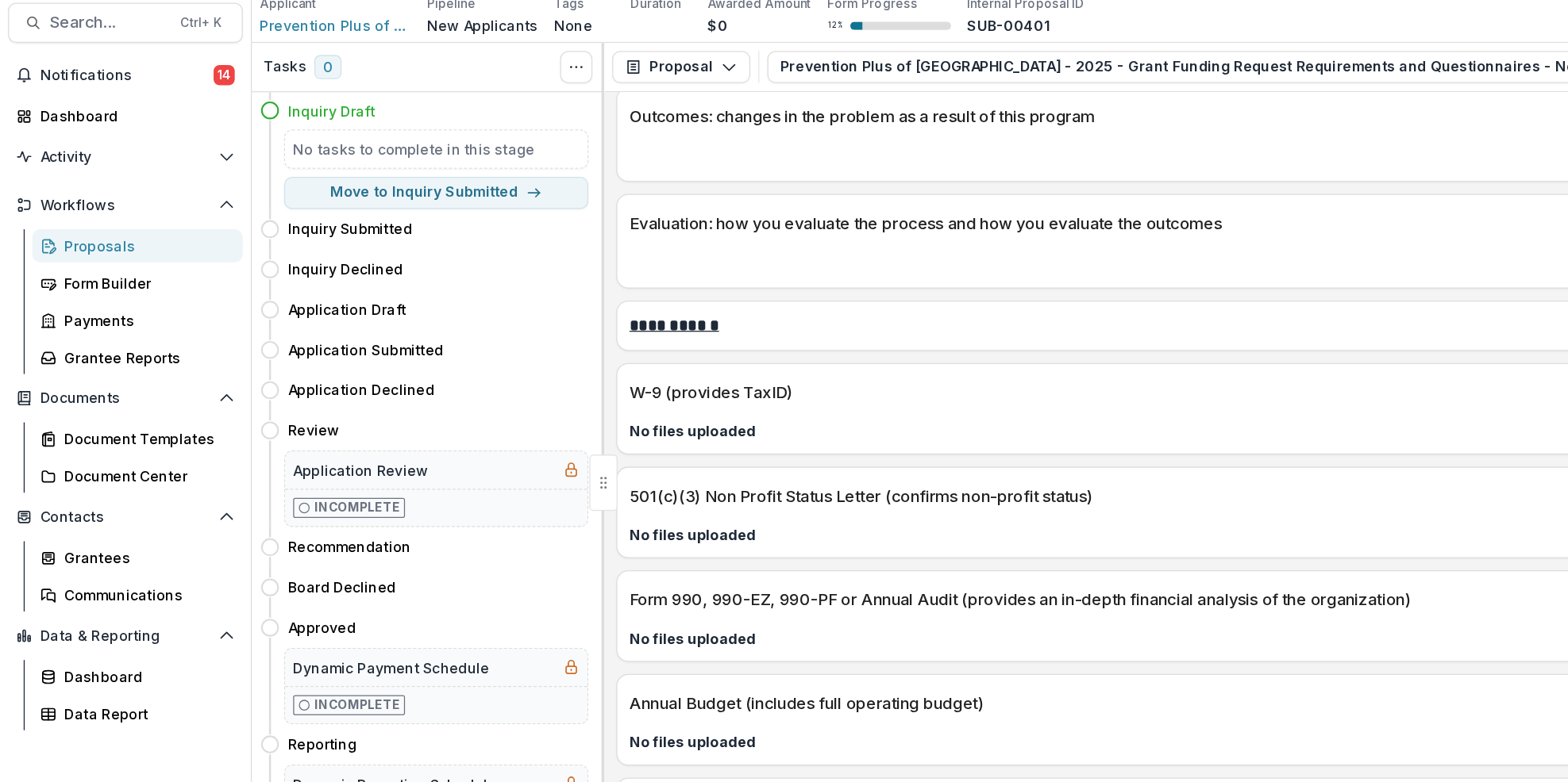
scroll to position [2516, 0]
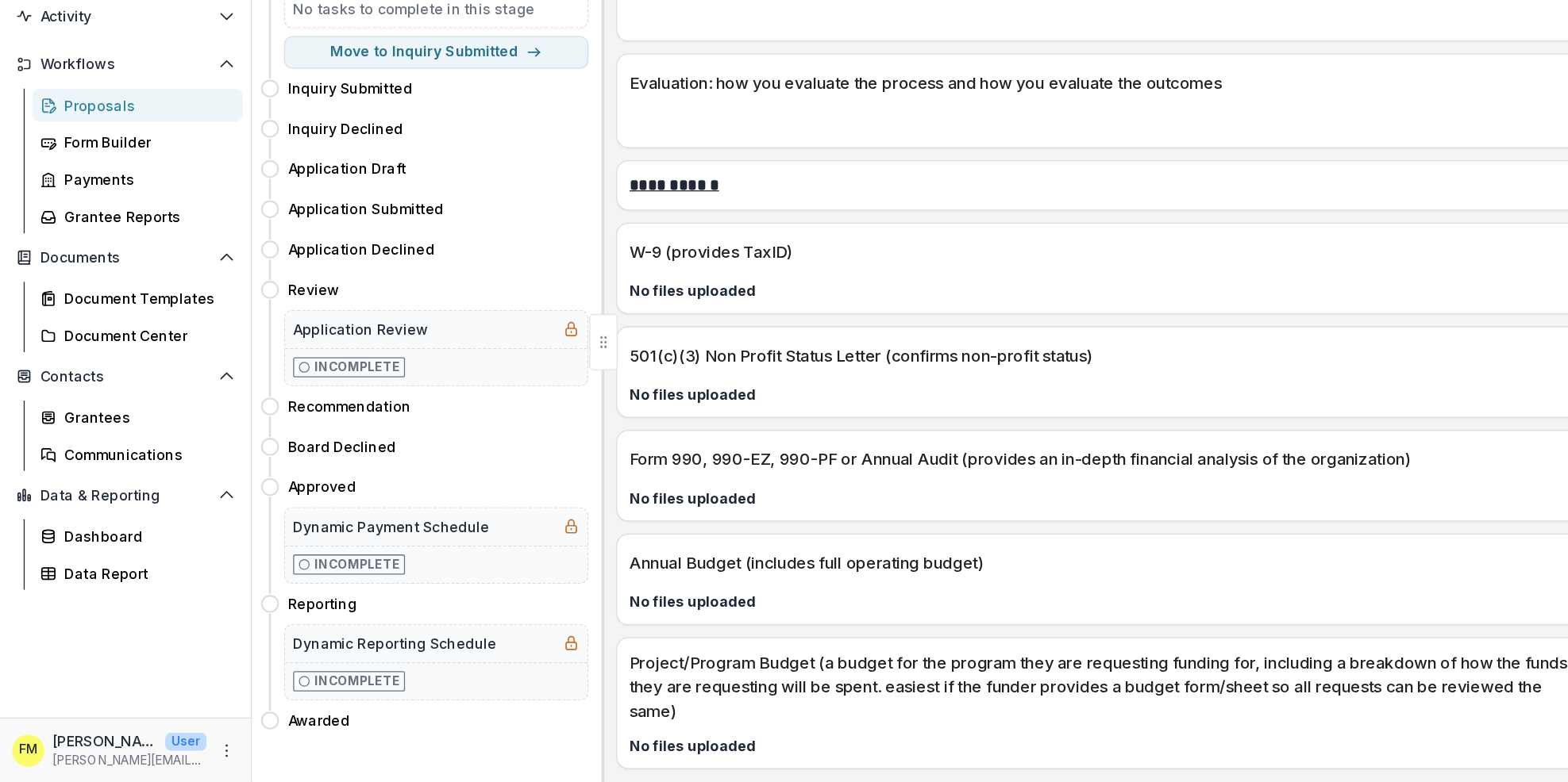
click at [1091, 631] on p "No files uploaded" at bounding box center [883, 640] width 774 height 17
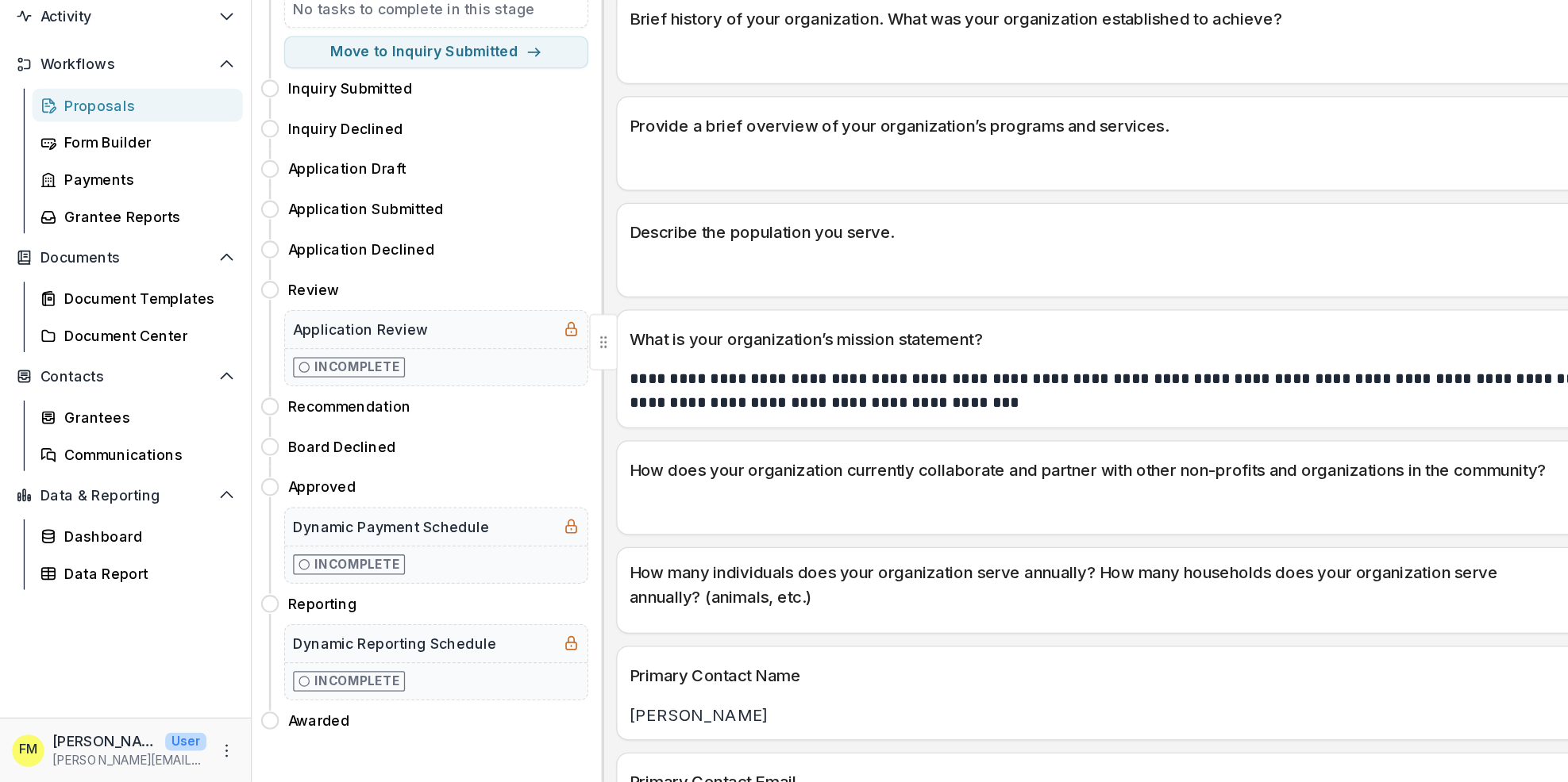
scroll to position [133, 0]
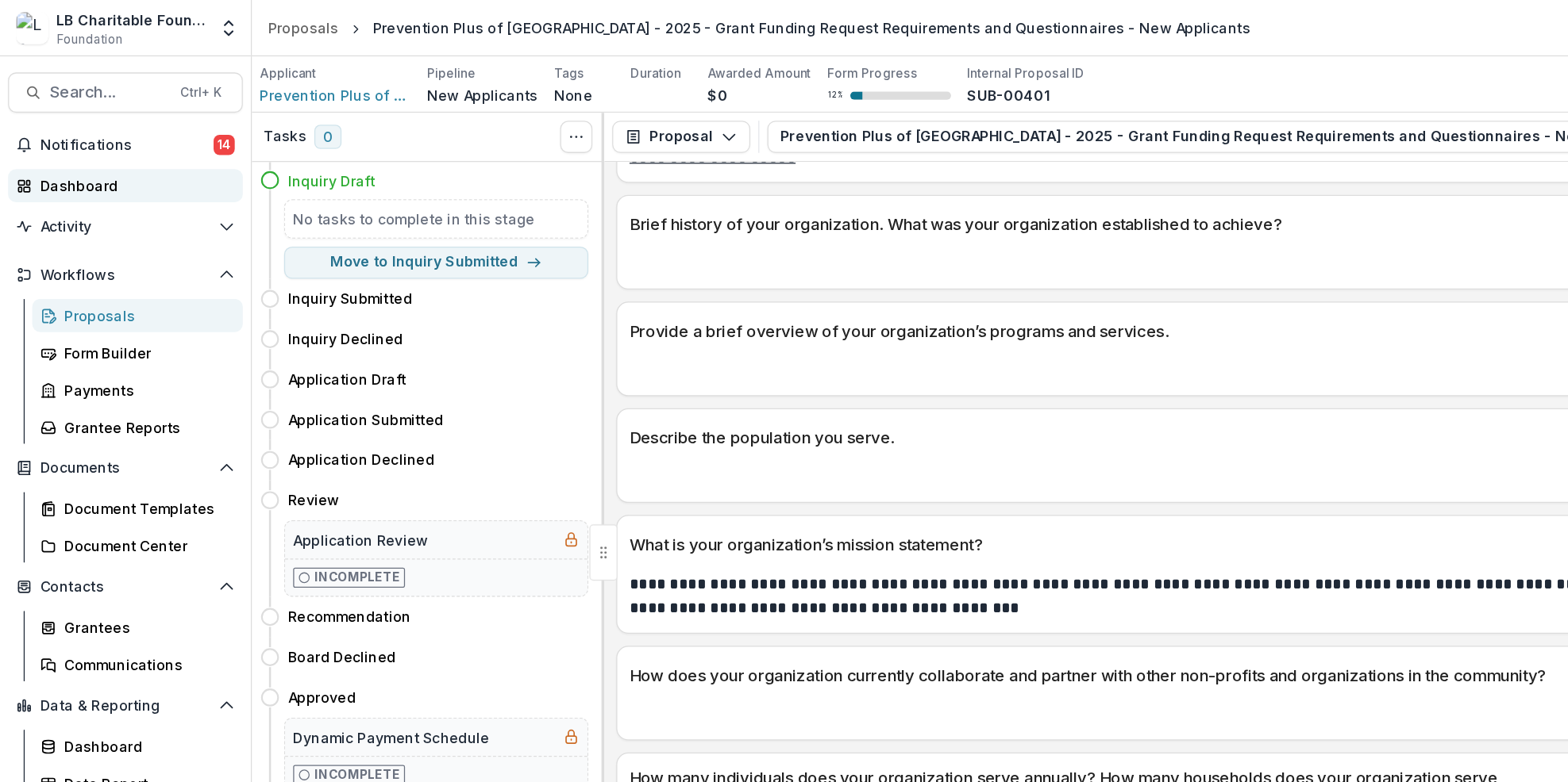
click at [117, 146] on div "Dashboard" at bounding box center [105, 146] width 147 height 17
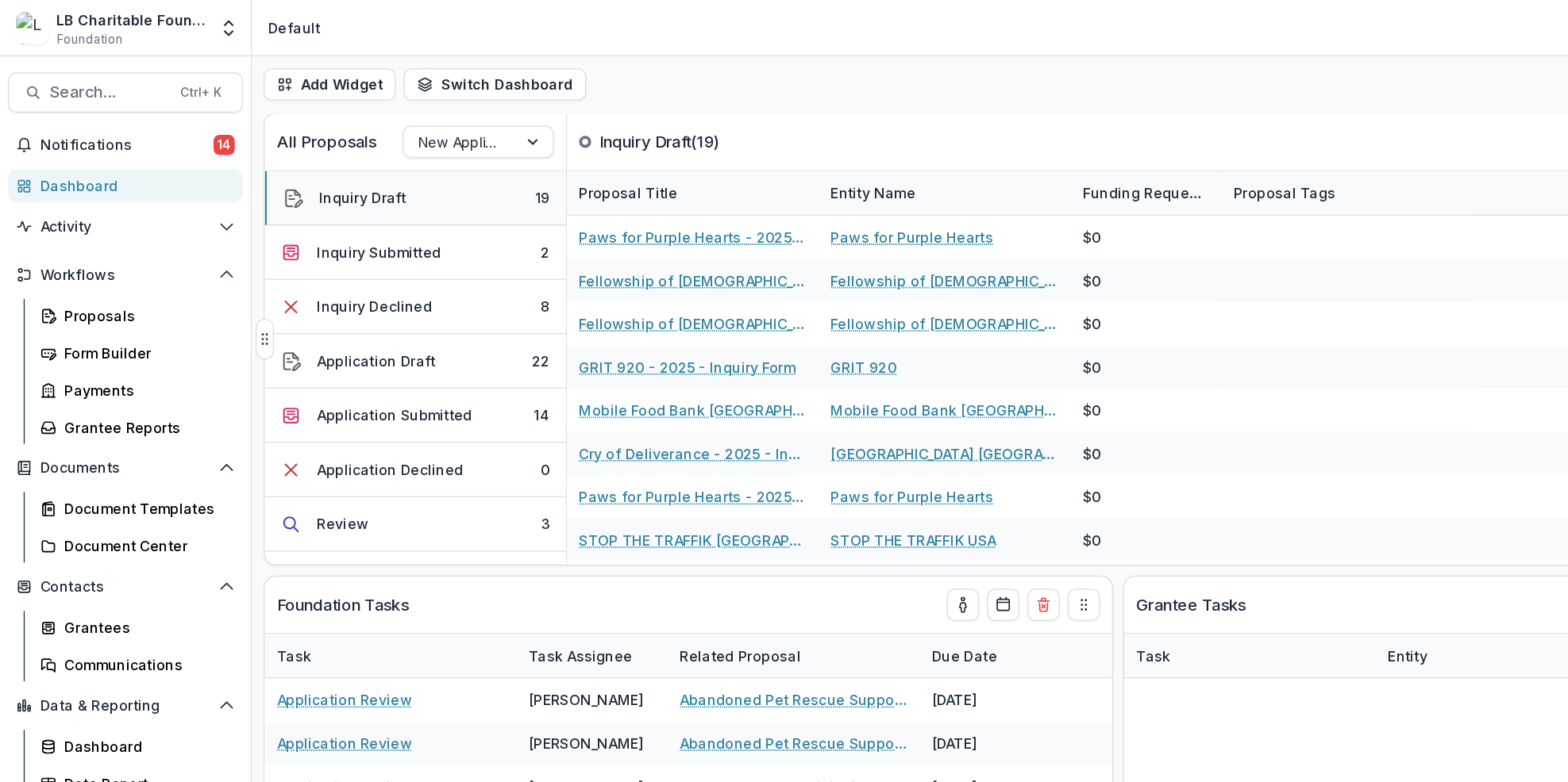
click at [315, 156] on div "Inquiry Draft" at bounding box center [286, 156] width 68 height 17
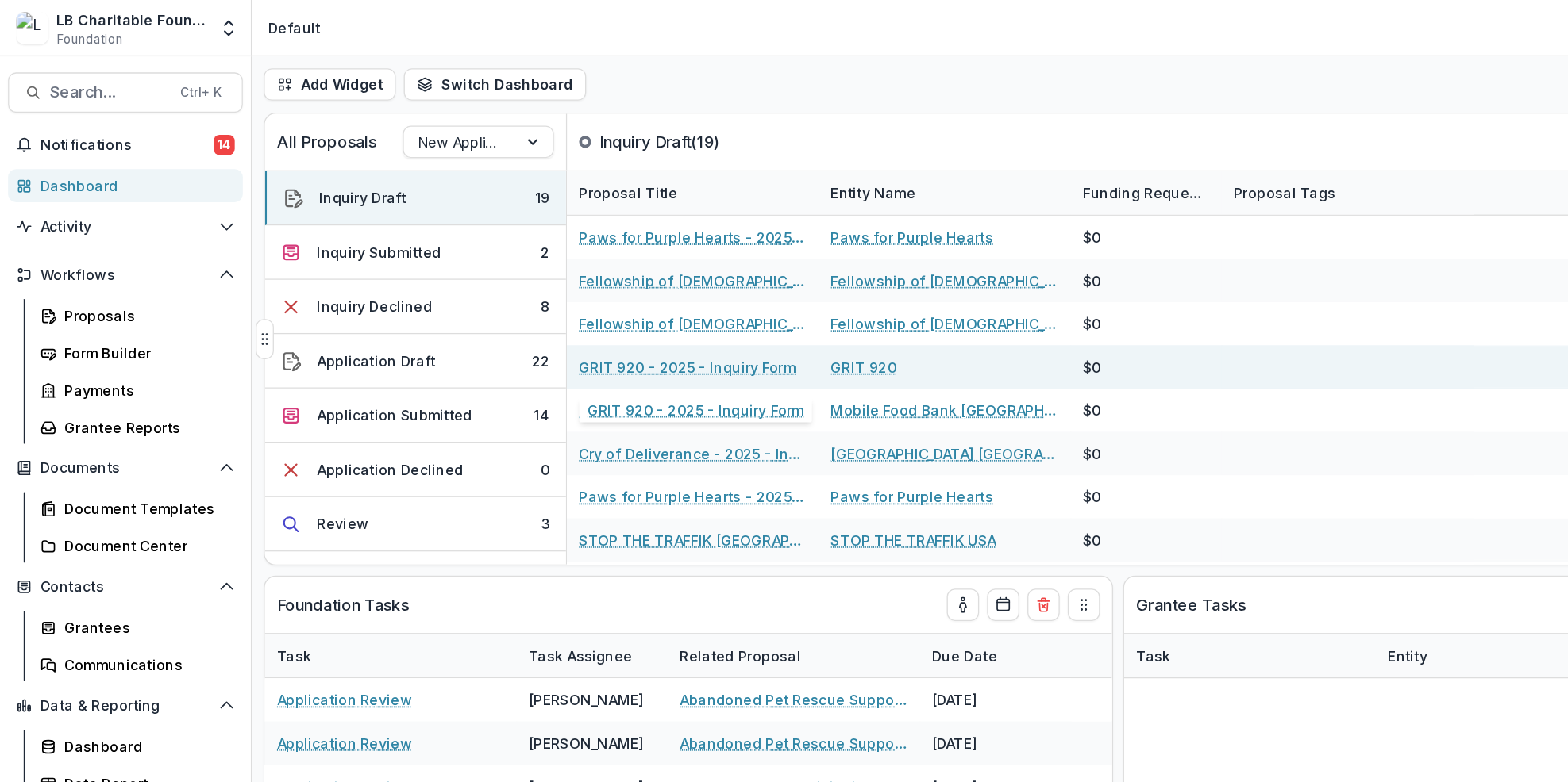
click at [506, 284] on link "GRIT 920 - 2025 - Inquiry Form" at bounding box center [541, 289] width 170 height 17
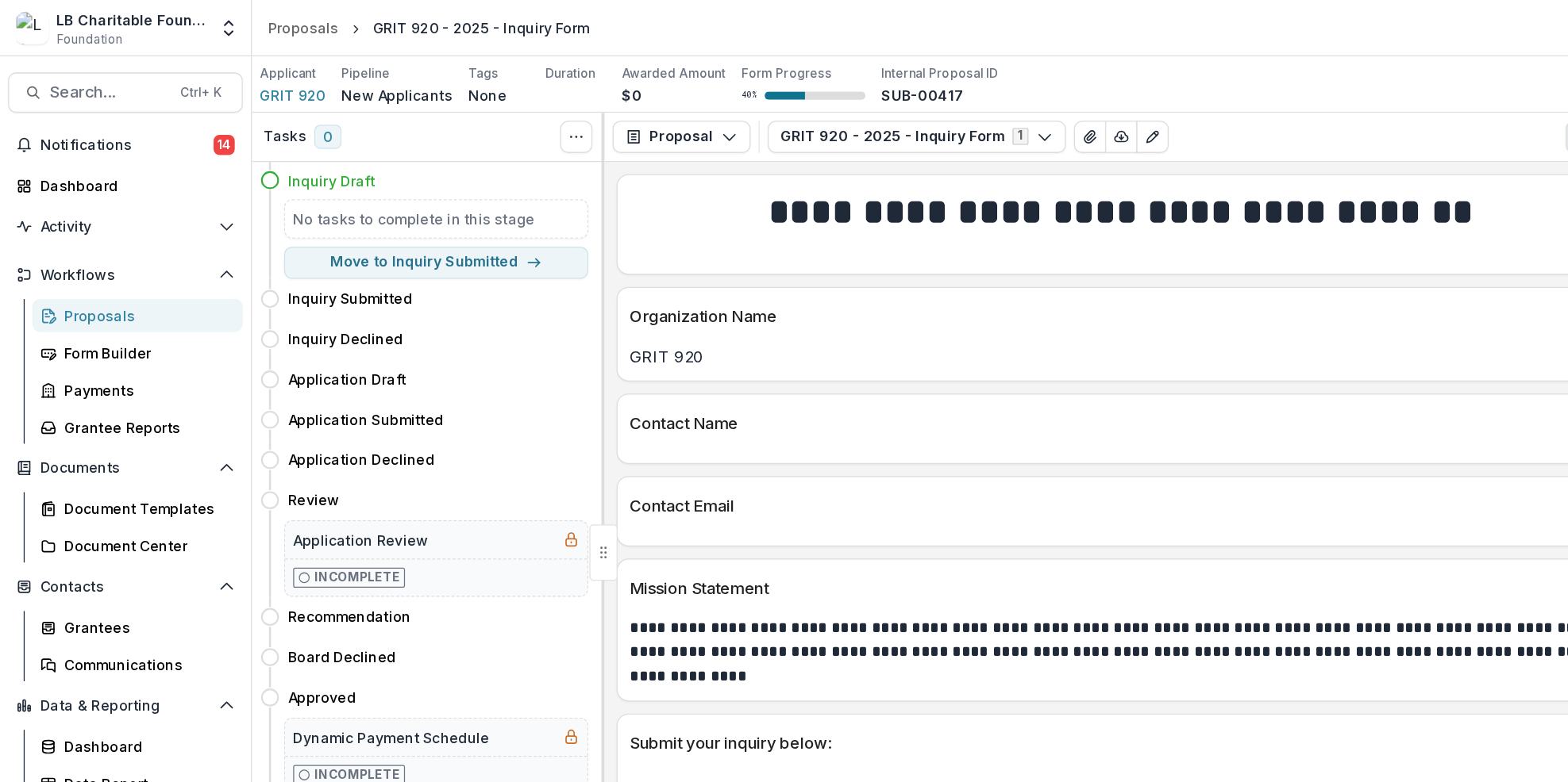
click at [330, 150] on div "Inquiry Draft" at bounding box center [345, 142] width 236 height 17
click at [109, 147] on div "Dashboard" at bounding box center [105, 146] width 147 height 17
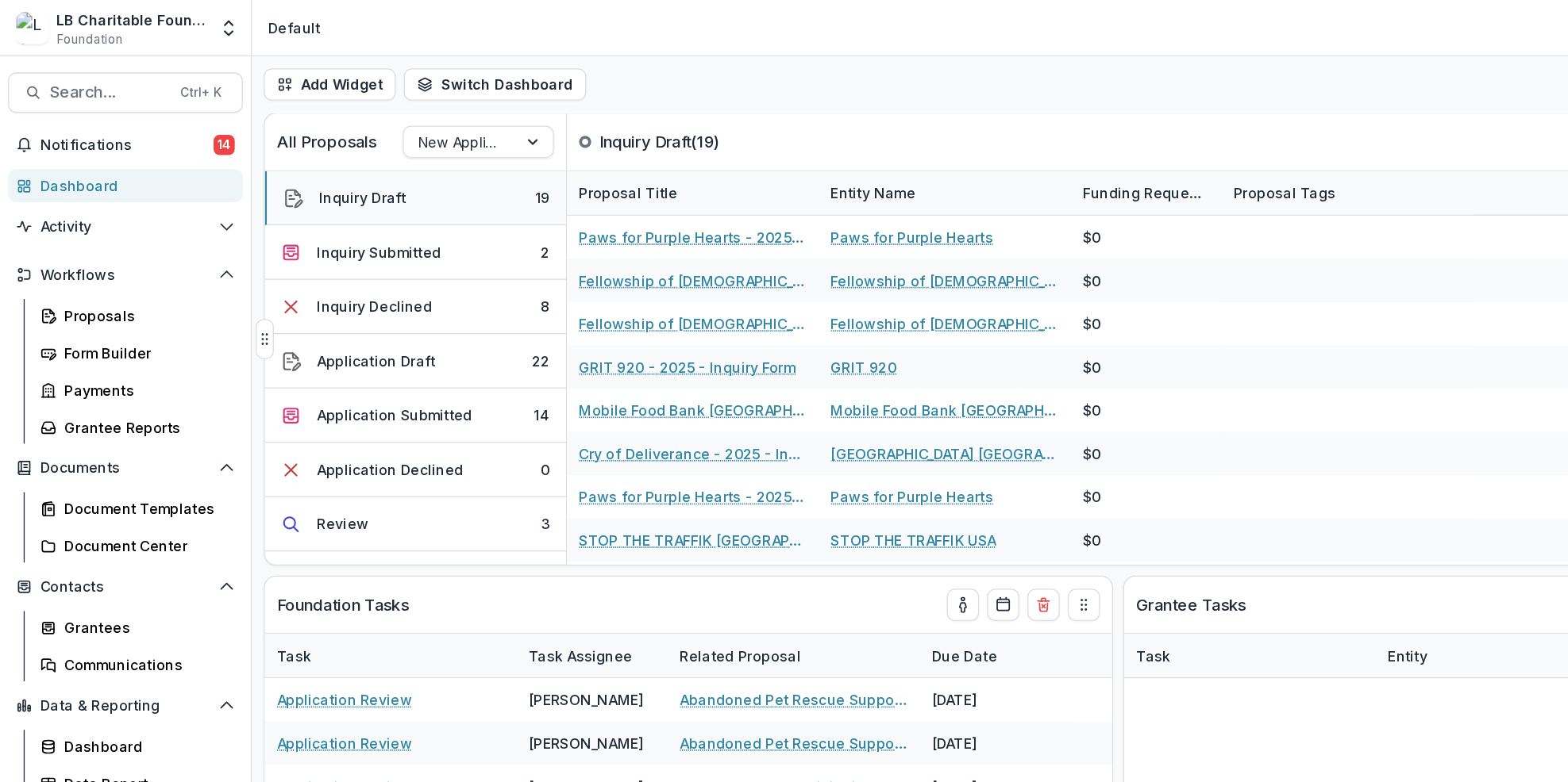
click at [312, 159] on div "Inquiry Draft" at bounding box center [286, 156] width 68 height 17
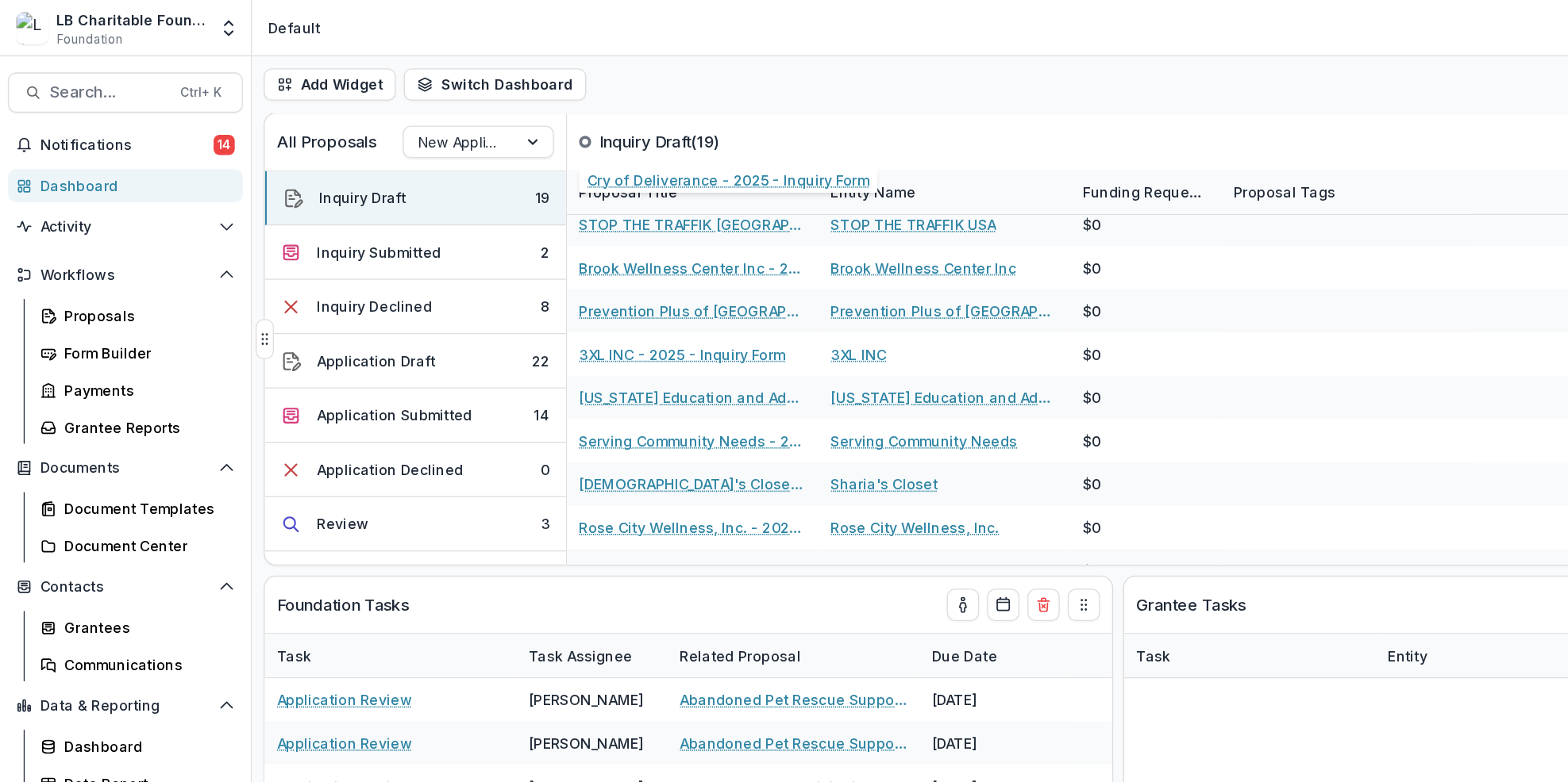
scroll to position [260, 0]
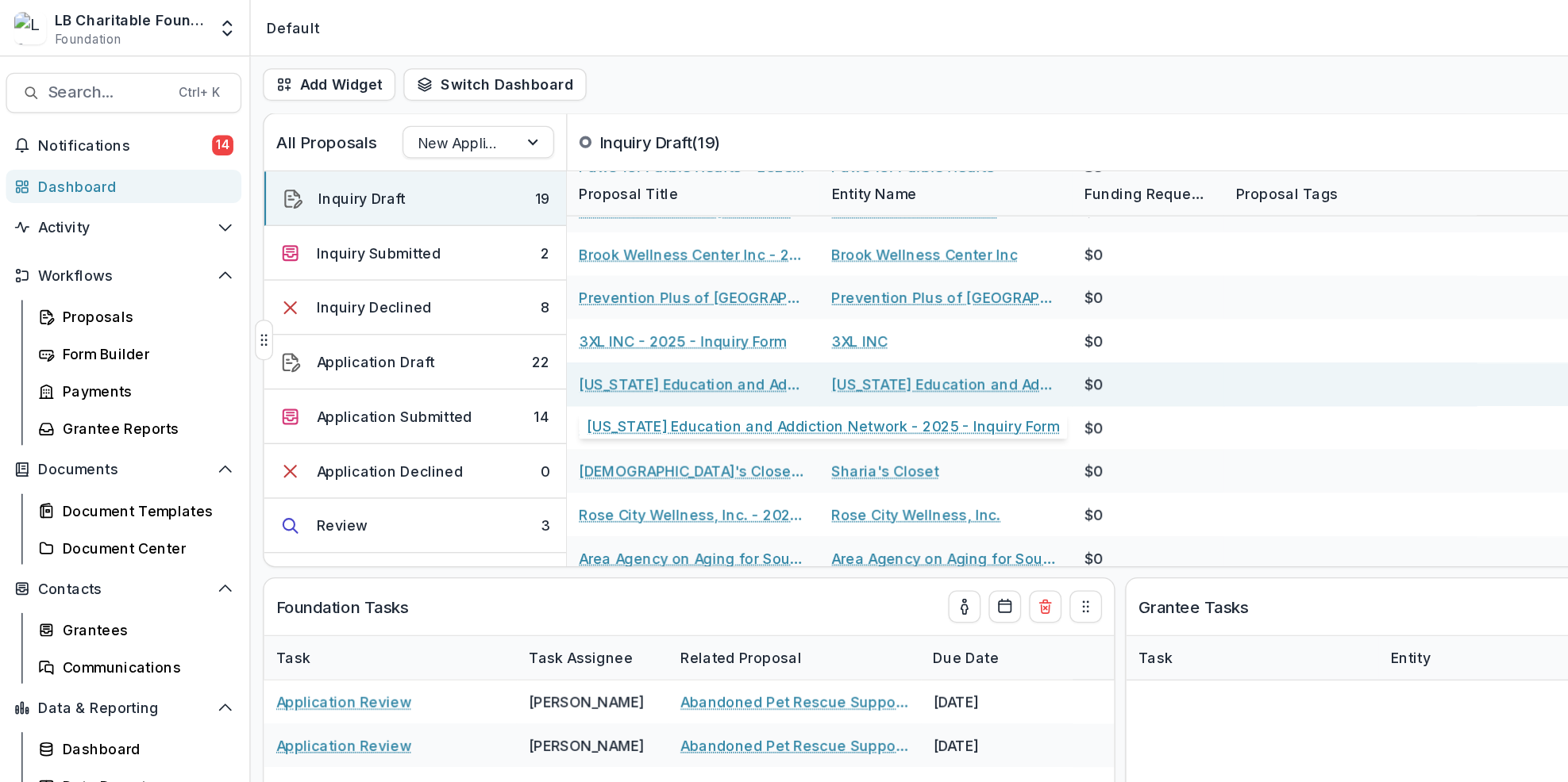
click at [576, 297] on link "[US_STATE] Education and Addiction Network - 2025 - Inquiry Form" at bounding box center [546, 302] width 179 height 17
